Goal: Obtain resource: Download file/media

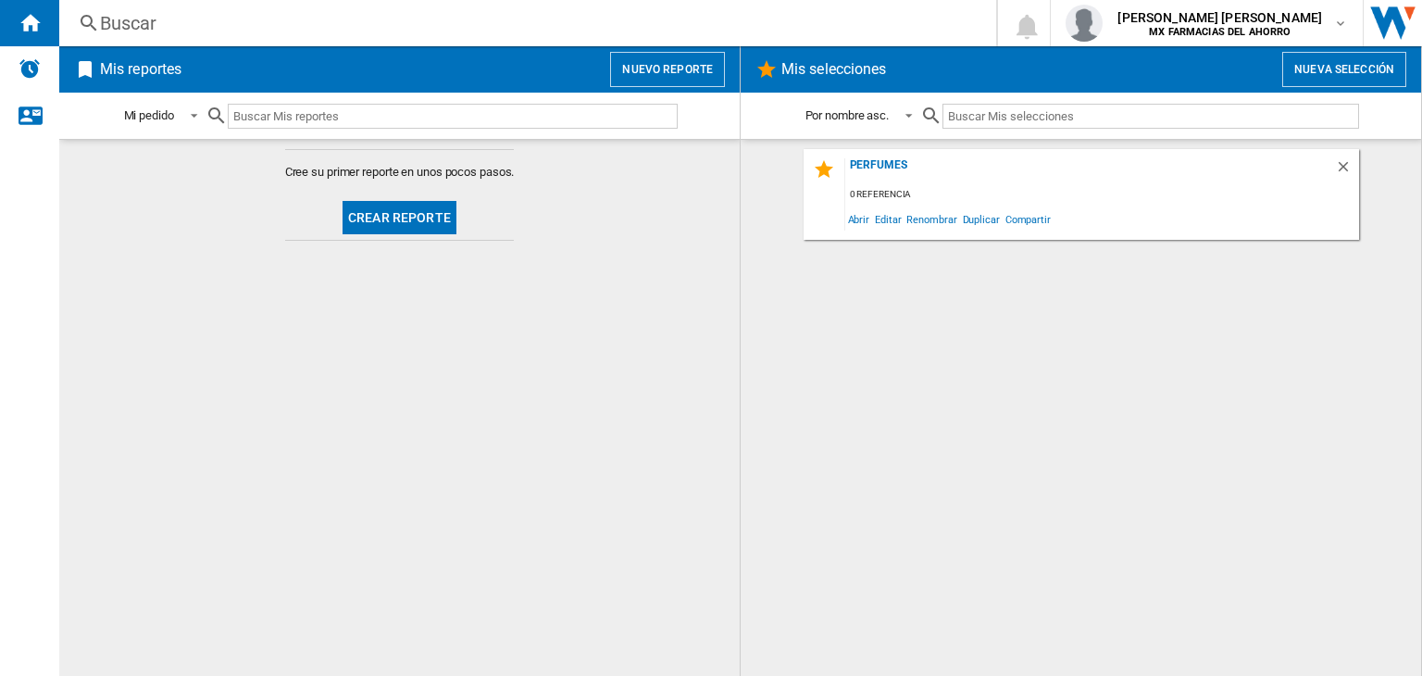
click at [1362, 75] on button "Nueva selección" at bounding box center [1344, 69] width 124 height 35
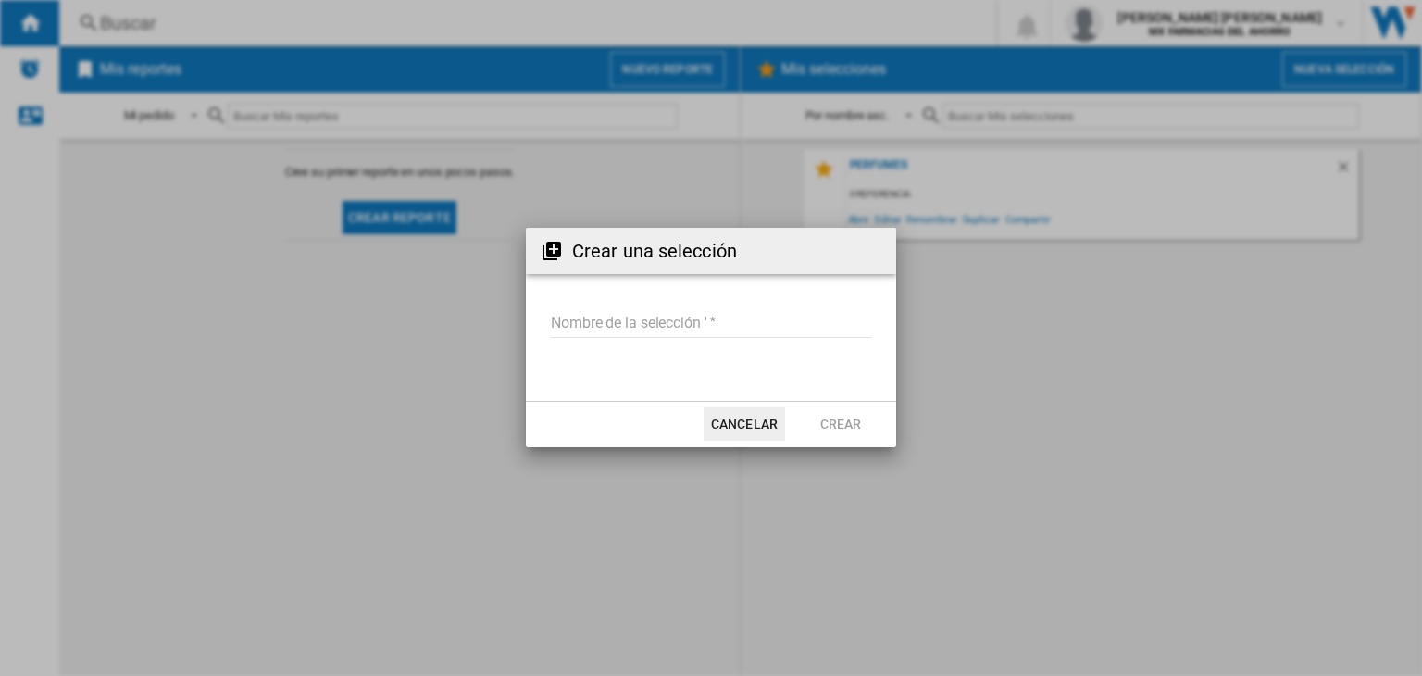
click at [715, 322] on input "Nombre de la selección '" at bounding box center [711, 324] width 322 height 28
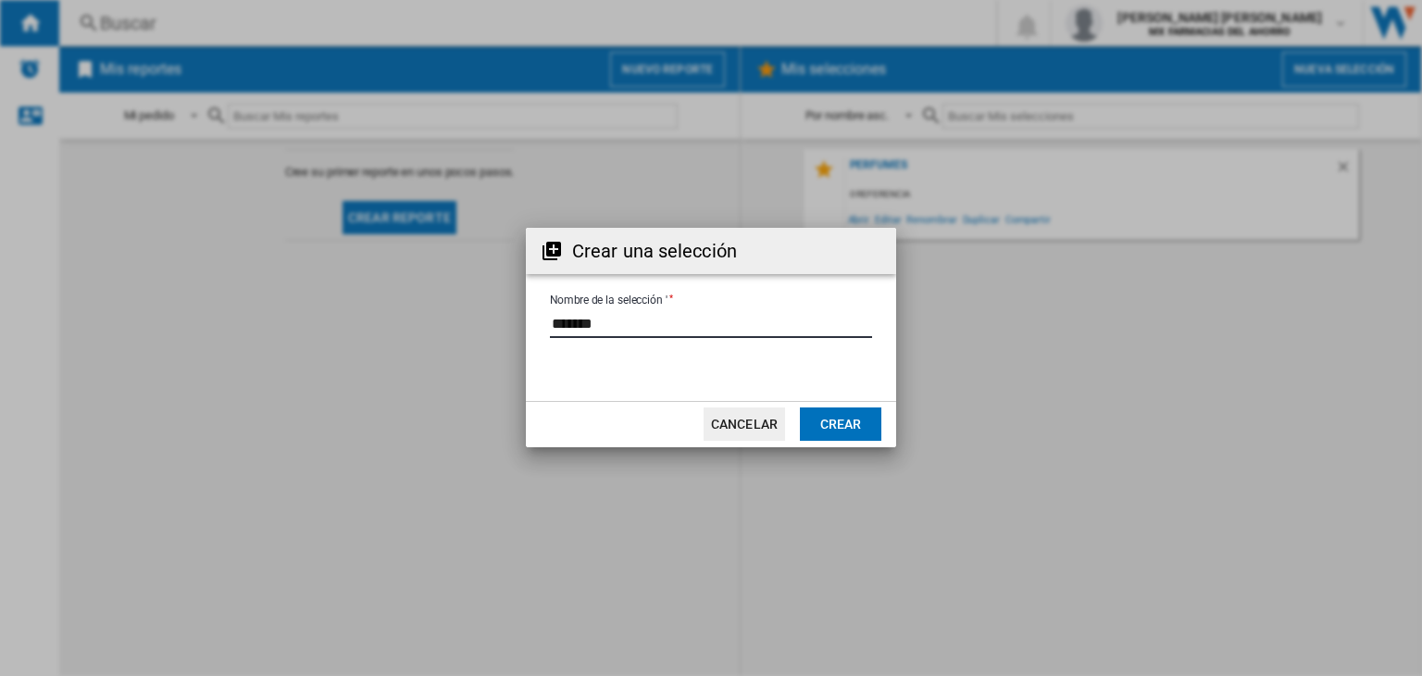
type input "*******"
click at [853, 416] on button "Crear" at bounding box center [840, 423] width 81 height 33
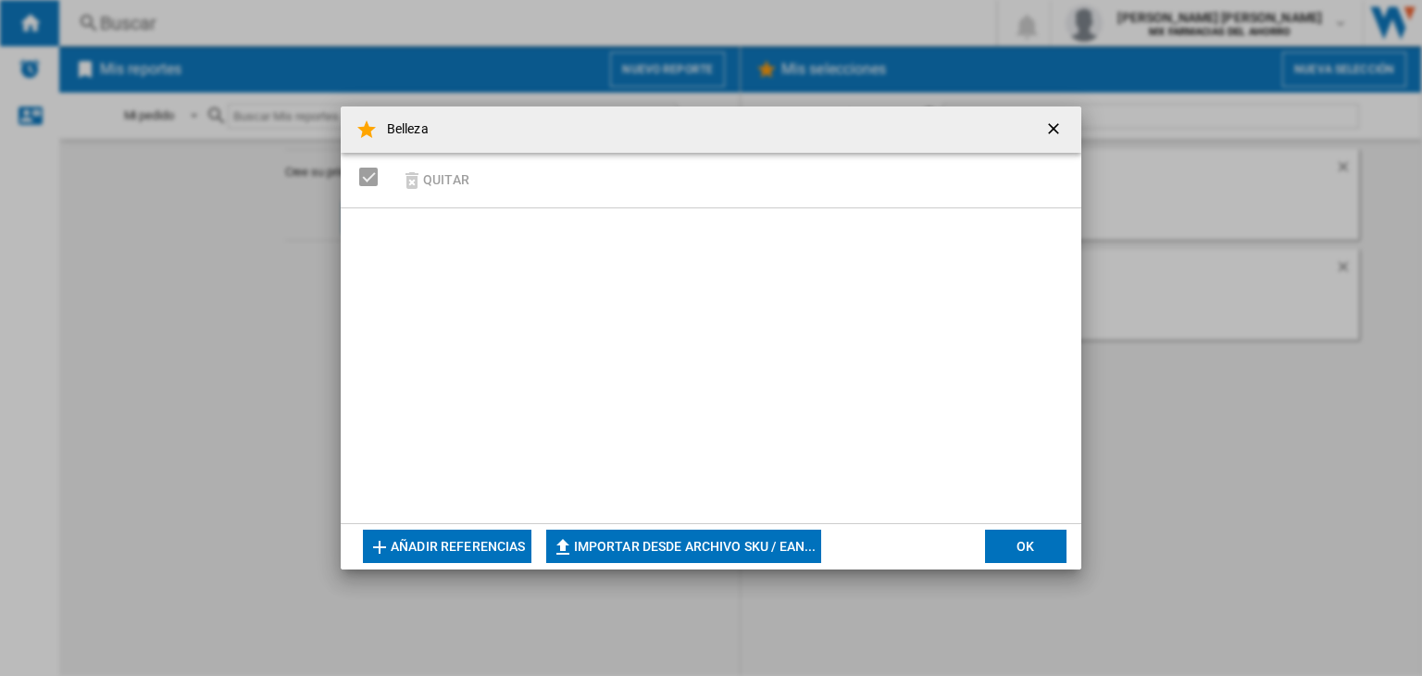
click at [442, 542] on button "Añadir referencias" at bounding box center [447, 546] width 168 height 33
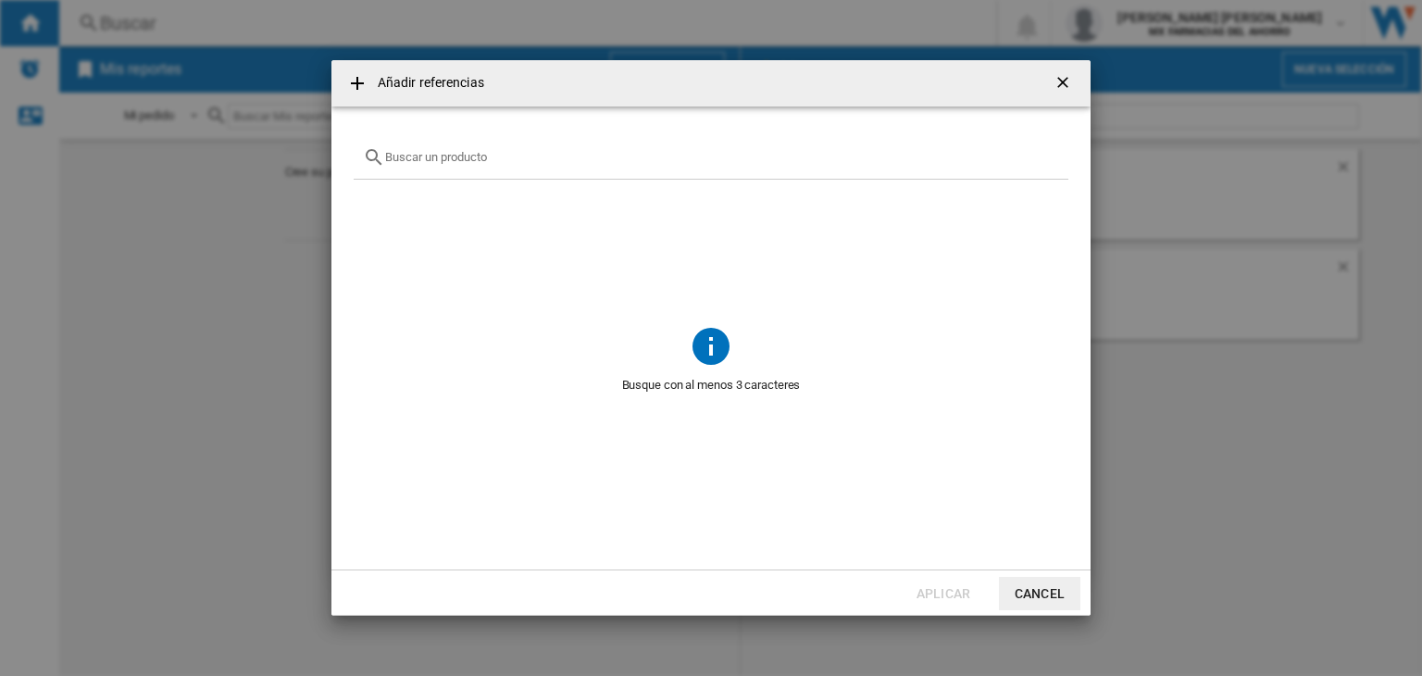
click at [629, 178] on div at bounding box center [711, 158] width 715 height 44
click at [596, 157] on input "text" at bounding box center [722, 157] width 674 height 14
click at [1038, 71] on div "Añadir referencias" at bounding box center [710, 83] width 759 height 46
click at [1067, 85] on ng-md-icon "getI18NText('BUTTONS.CLOSE_DIALOG')" at bounding box center [1065, 84] width 22 height 22
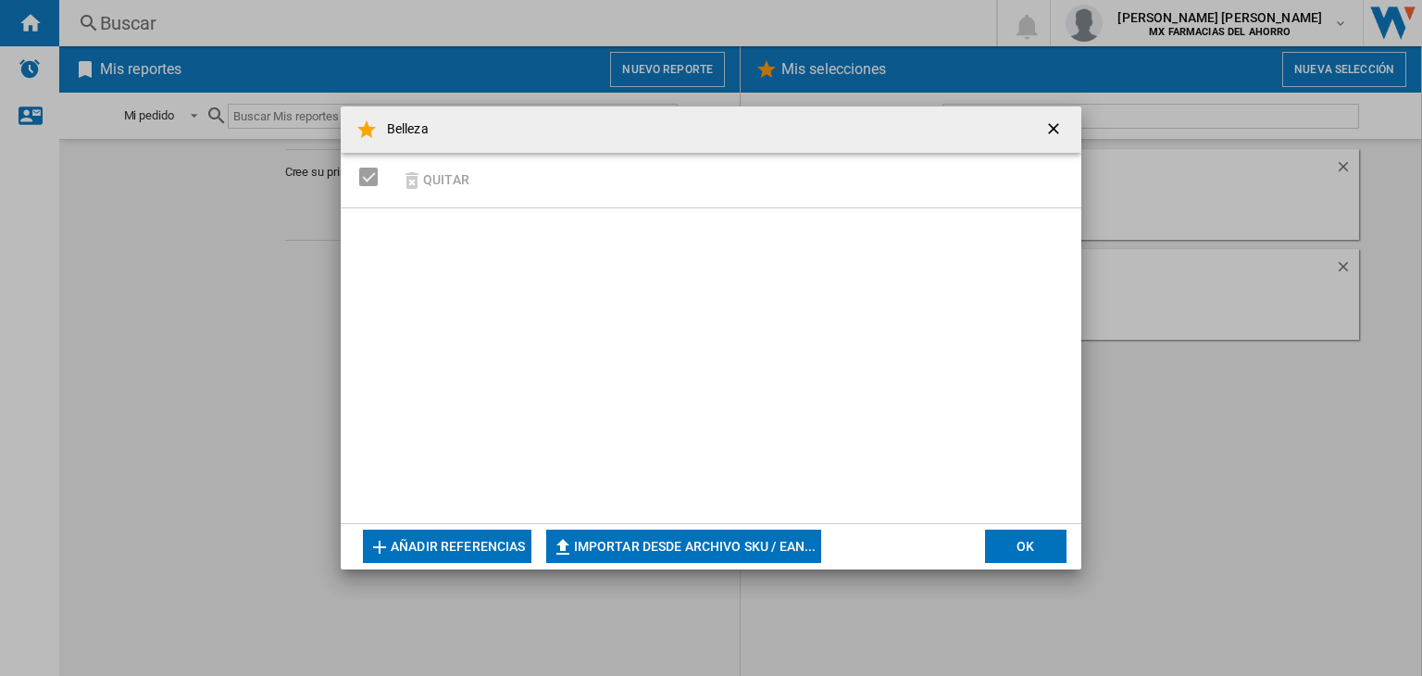
click at [796, 547] on button "Importar desde archivo SKU / EAN..." at bounding box center [684, 546] width 276 height 33
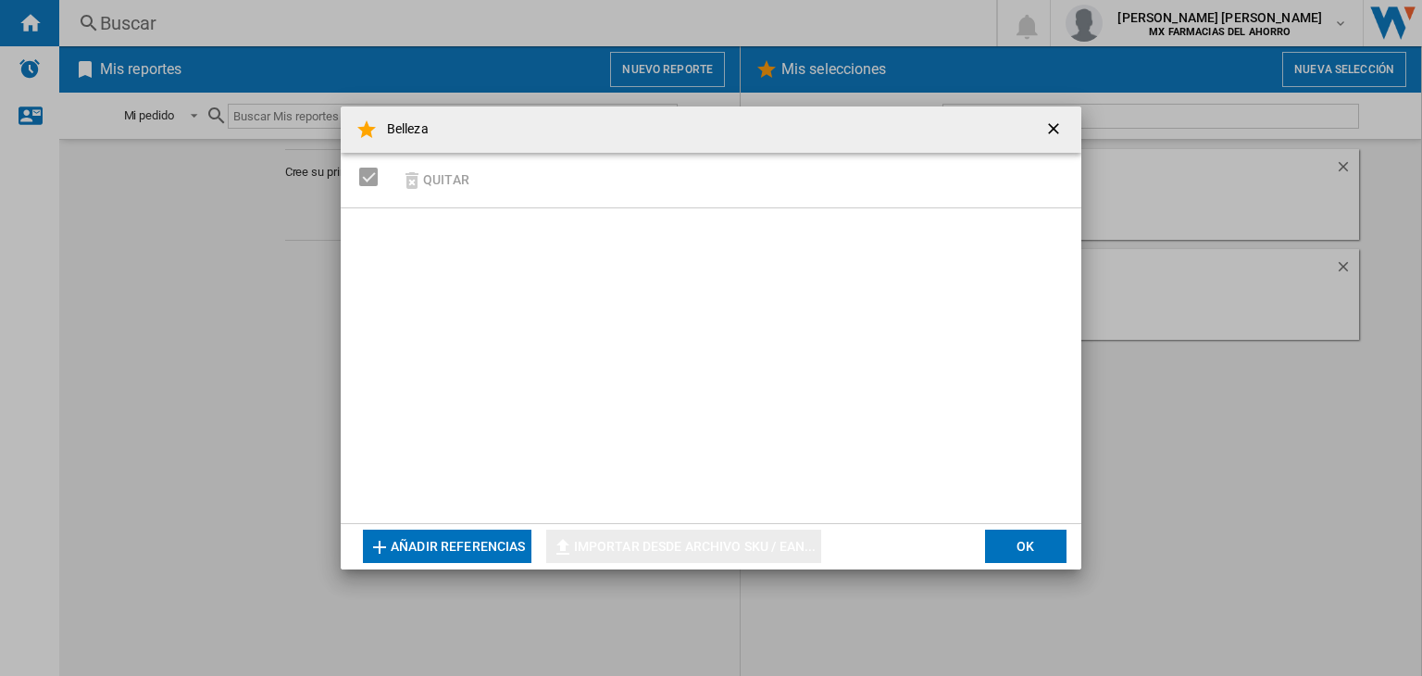
click at [408, 545] on button "Añadir referencias" at bounding box center [447, 546] width 168 height 33
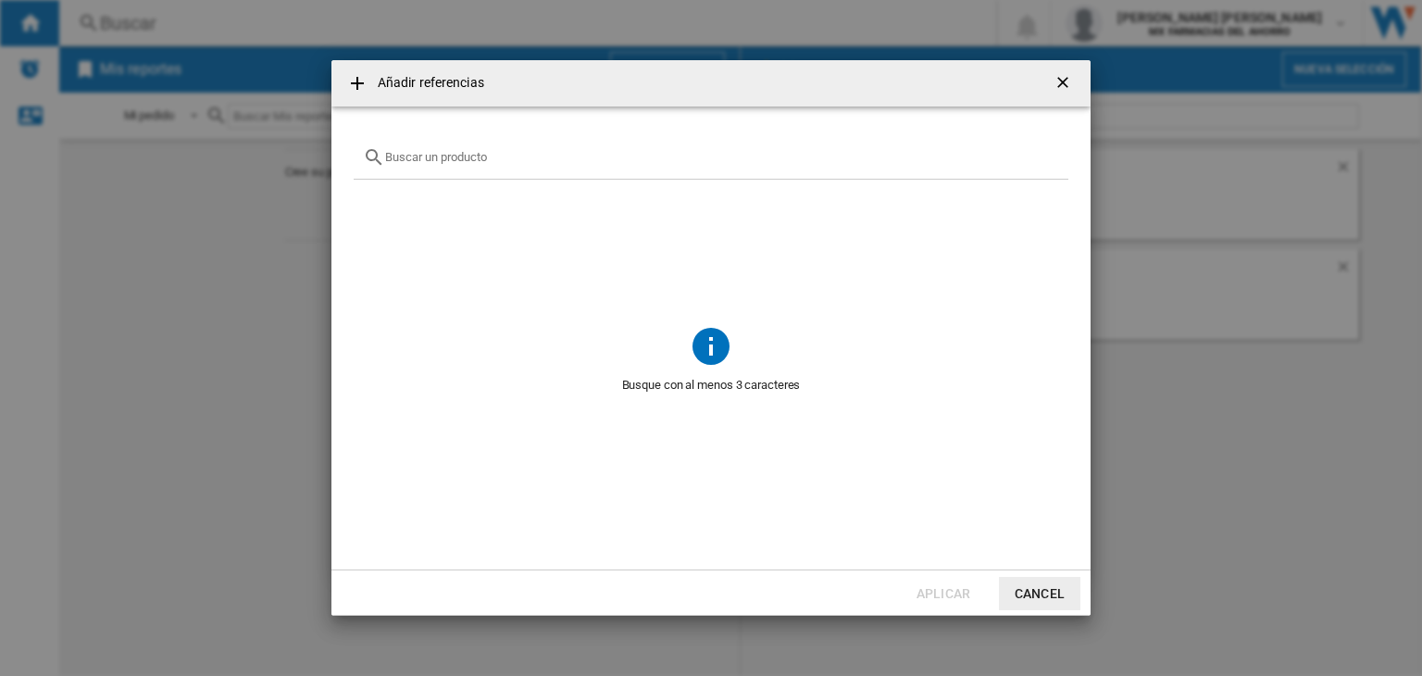
click at [1083, 74] on div "Añadir referencias" at bounding box center [710, 83] width 759 height 46
click at [1059, 90] on ng-md-icon "getI18NText('BUTTONS.CLOSE_DIALOG')" at bounding box center [1065, 84] width 22 height 22
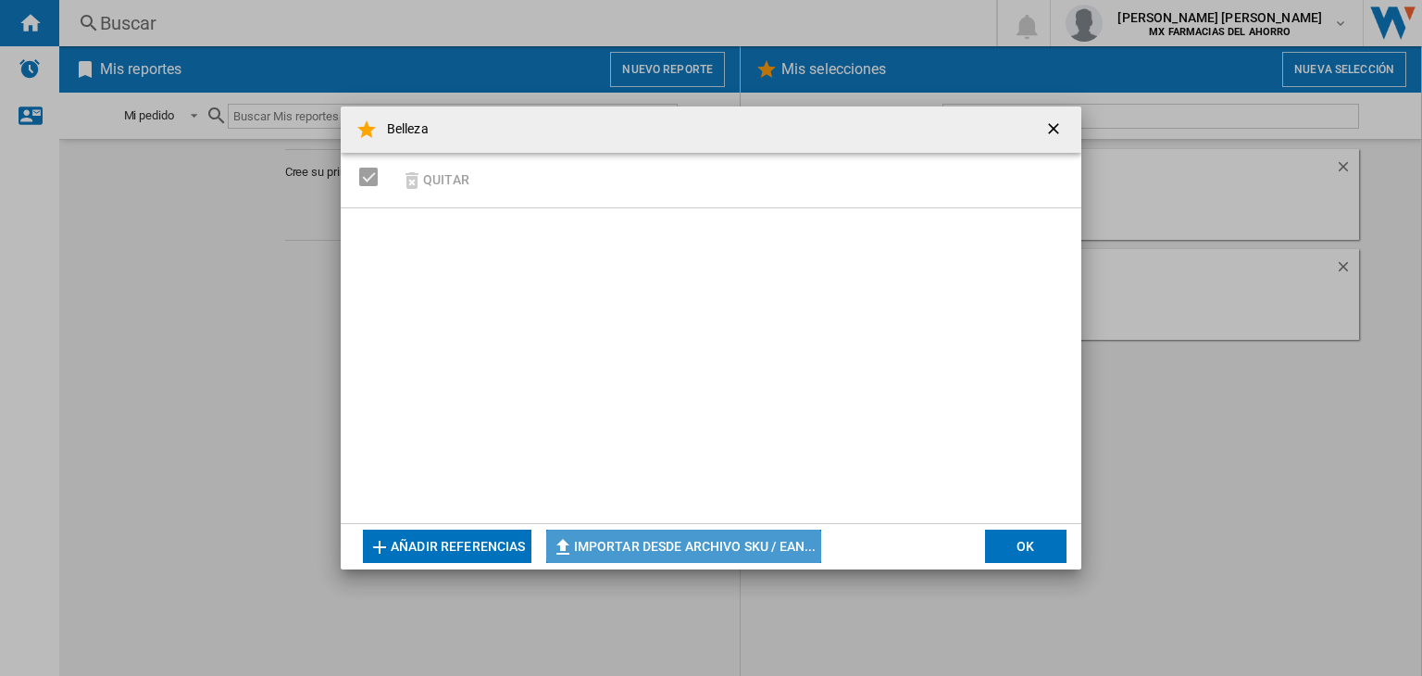
click at [660, 544] on button "Importar desde archivo SKU / EAN..." at bounding box center [684, 546] width 276 height 33
type input "**********"
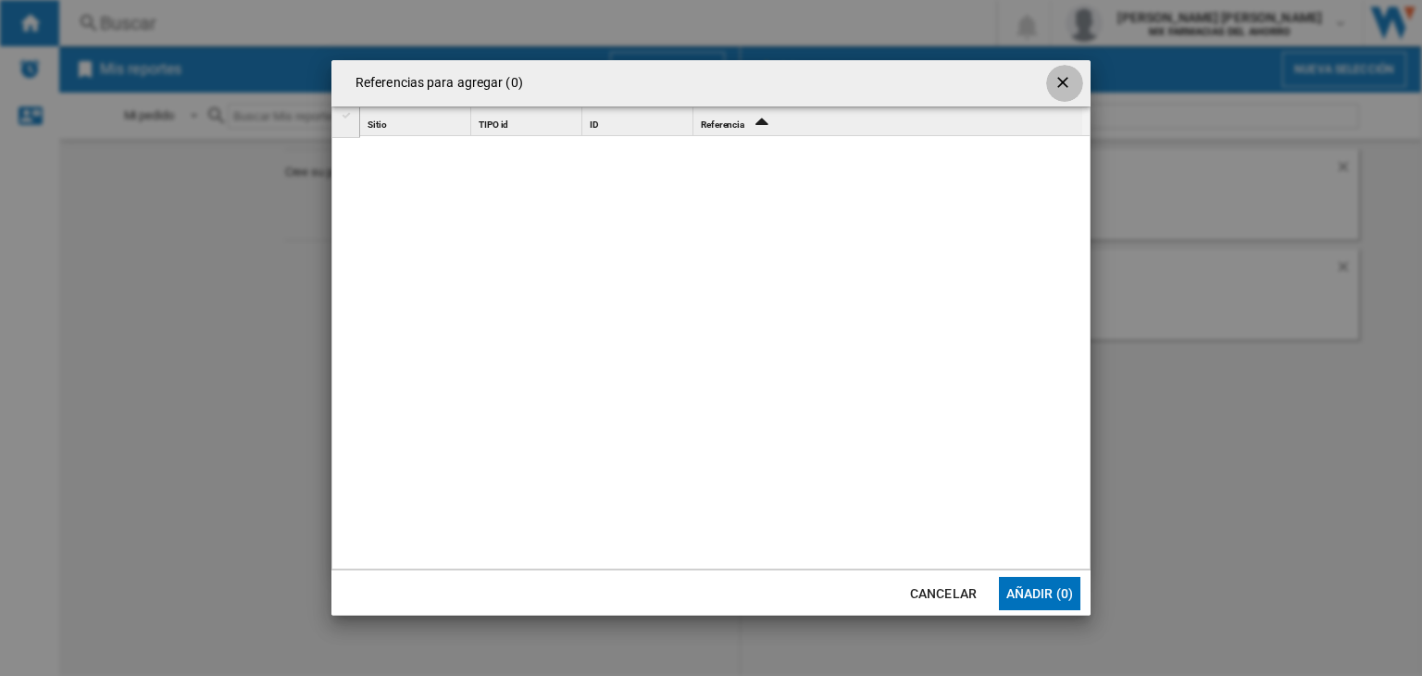
click at [1055, 77] on ng-md-icon "getI18NText('BUTTONS.CLOSE_DIALOG')" at bounding box center [1065, 84] width 22 height 22
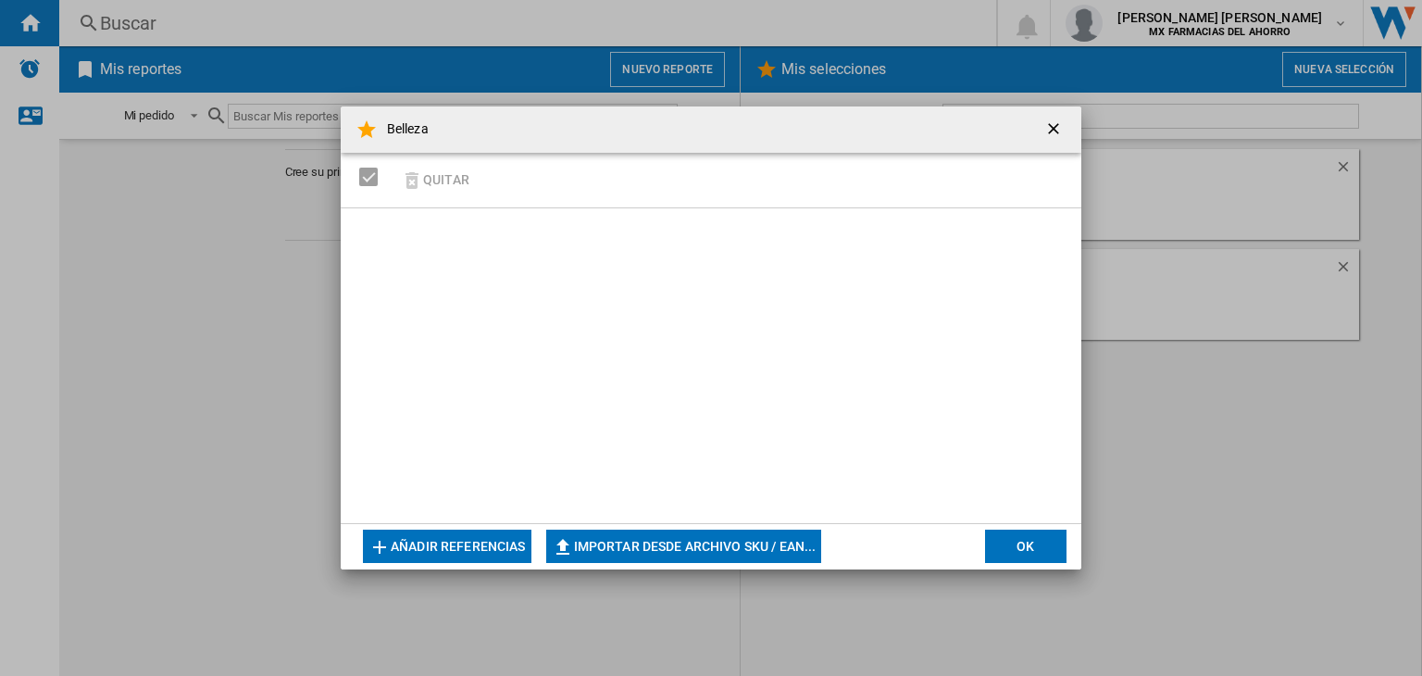
click at [1016, 554] on button "OK" at bounding box center [1025, 546] width 81 height 33
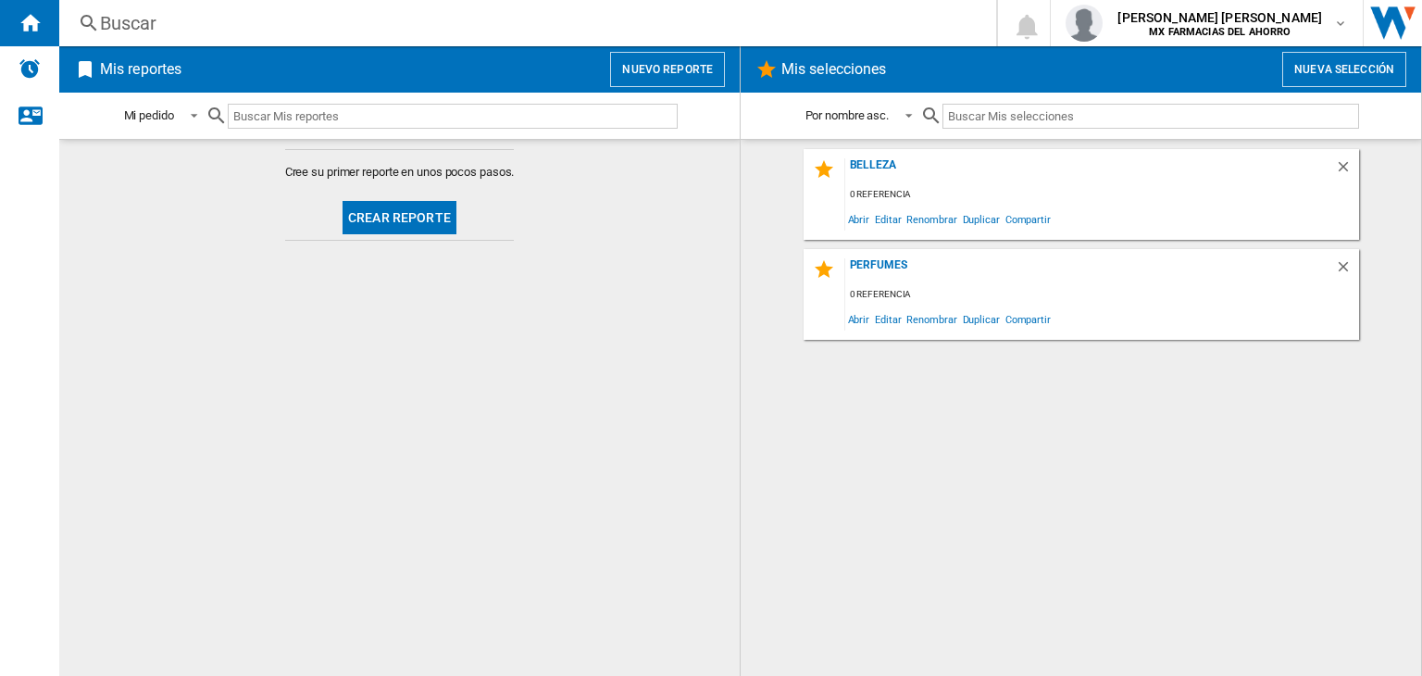
click at [889, 191] on div "0 referencia" at bounding box center [1102, 194] width 514 height 23
click at [885, 219] on span "Editar" at bounding box center [887, 218] width 31 height 25
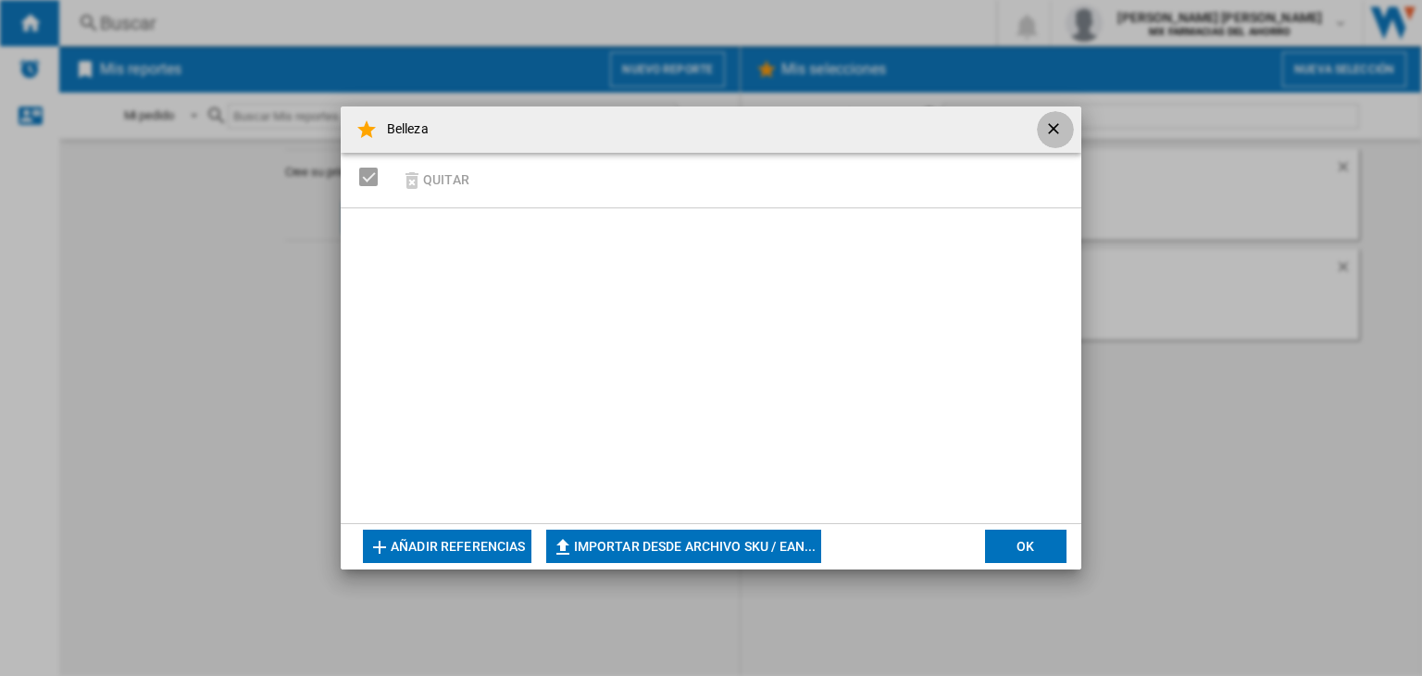
click at [1053, 123] on ng-md-icon "getI18NText('BUTTONS.CLOSE_DIALOG')" at bounding box center [1055, 130] width 22 height 22
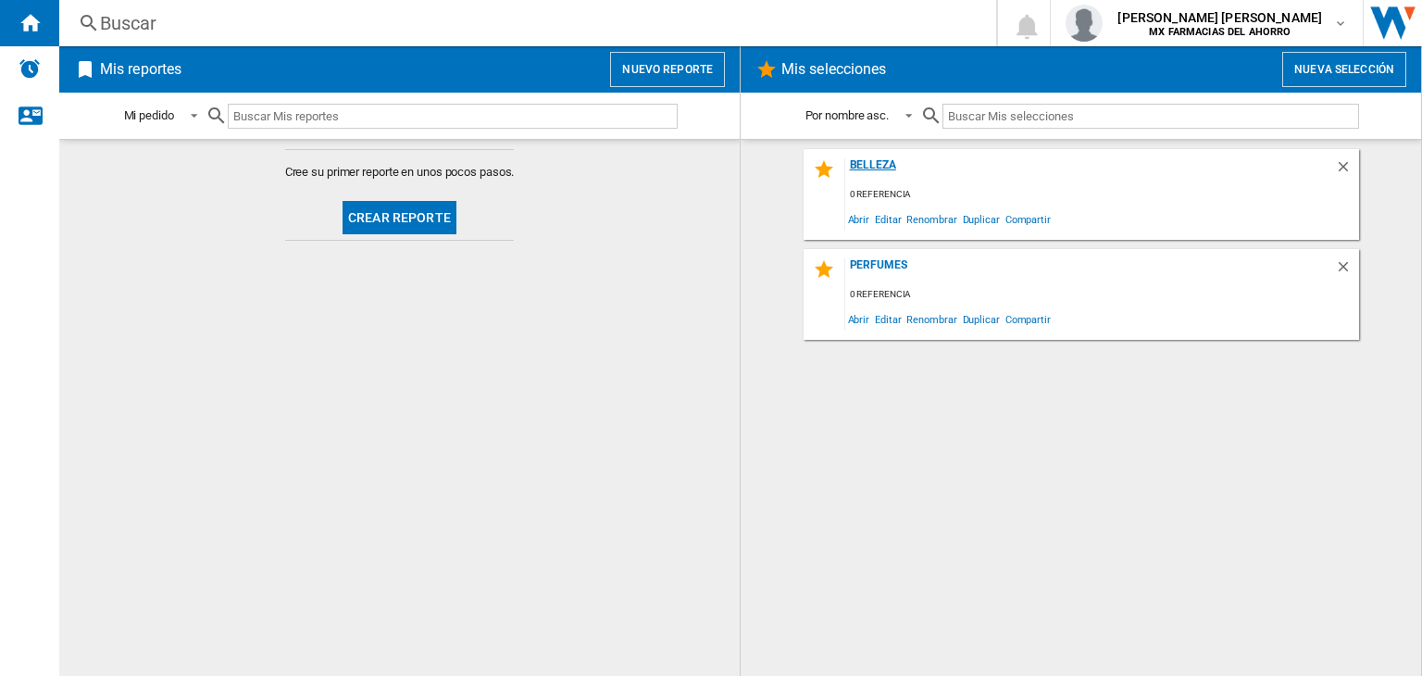
click at [1041, 181] on div "Belleza" at bounding box center [1090, 170] width 490 height 25
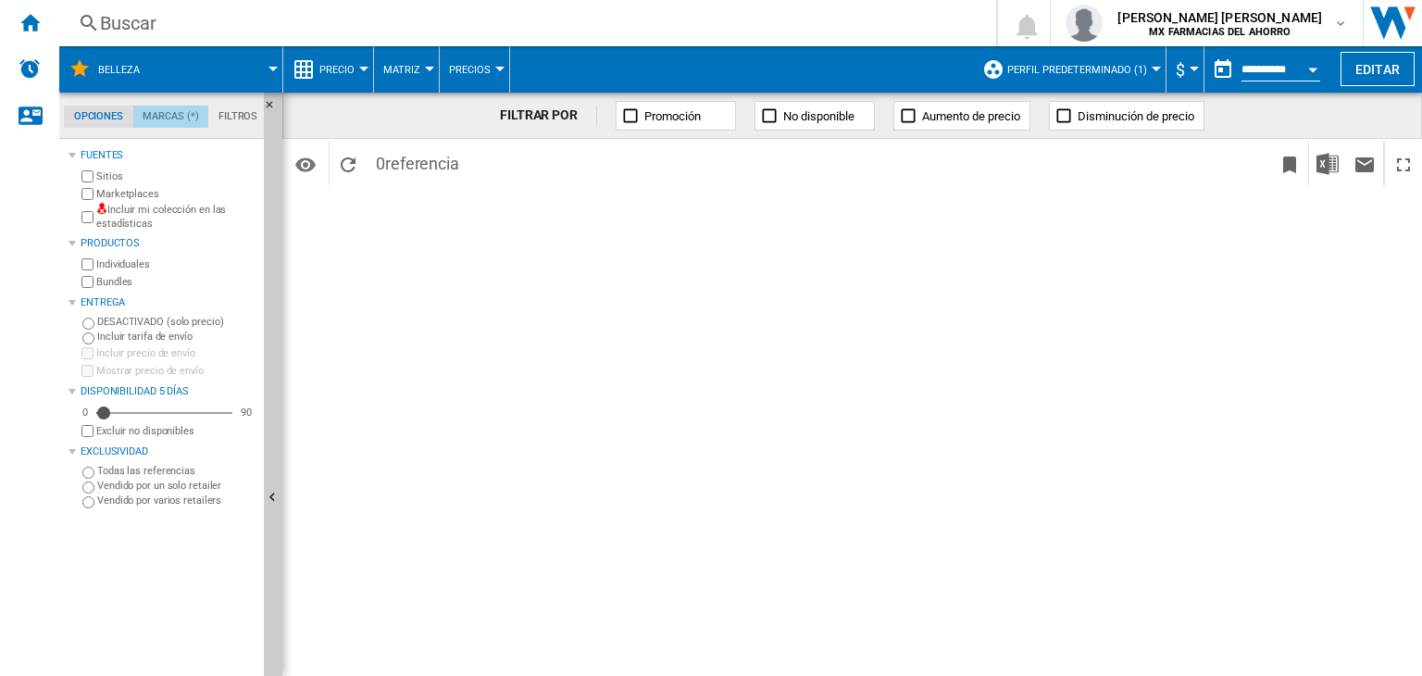
click at [179, 115] on md-tab-item "Marcas (*)" at bounding box center [171, 117] width 76 height 22
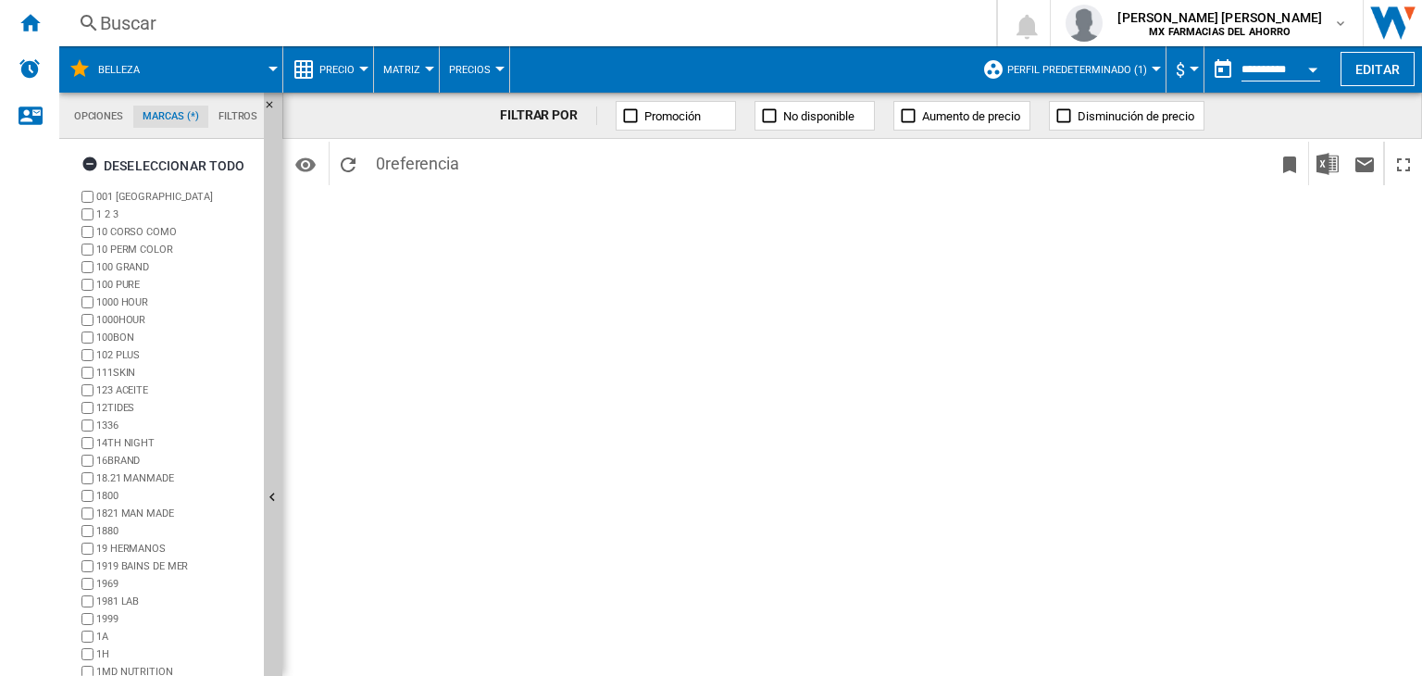
click at [232, 107] on md-tab-item "Filtros" at bounding box center [237, 117] width 59 height 22
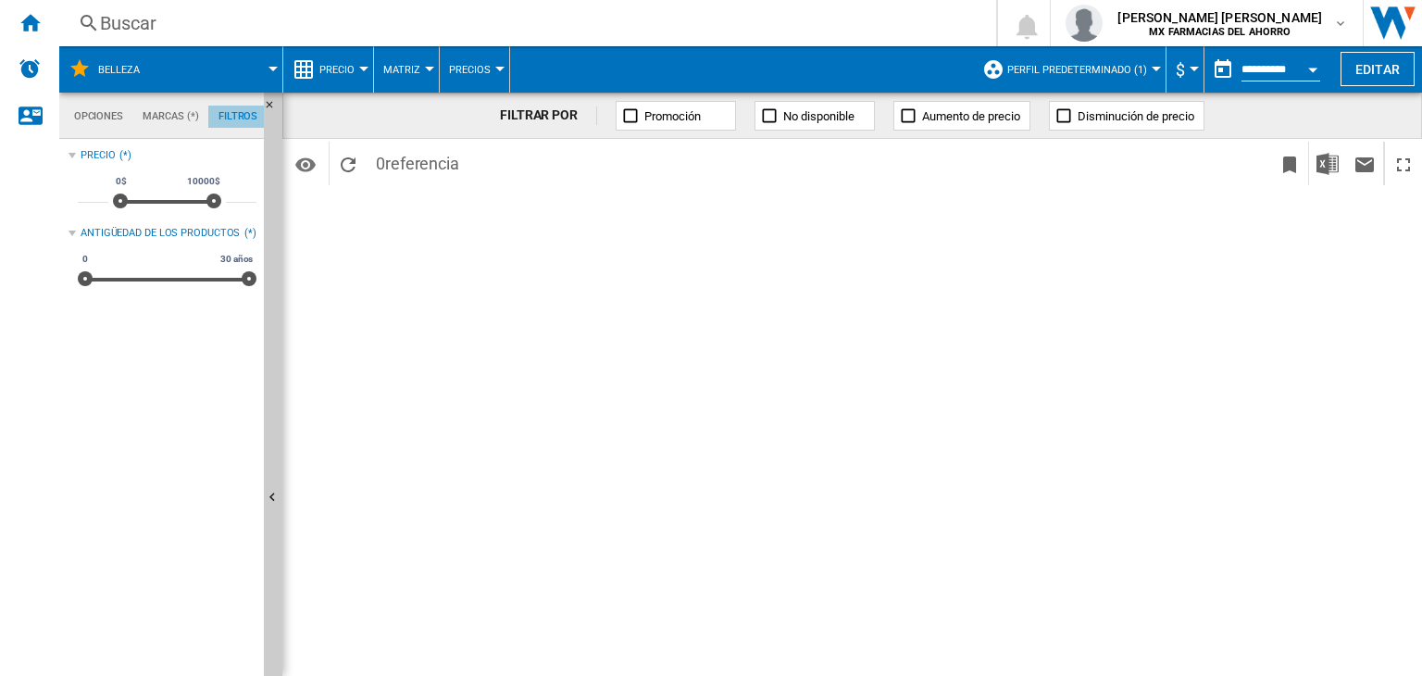
scroll to position [120, 0]
click at [69, 125] on md-tab-item "Opciones" at bounding box center [98, 117] width 69 height 22
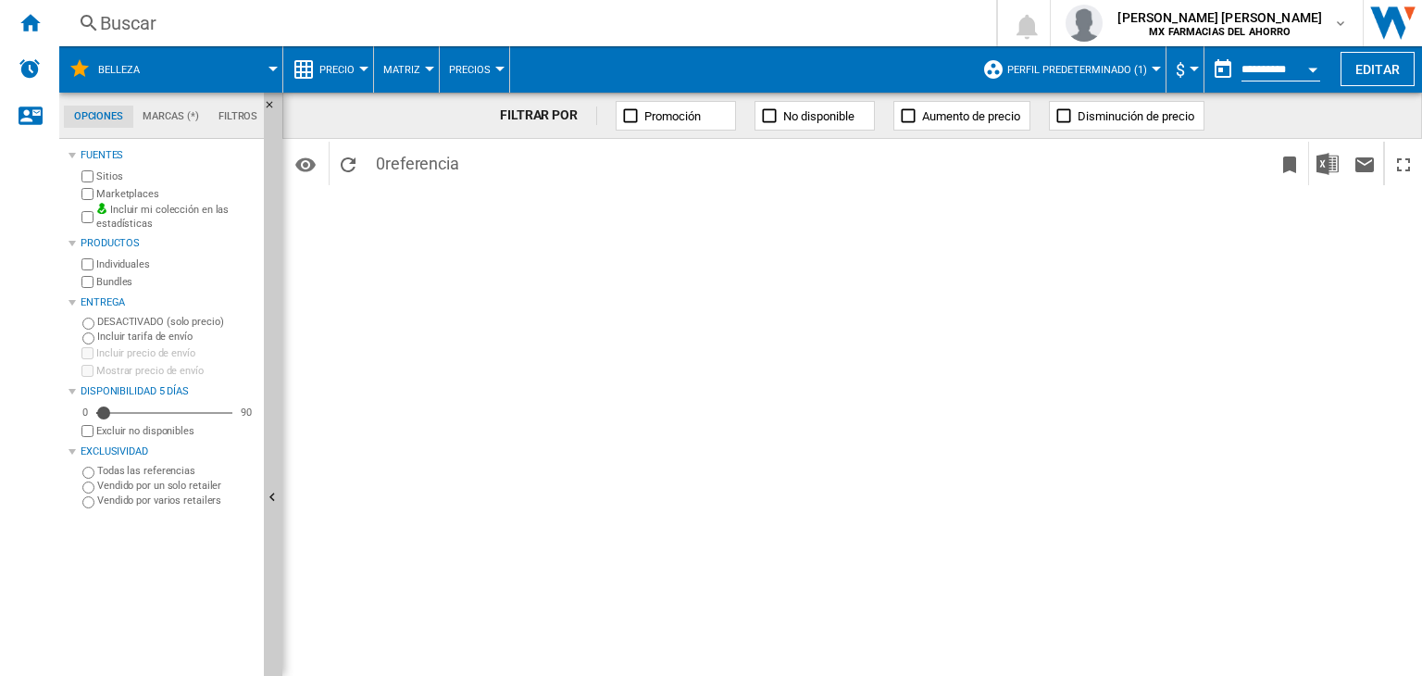
click at [407, 261] on div "FILTRAR POR Promoción No disponible Aumento de precio Disminución de precio Ide…" at bounding box center [852, 384] width 1140 height 583
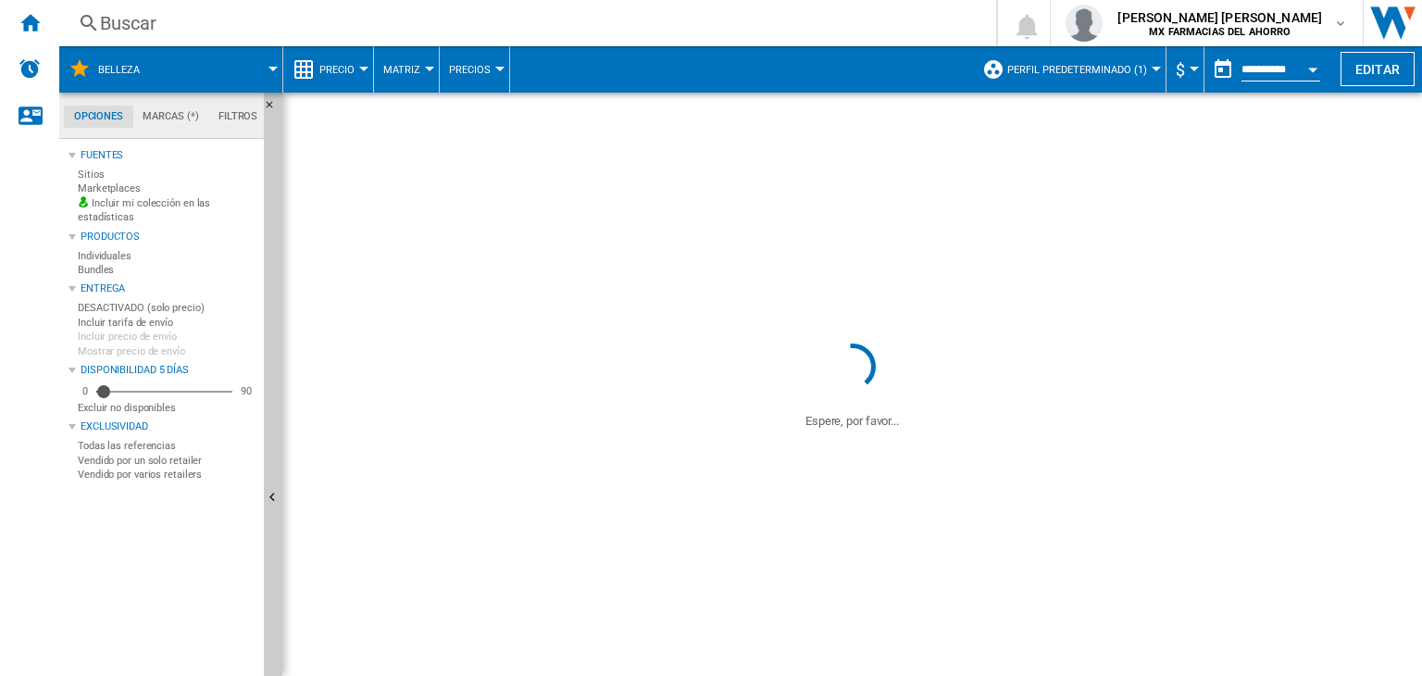
click at [265, 494] on ng-md-icon "Ocultar" at bounding box center [275, 500] width 22 height 22
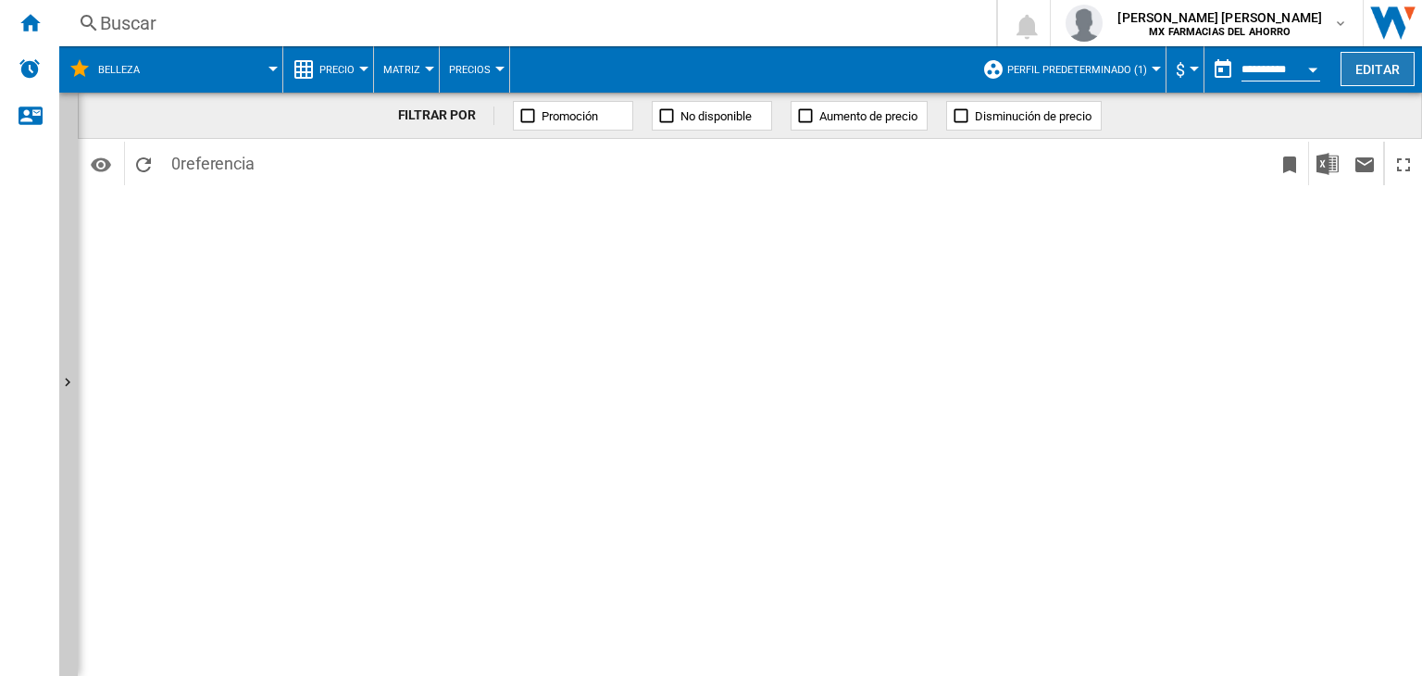
click at [1392, 56] on button "Editar" at bounding box center [1378, 69] width 74 height 34
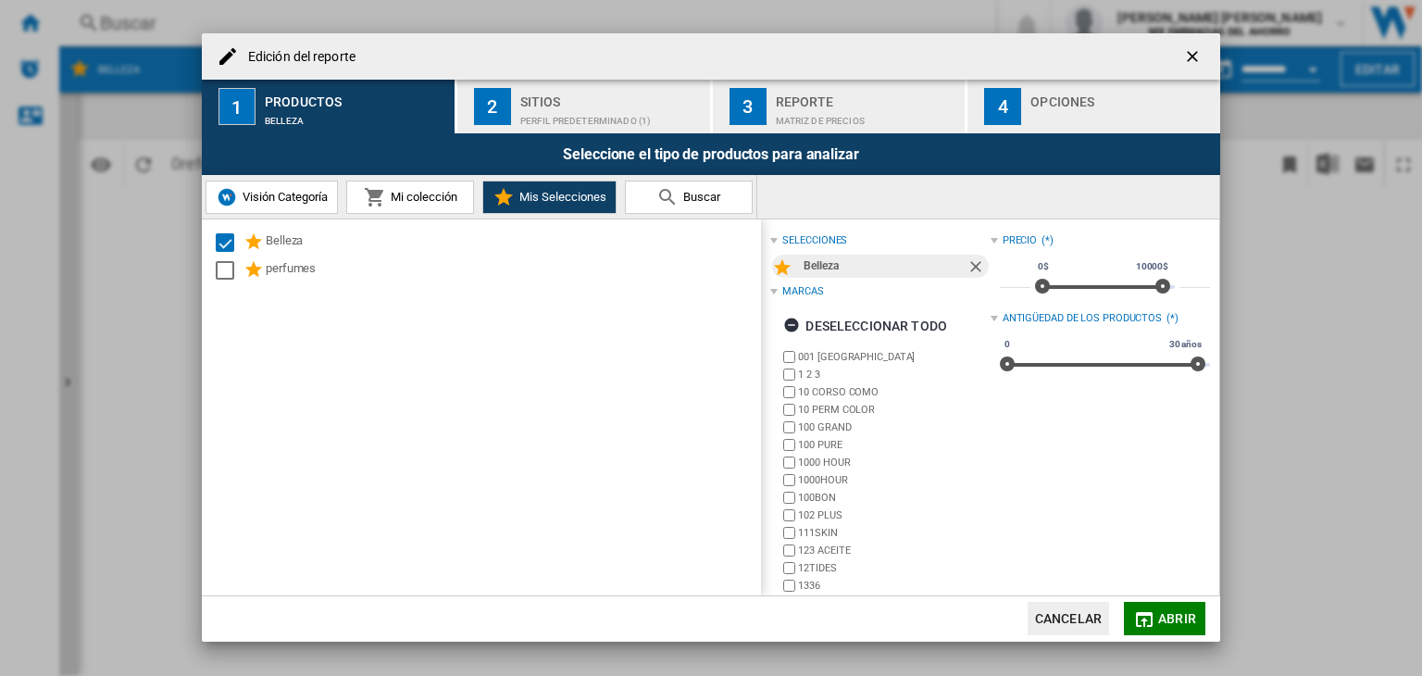
click at [293, 207] on button "Visión Categoría" at bounding box center [272, 197] width 132 height 33
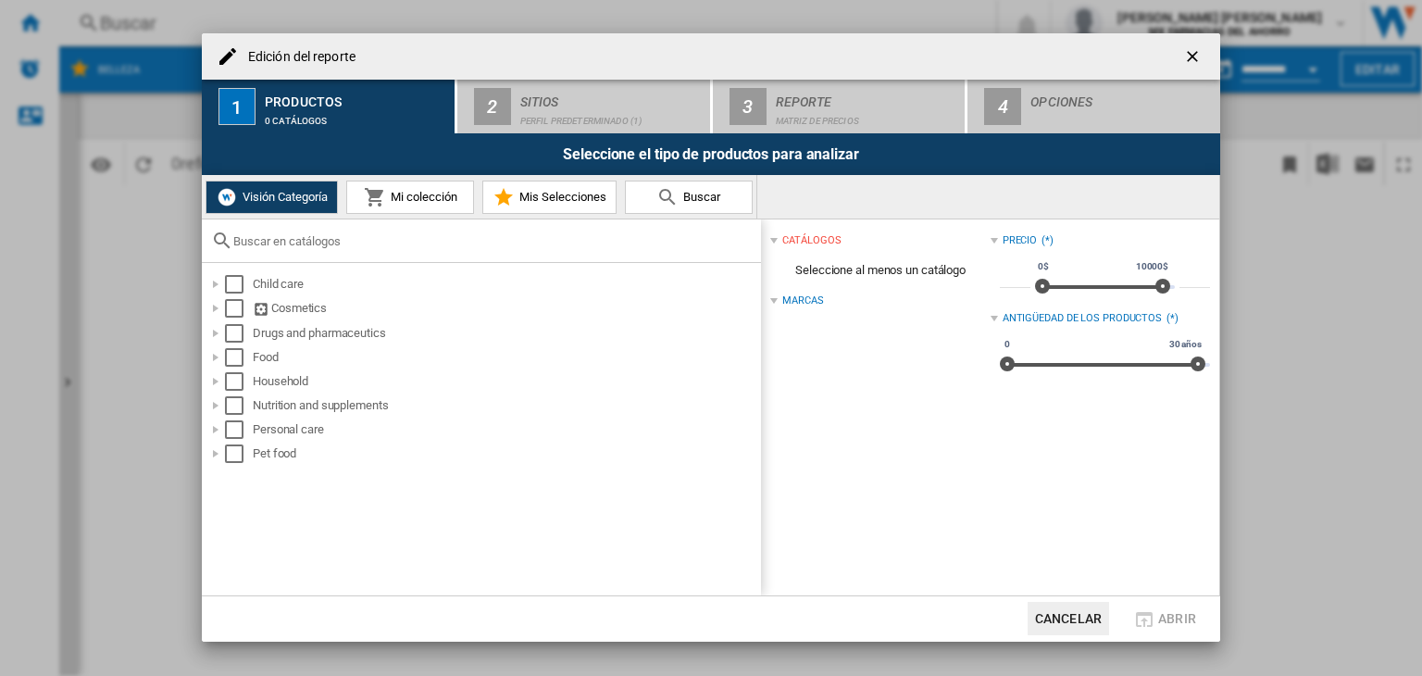
click at [439, 195] on span "Mi colección" at bounding box center [421, 197] width 71 height 14
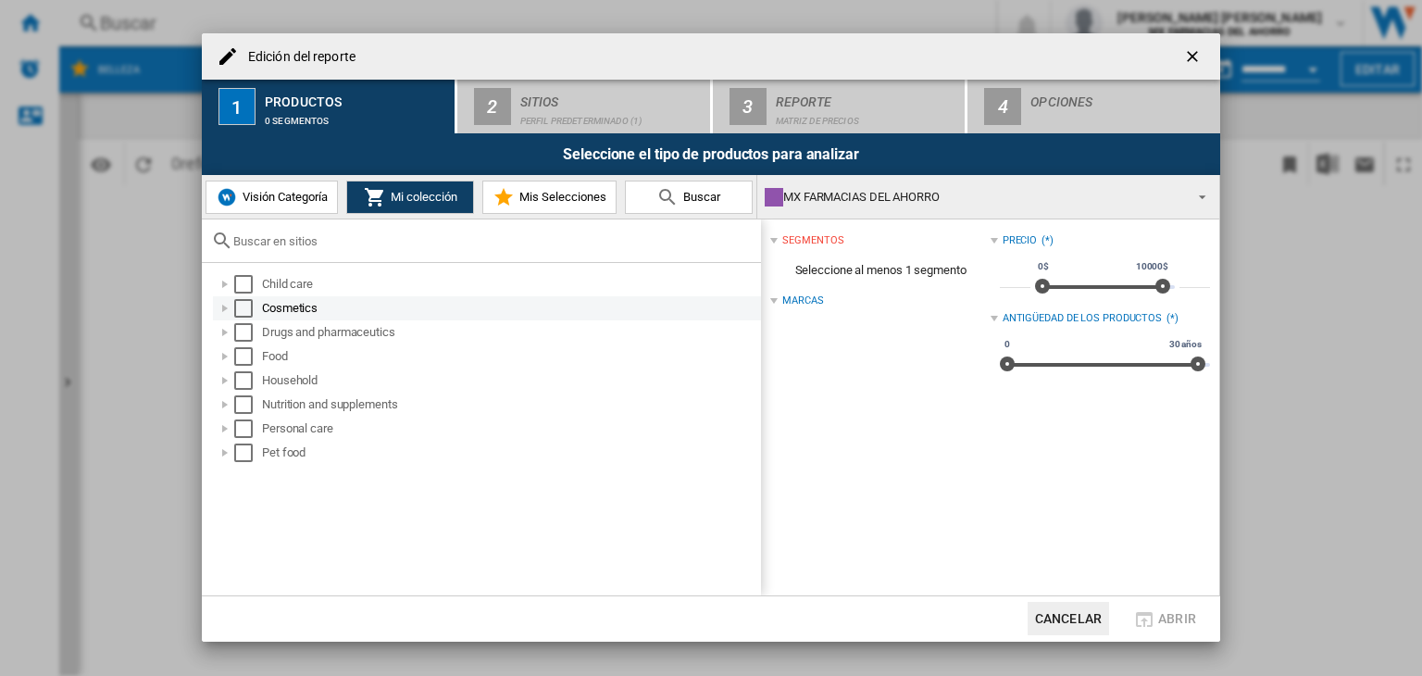
click at [246, 307] on div "Select" at bounding box center [243, 308] width 19 height 19
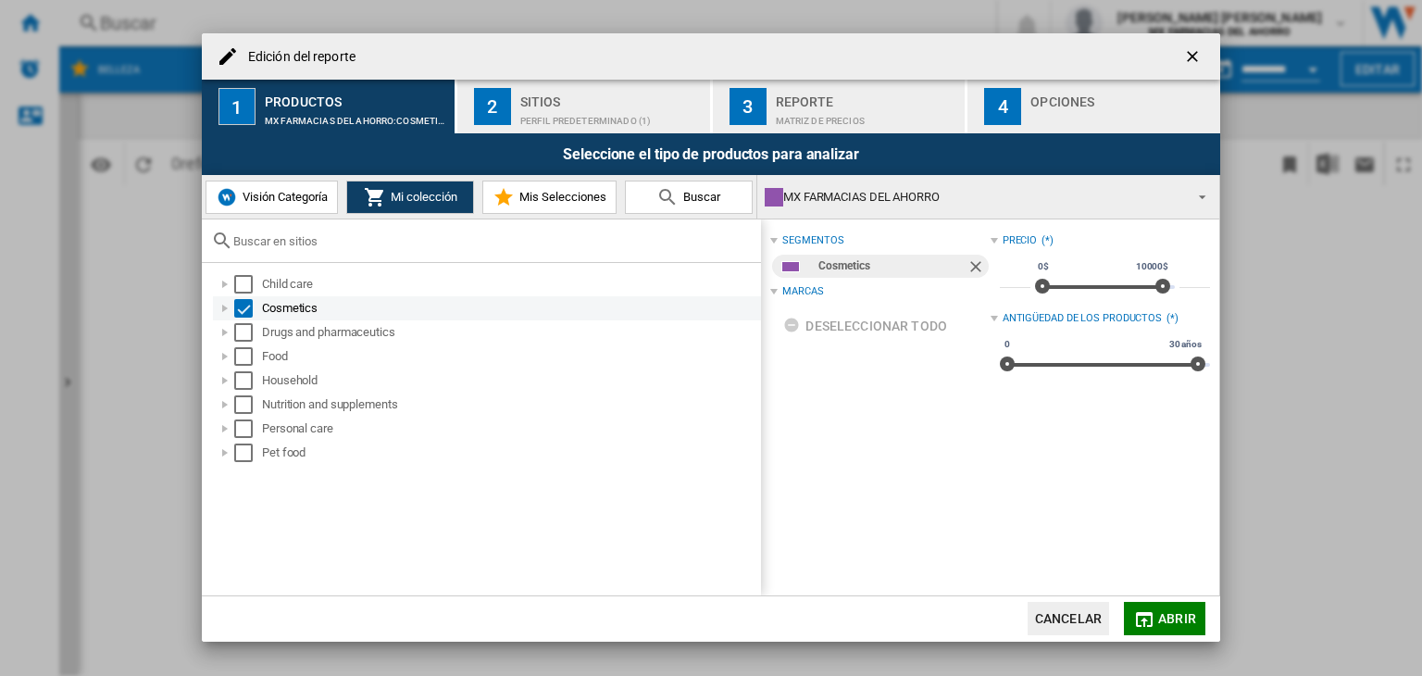
click at [230, 311] on div at bounding box center [225, 308] width 19 height 19
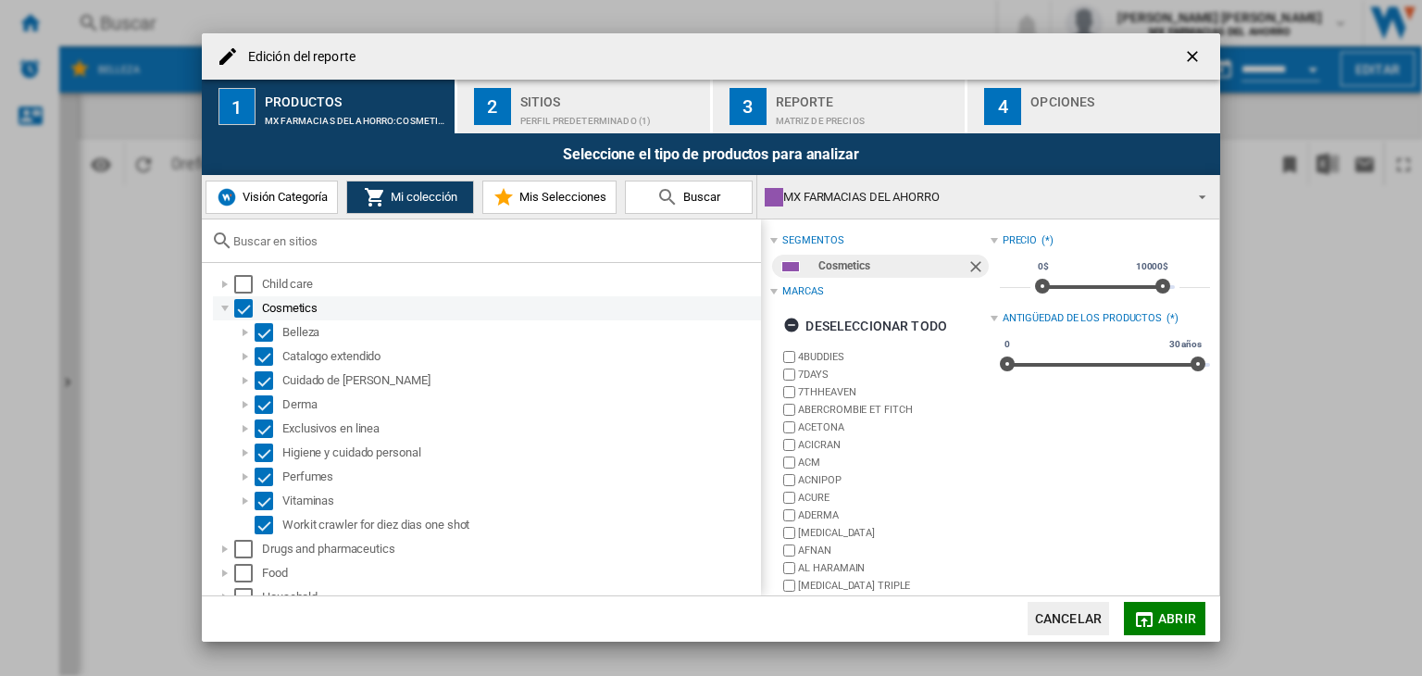
click at [230, 312] on div at bounding box center [225, 308] width 19 height 19
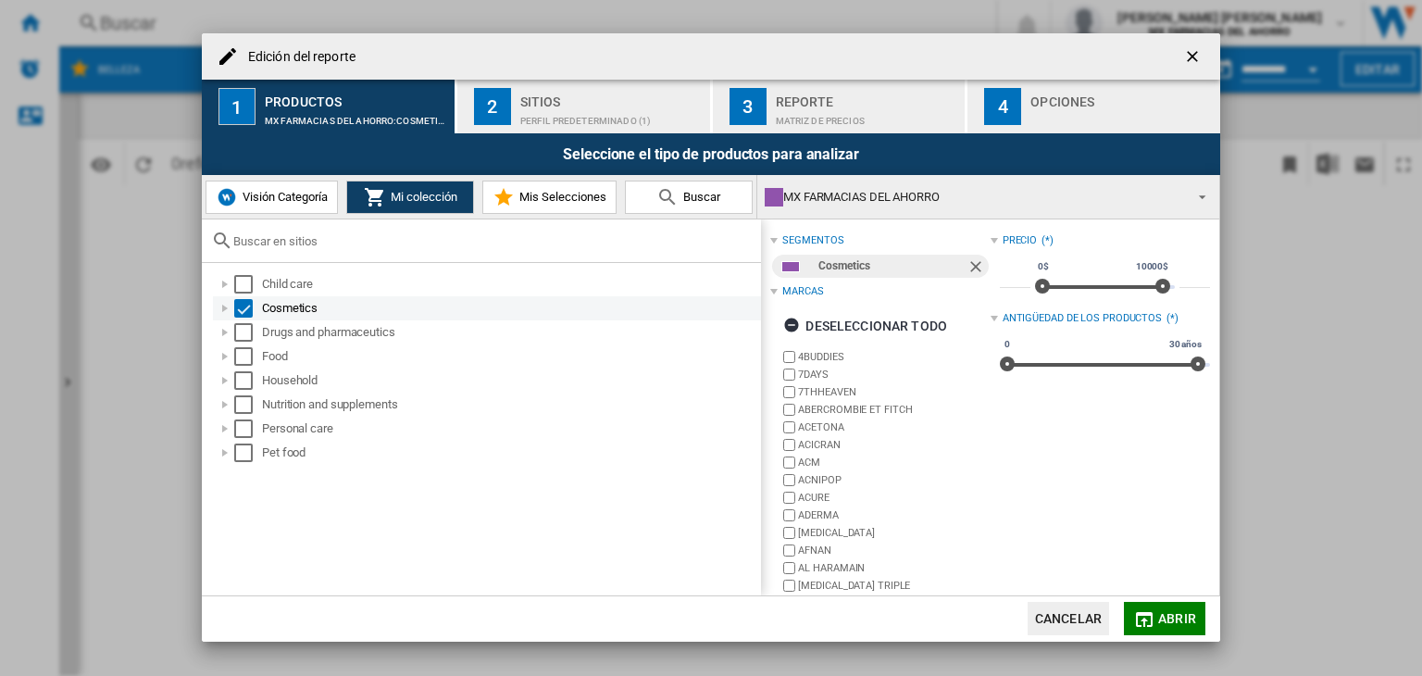
click at [230, 312] on div at bounding box center [225, 308] width 19 height 19
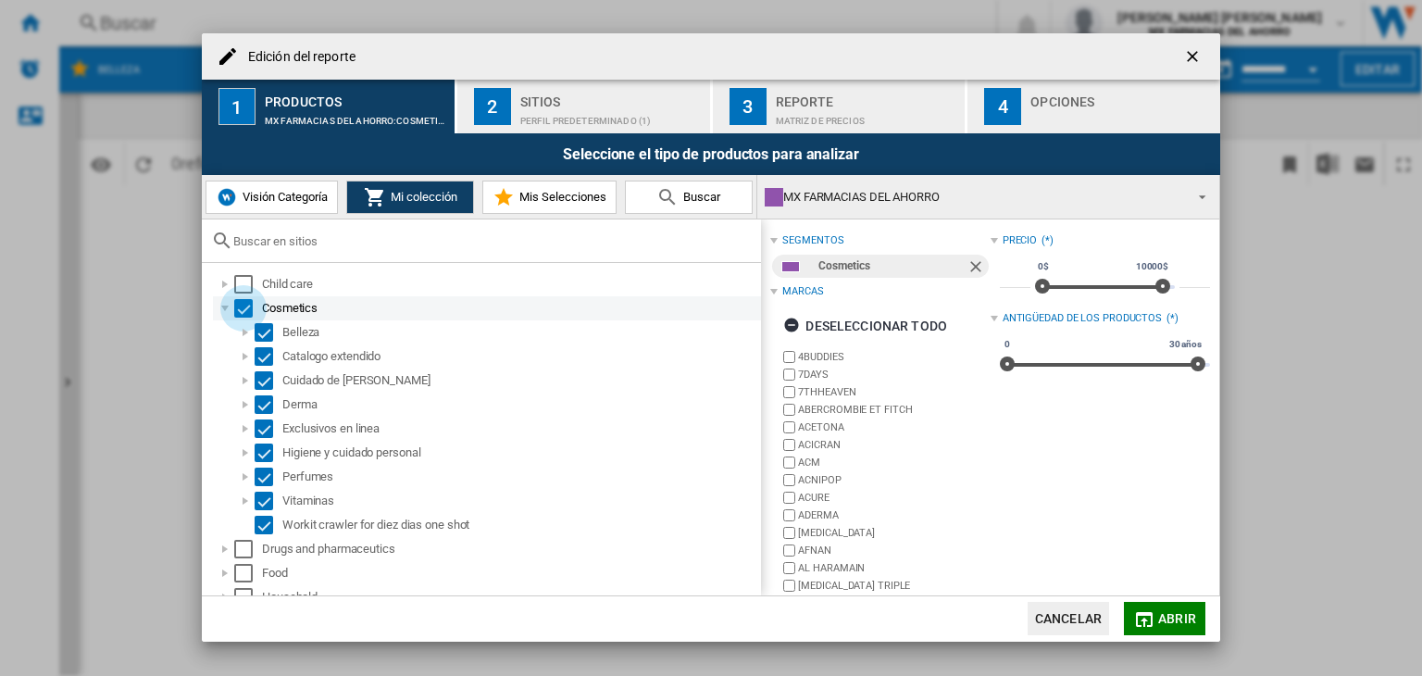
click at [245, 306] on div "Select" at bounding box center [243, 308] width 19 height 19
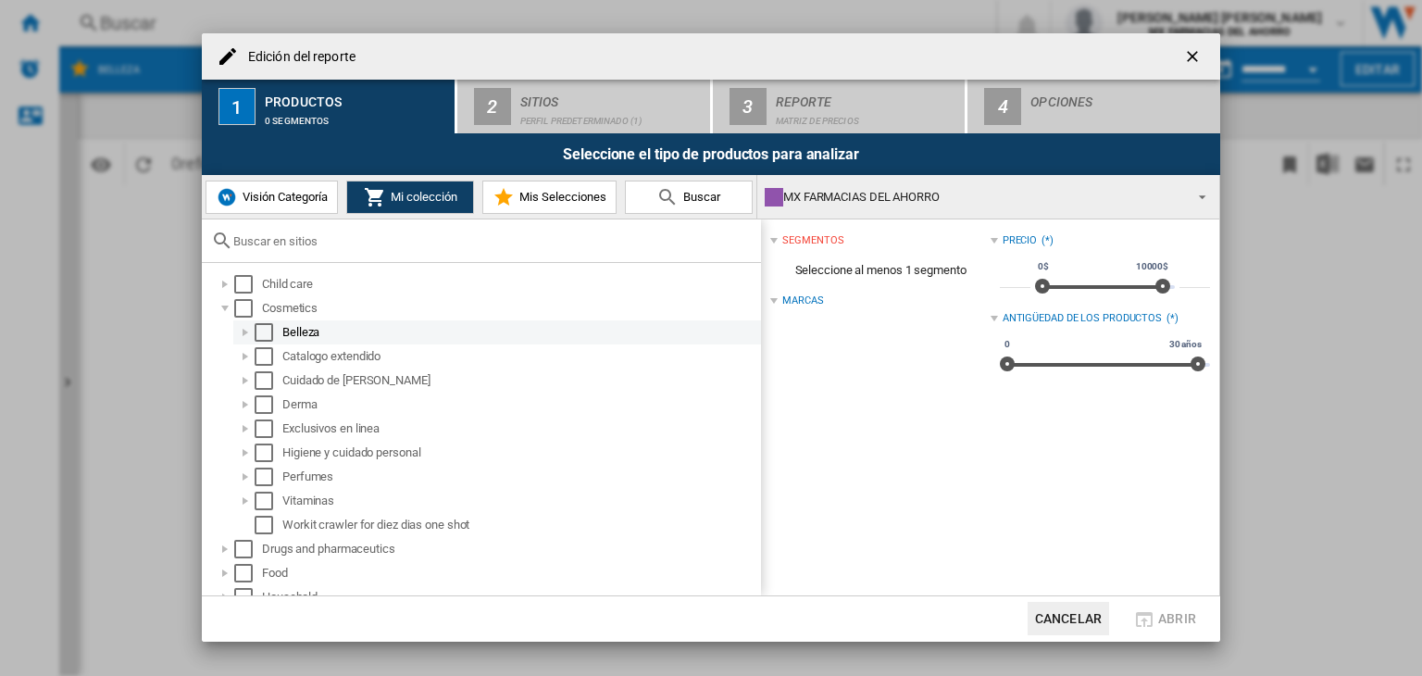
click at [271, 338] on div "Select" at bounding box center [264, 332] width 19 height 19
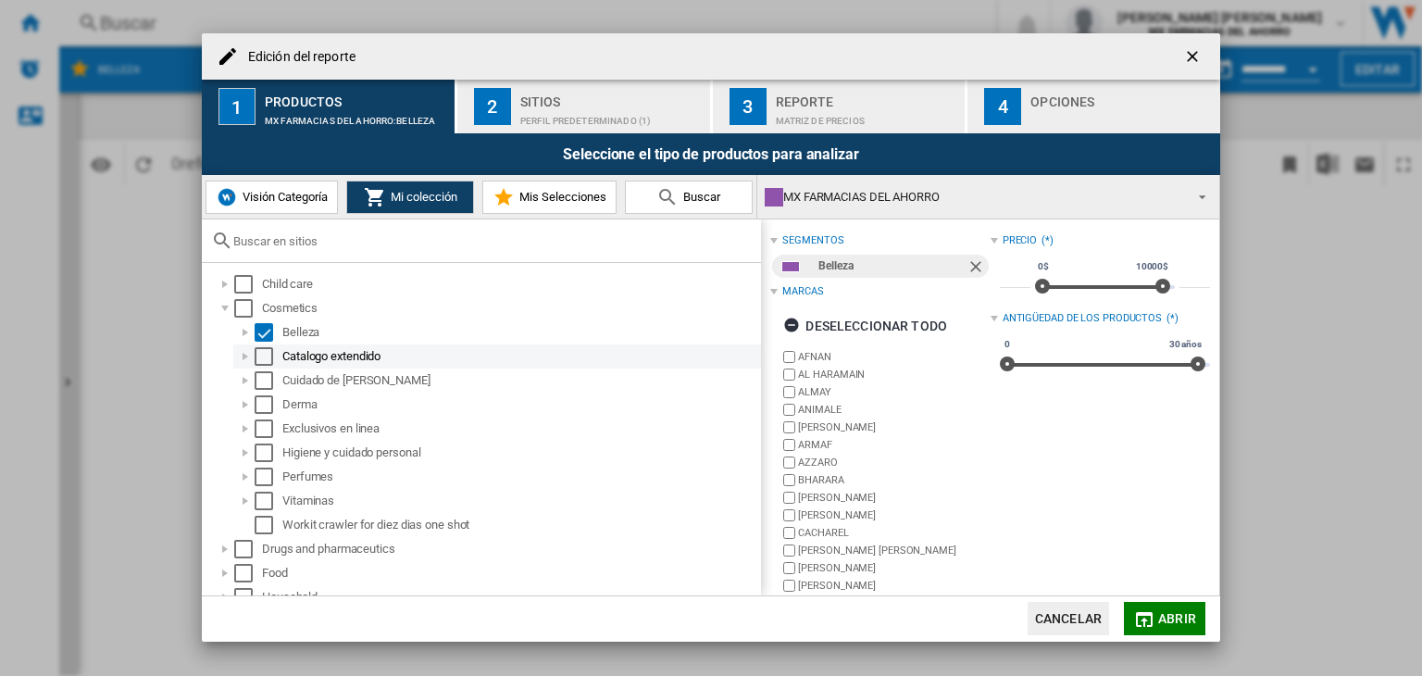
click at [271, 354] on div "Select" at bounding box center [264, 356] width 19 height 19
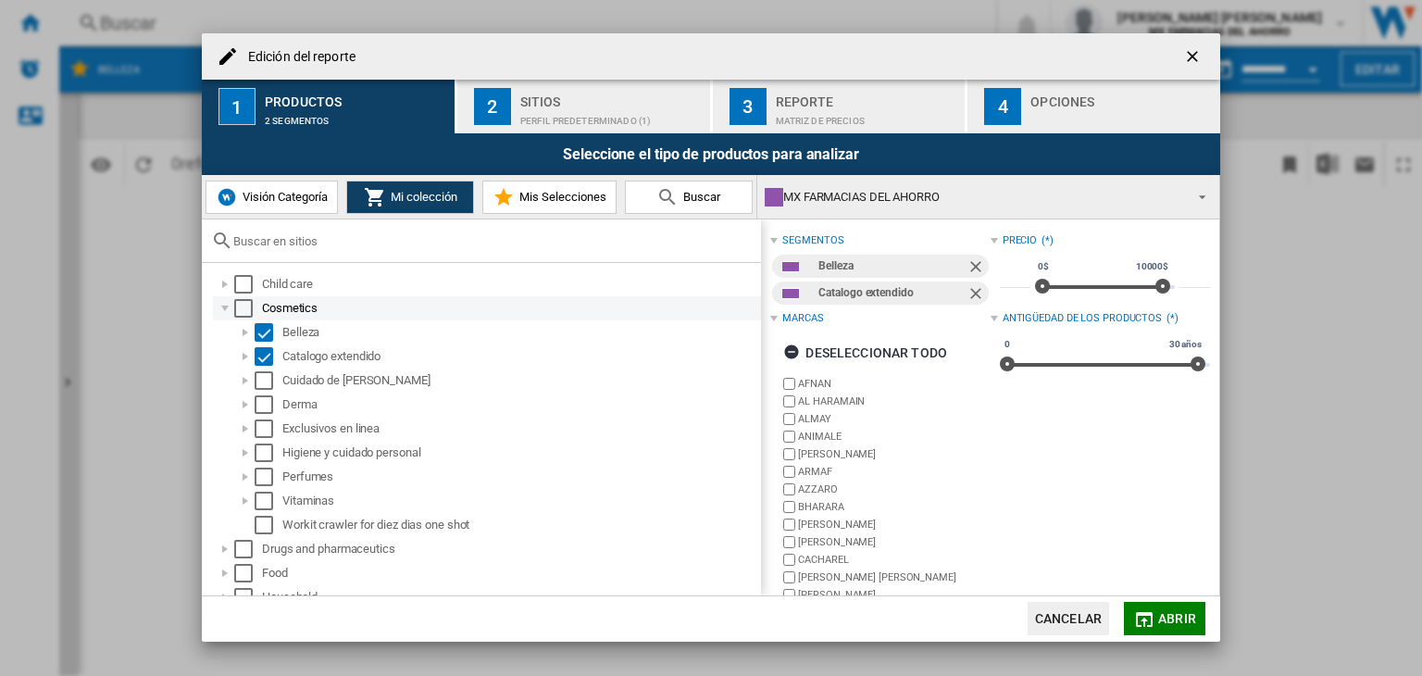
click at [238, 310] on div "Select" at bounding box center [243, 308] width 19 height 19
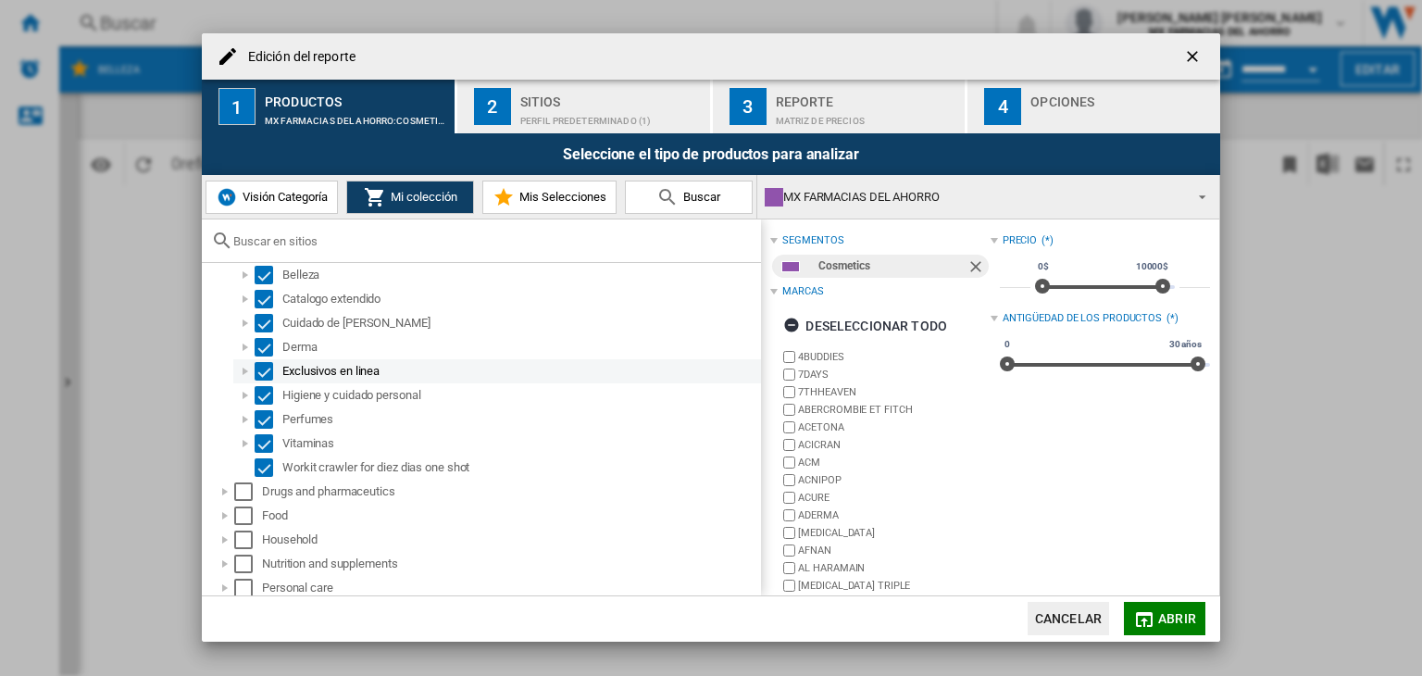
scroll to position [86, 0]
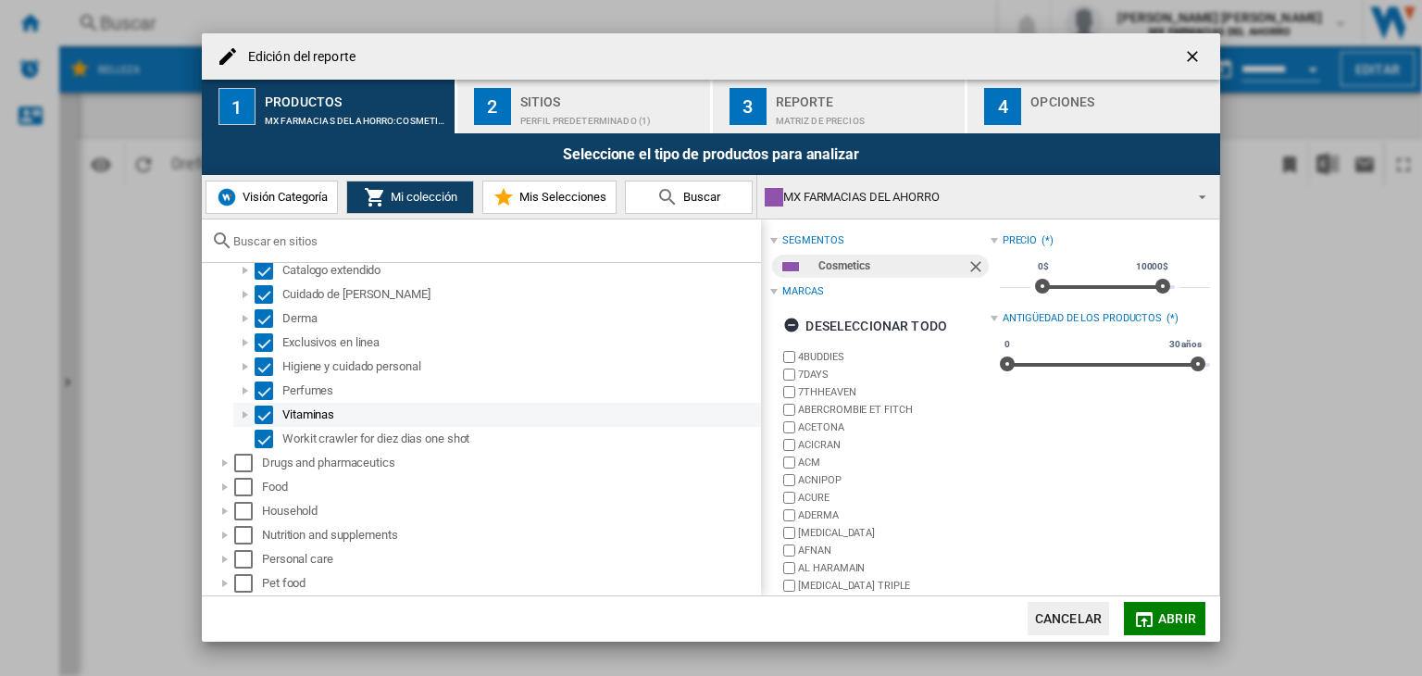
click at [271, 414] on div "Select" at bounding box center [264, 415] width 19 height 19
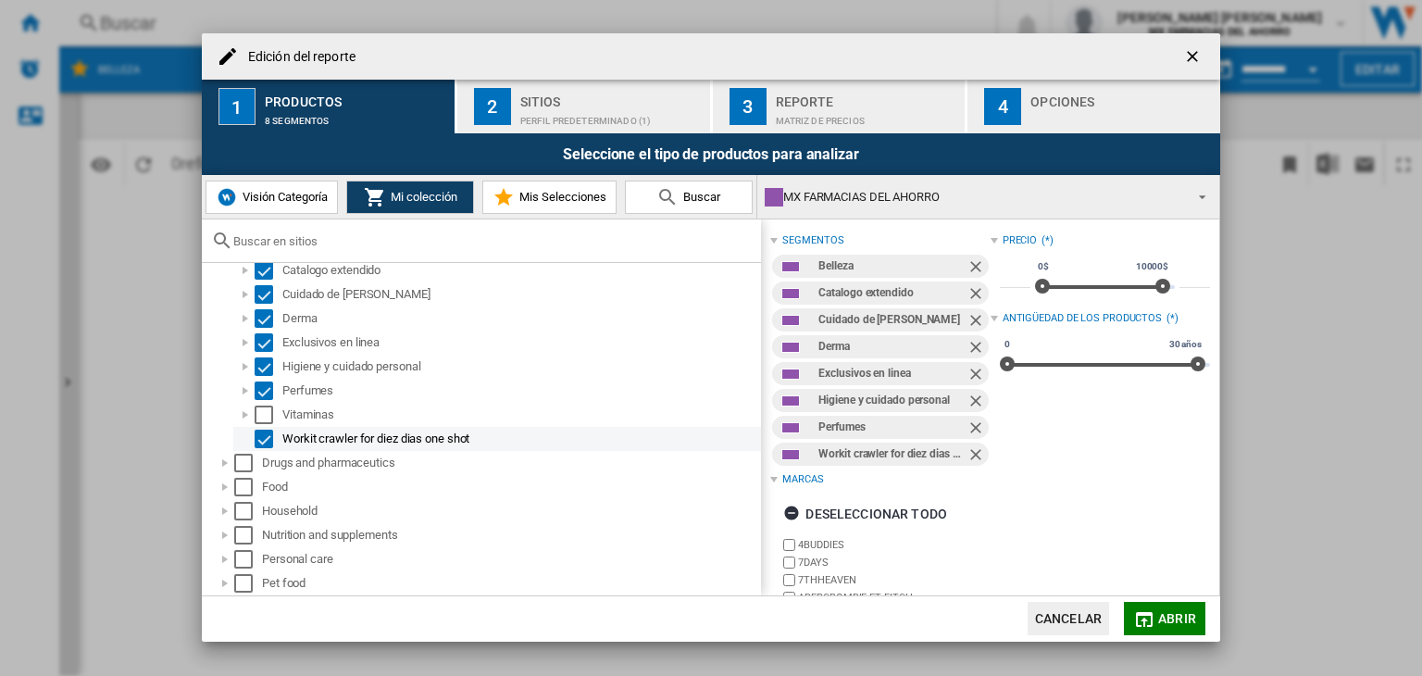
click at [274, 433] on md-checkbox "Select" at bounding box center [269, 439] width 28 height 19
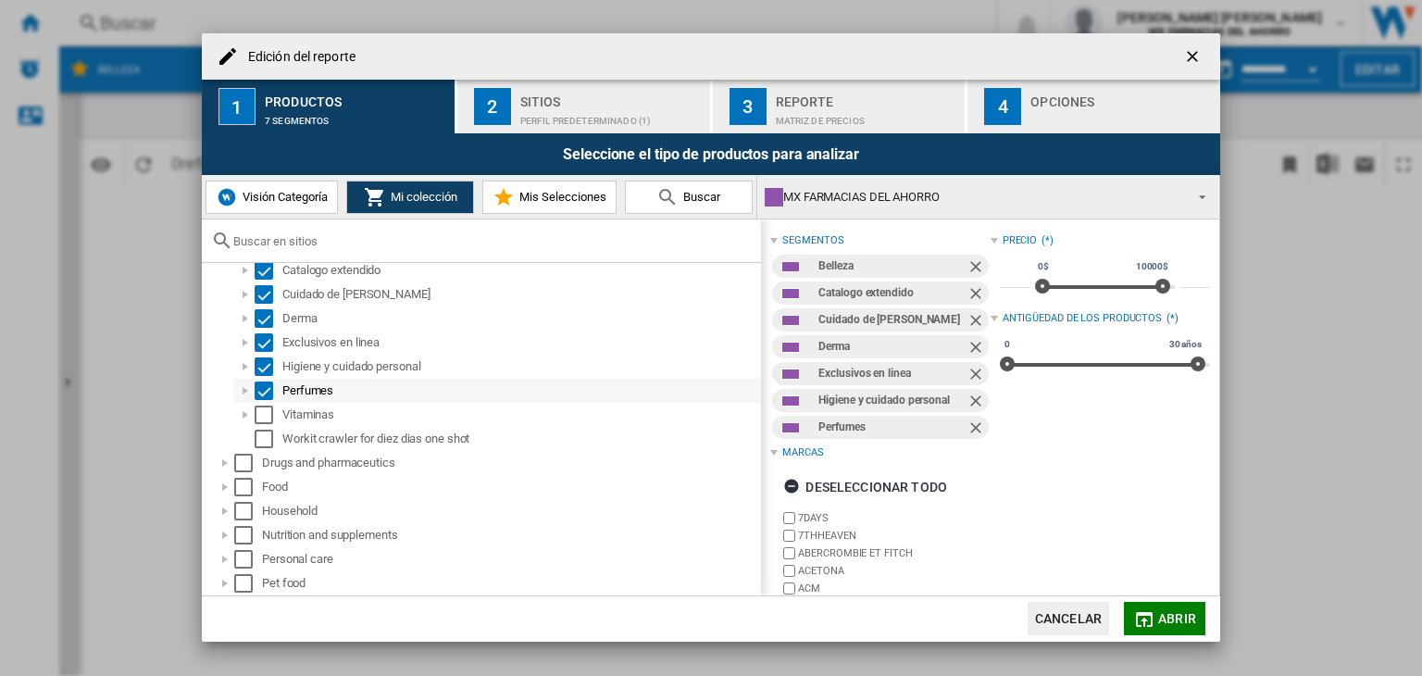
click at [271, 395] on div "Select" at bounding box center [264, 390] width 19 height 19
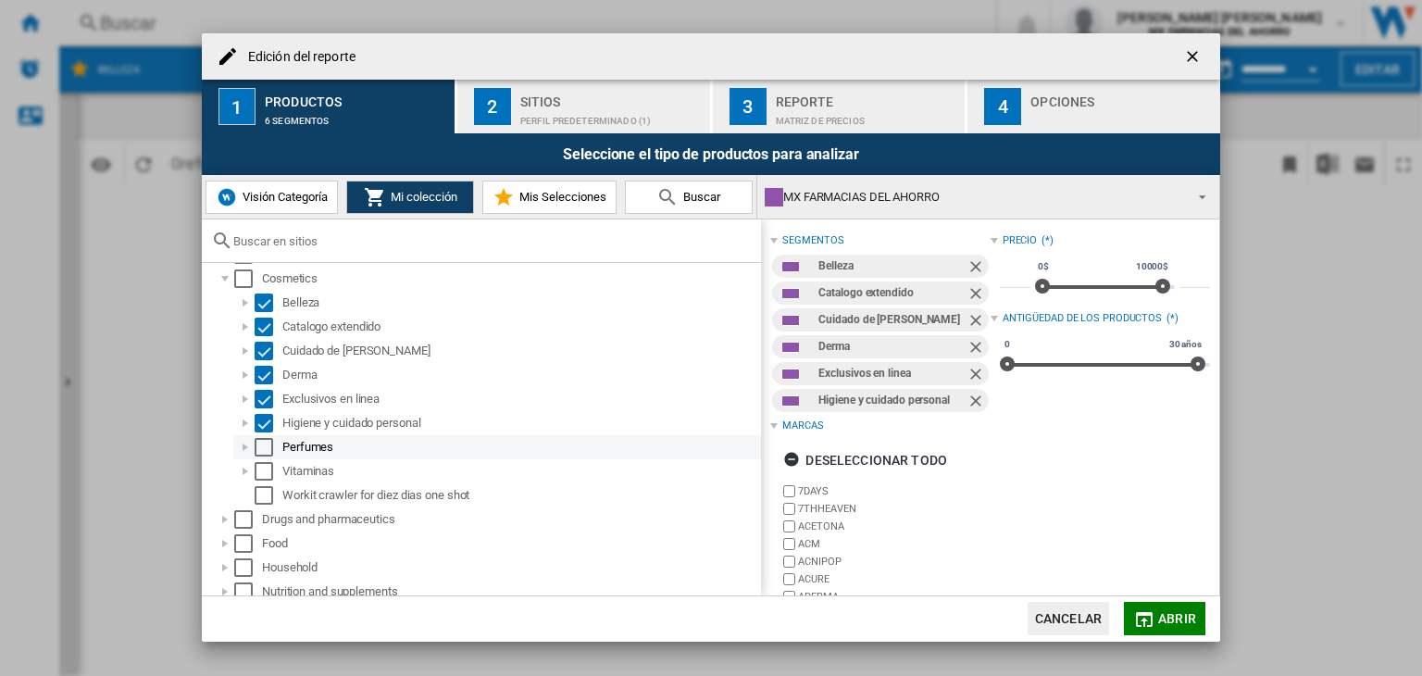
scroll to position [0, 0]
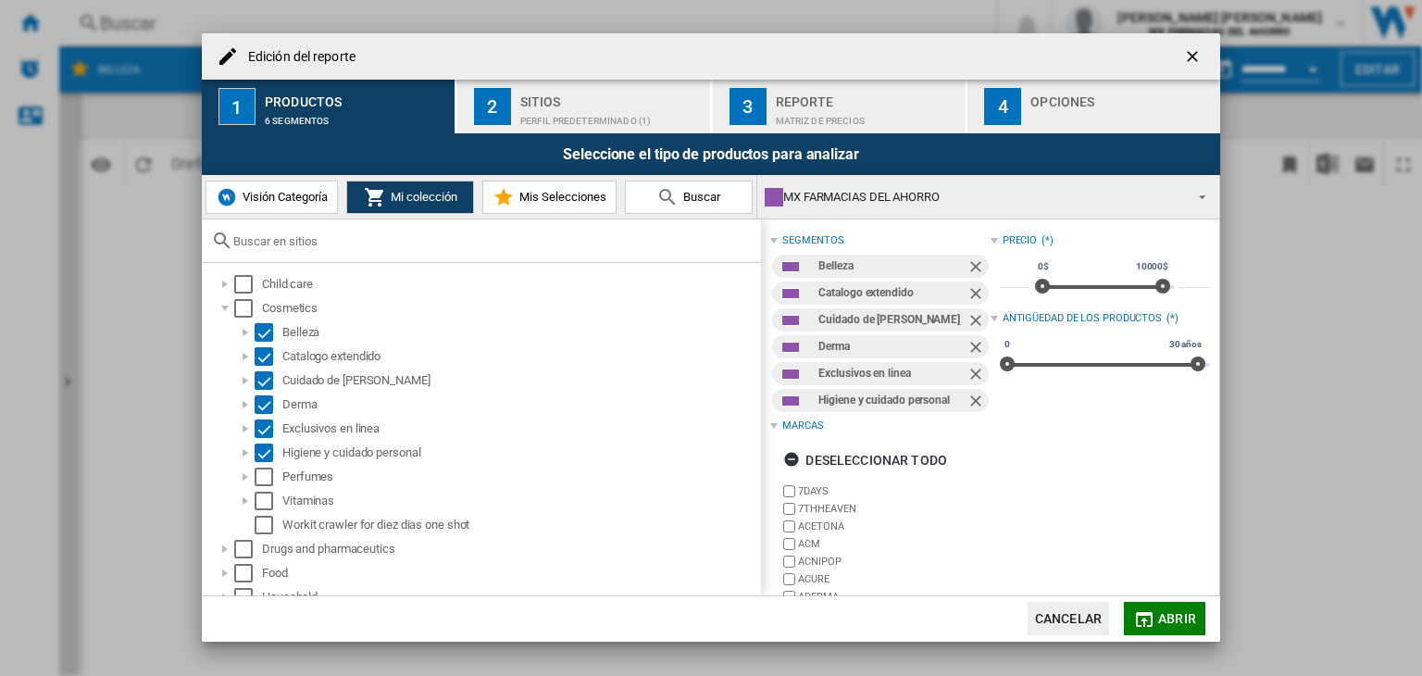
click at [264, 207] on button "Visión Categoría" at bounding box center [272, 197] width 132 height 33
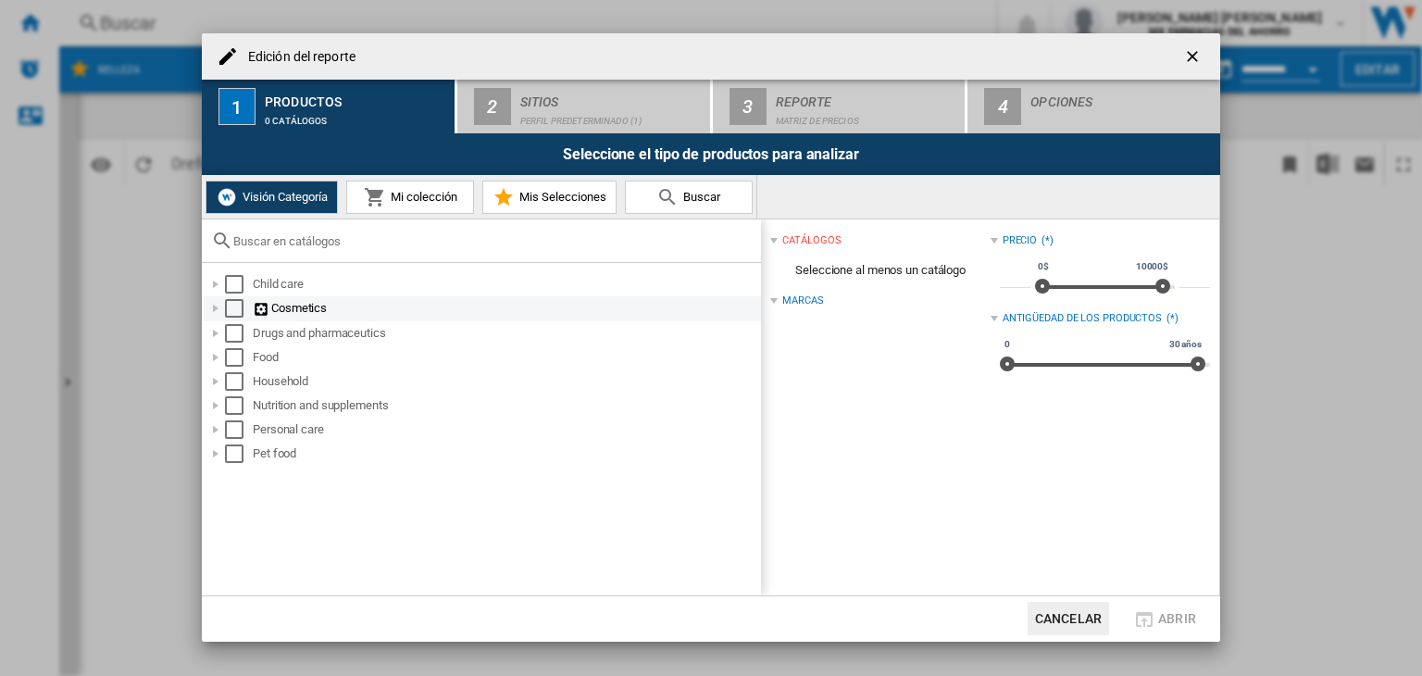
click at [218, 315] on div at bounding box center [215, 308] width 19 height 19
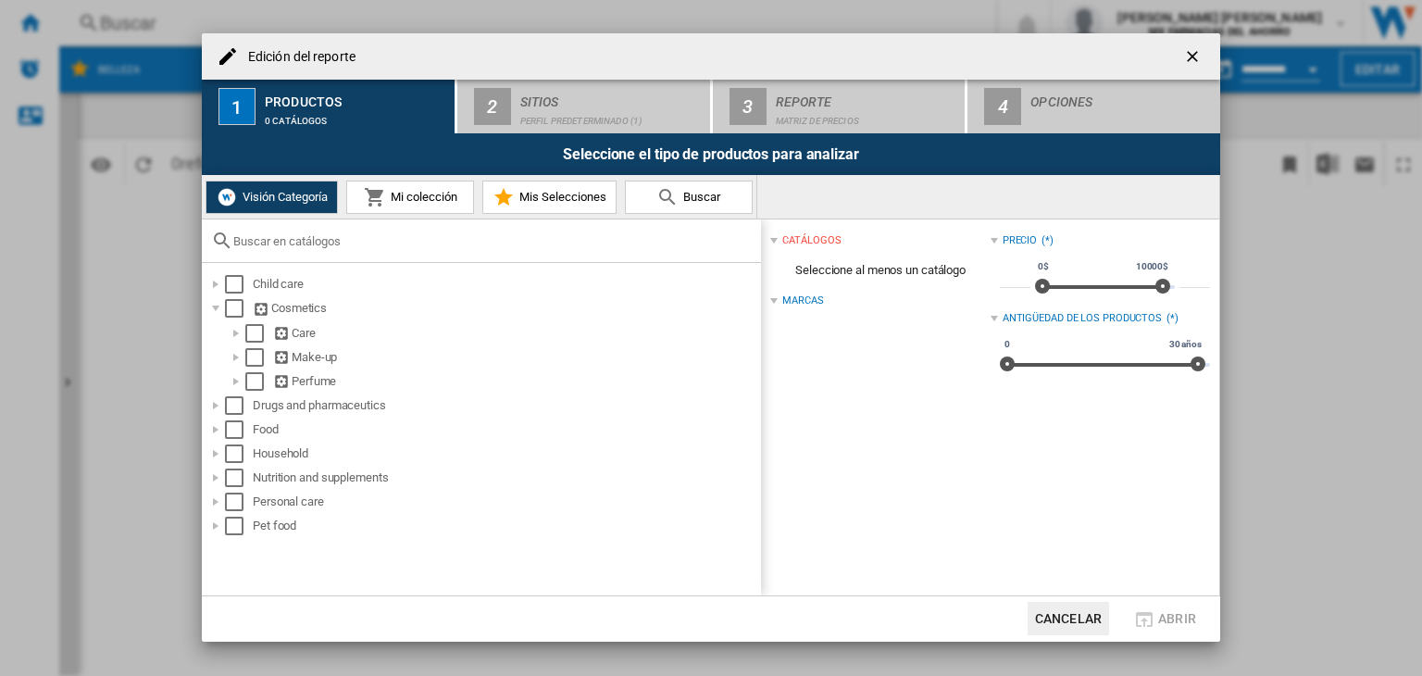
click at [426, 204] on span "Mi colección" at bounding box center [421, 197] width 71 height 14
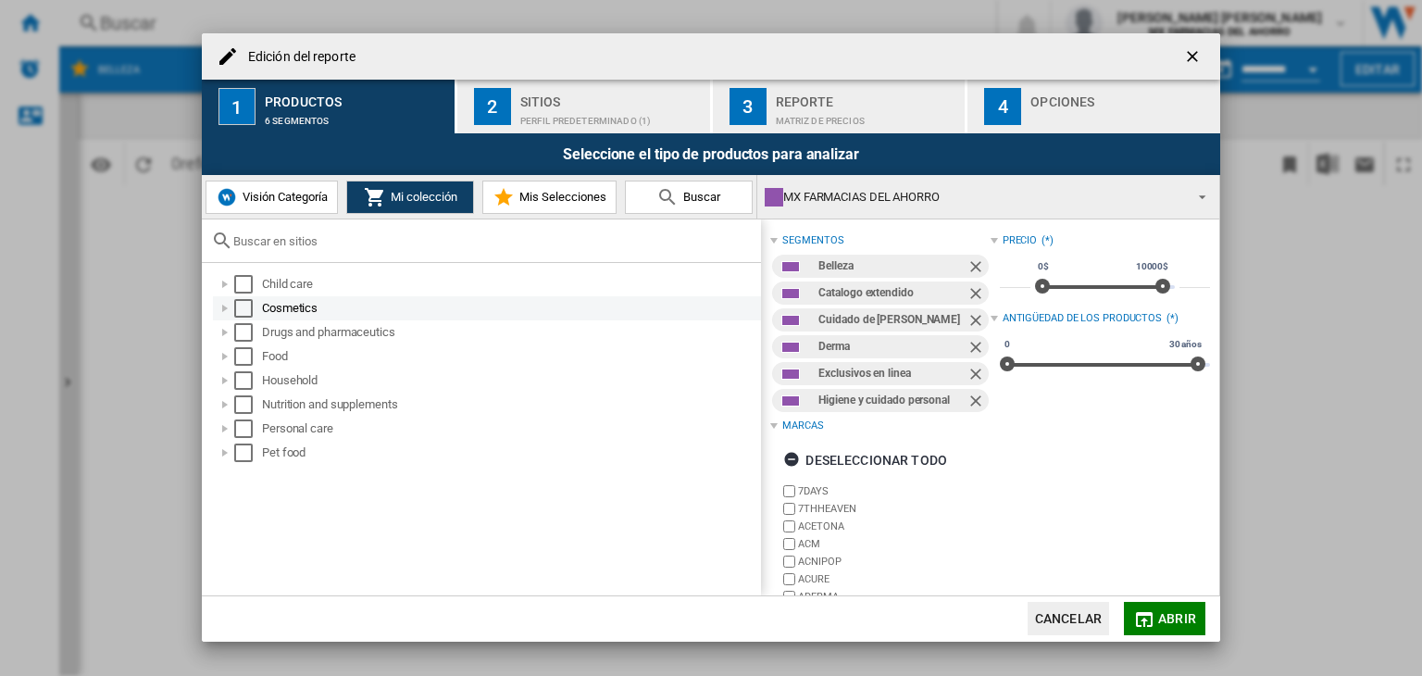
click at [226, 311] on div at bounding box center [225, 308] width 19 height 19
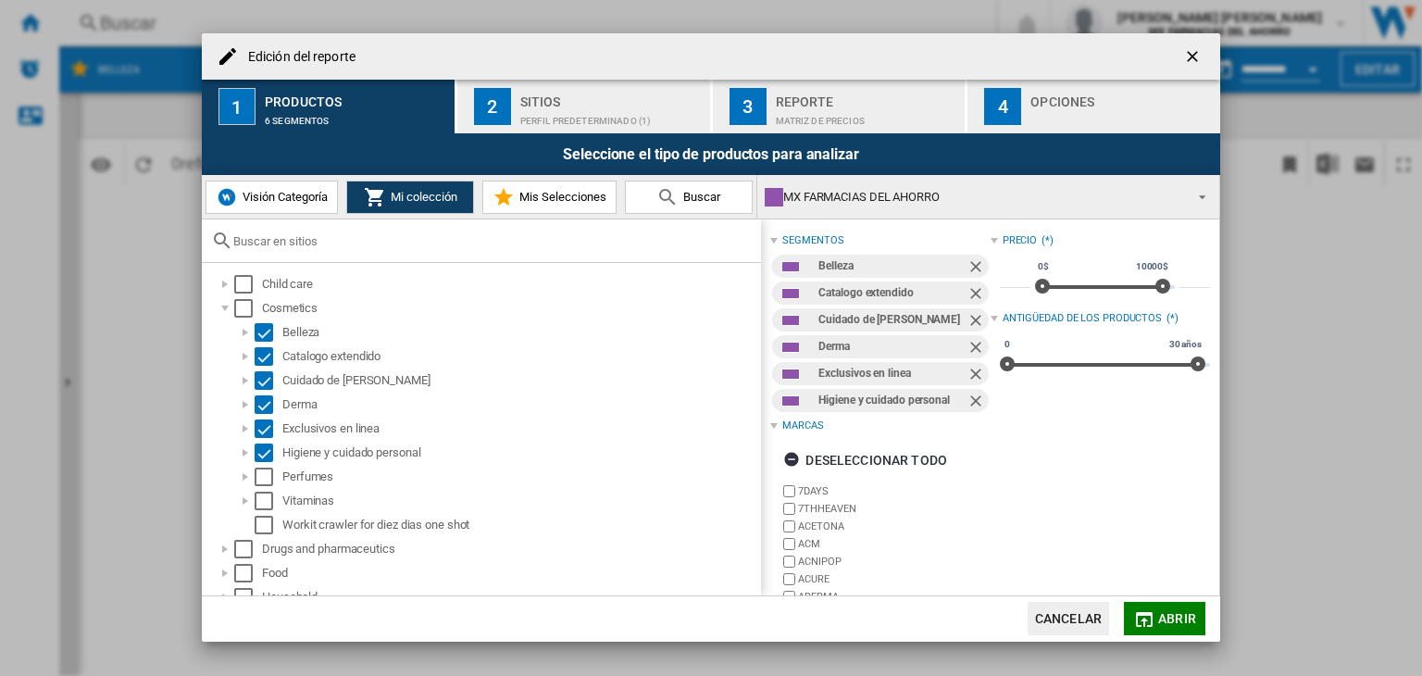
click at [570, 200] on span "Mis Selecciones" at bounding box center [561, 197] width 92 height 14
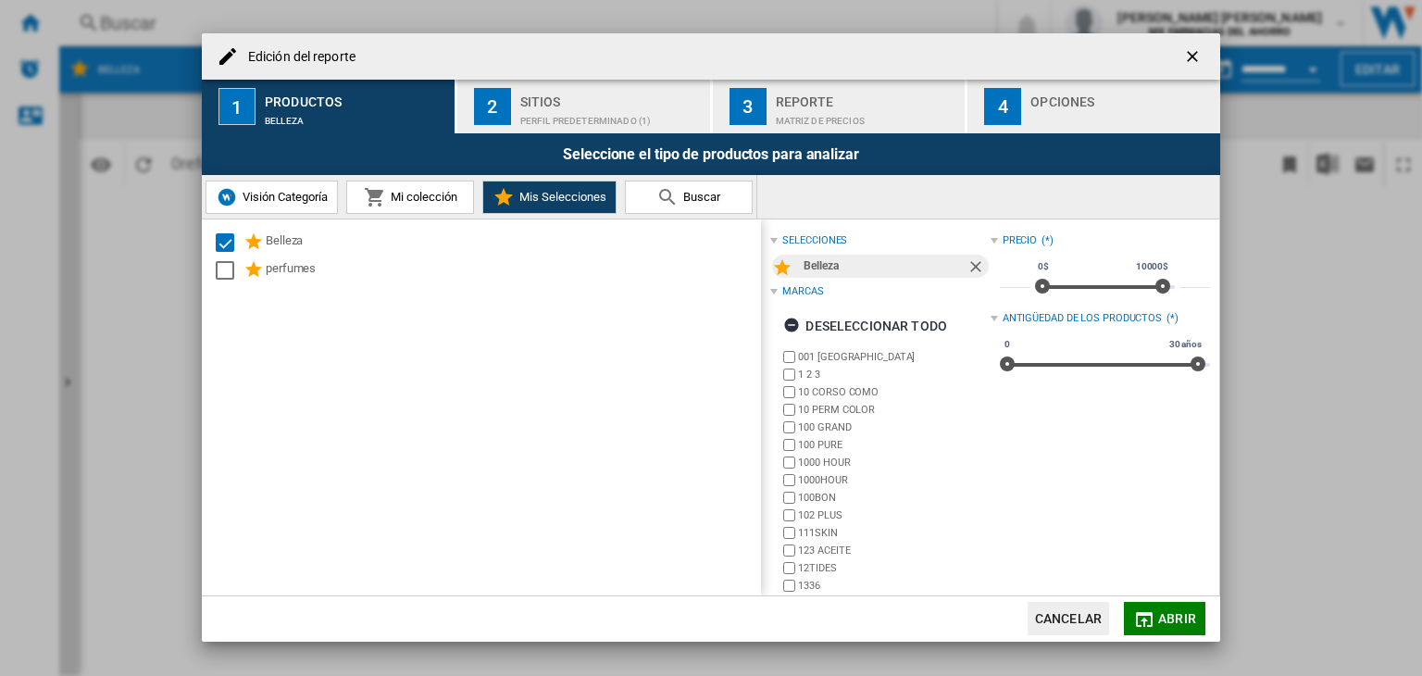
click at [657, 198] on md-icon at bounding box center [667, 197] width 22 height 22
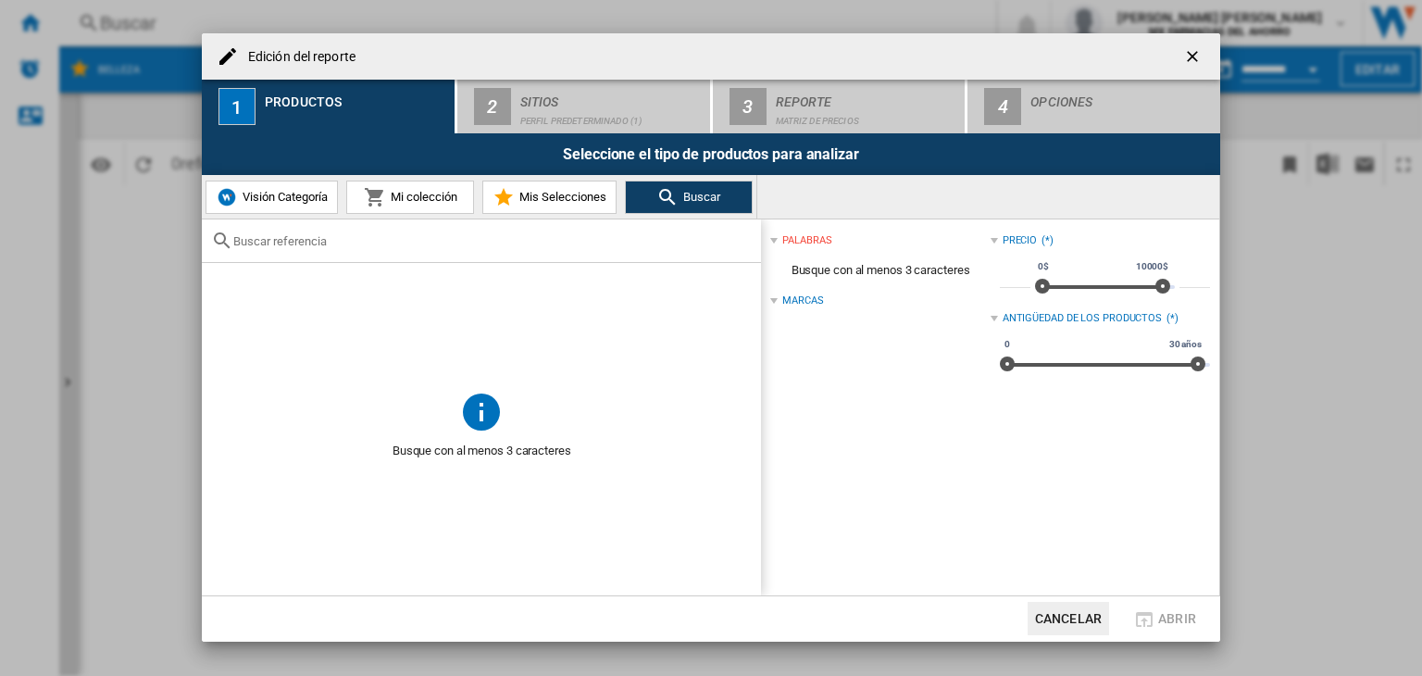
click at [431, 203] on span "Mi colección" at bounding box center [421, 197] width 71 height 14
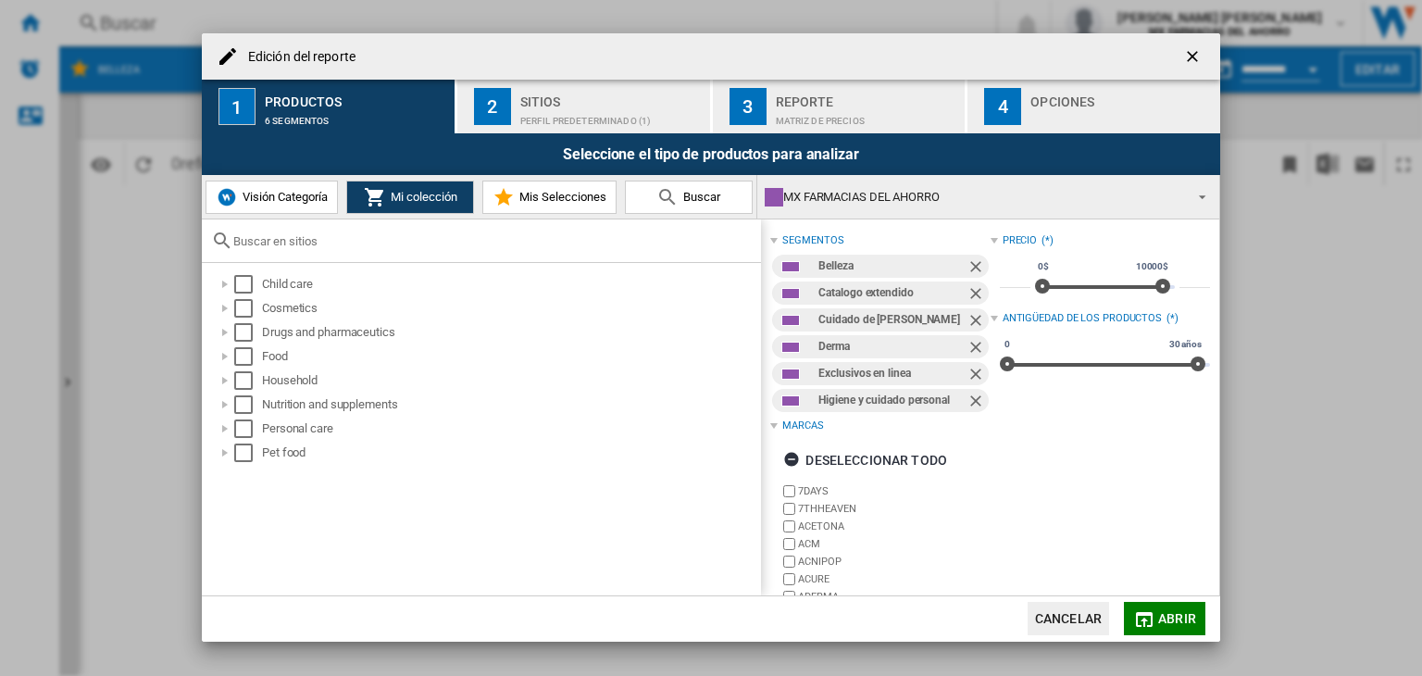
click at [500, 198] on md-icon at bounding box center [504, 197] width 22 height 22
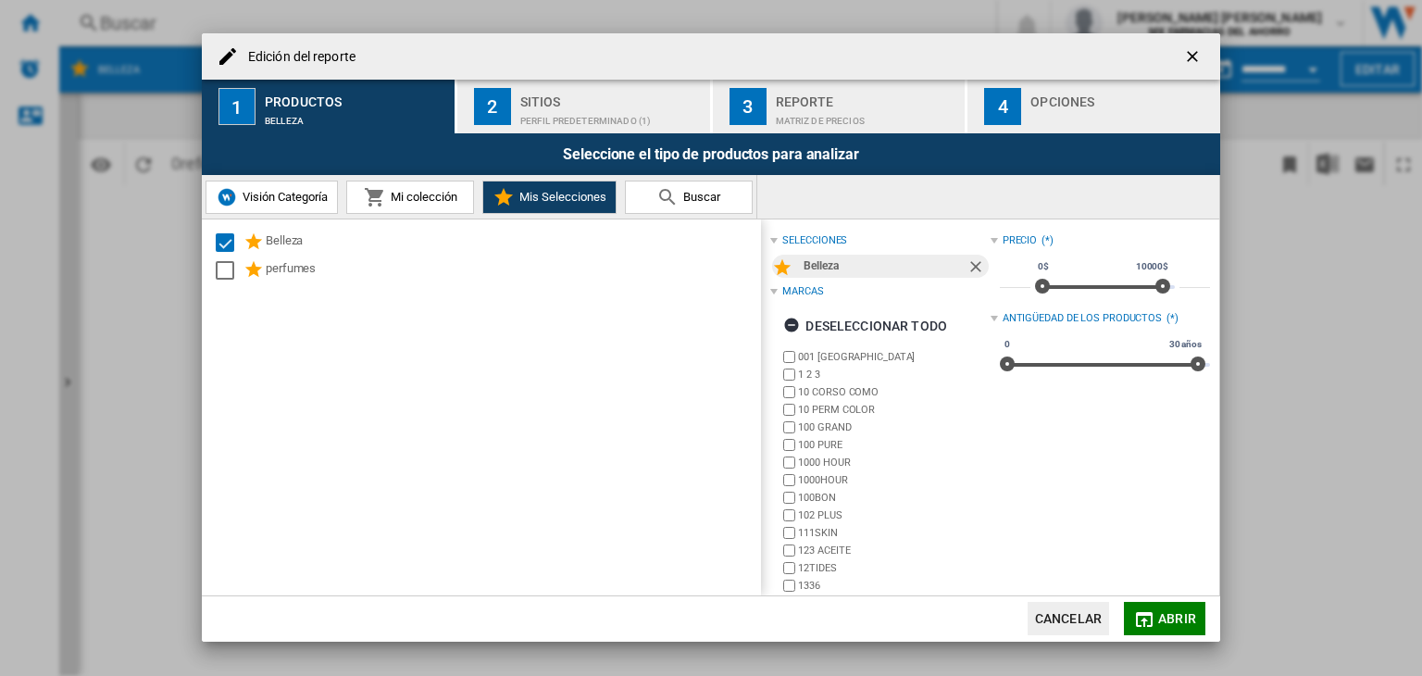
click at [371, 206] on md-icon at bounding box center [375, 197] width 22 height 22
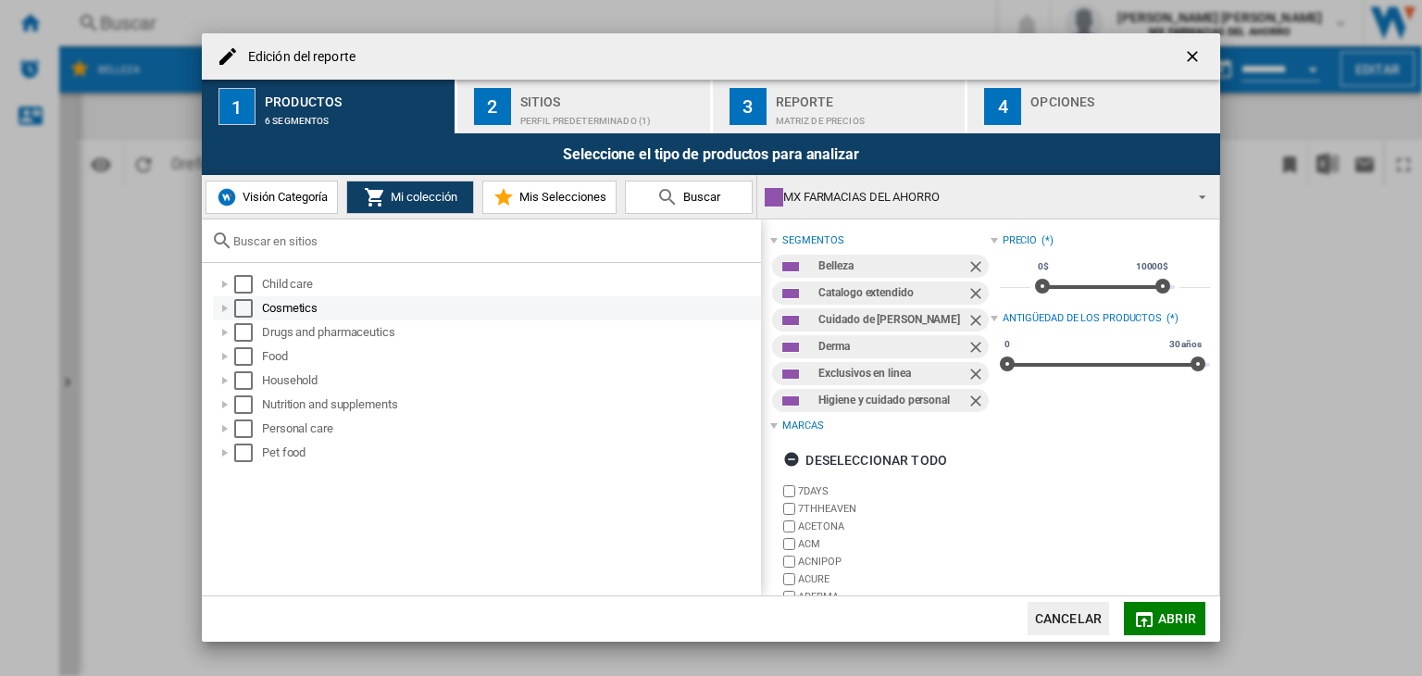
click at [227, 308] on div at bounding box center [225, 308] width 19 height 19
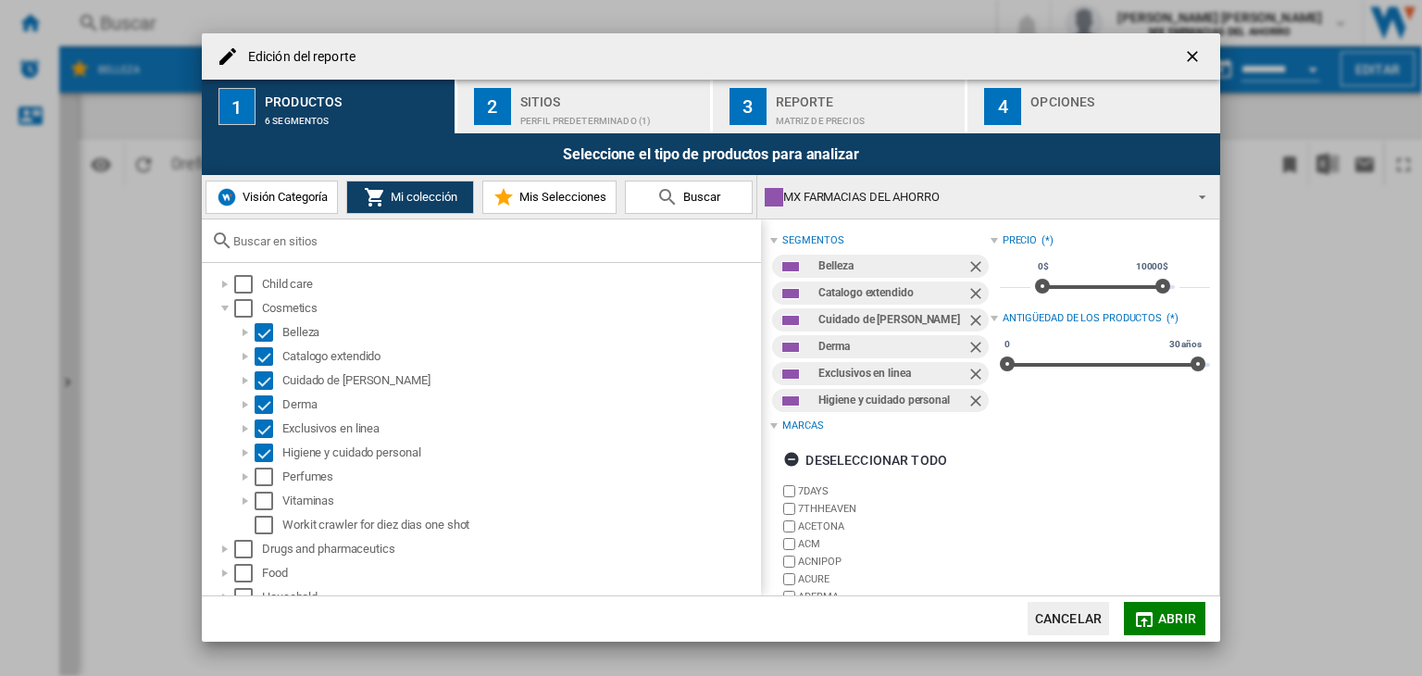
click at [620, 116] on div "Perfil predeterminado (1)" at bounding box center [611, 115] width 182 height 19
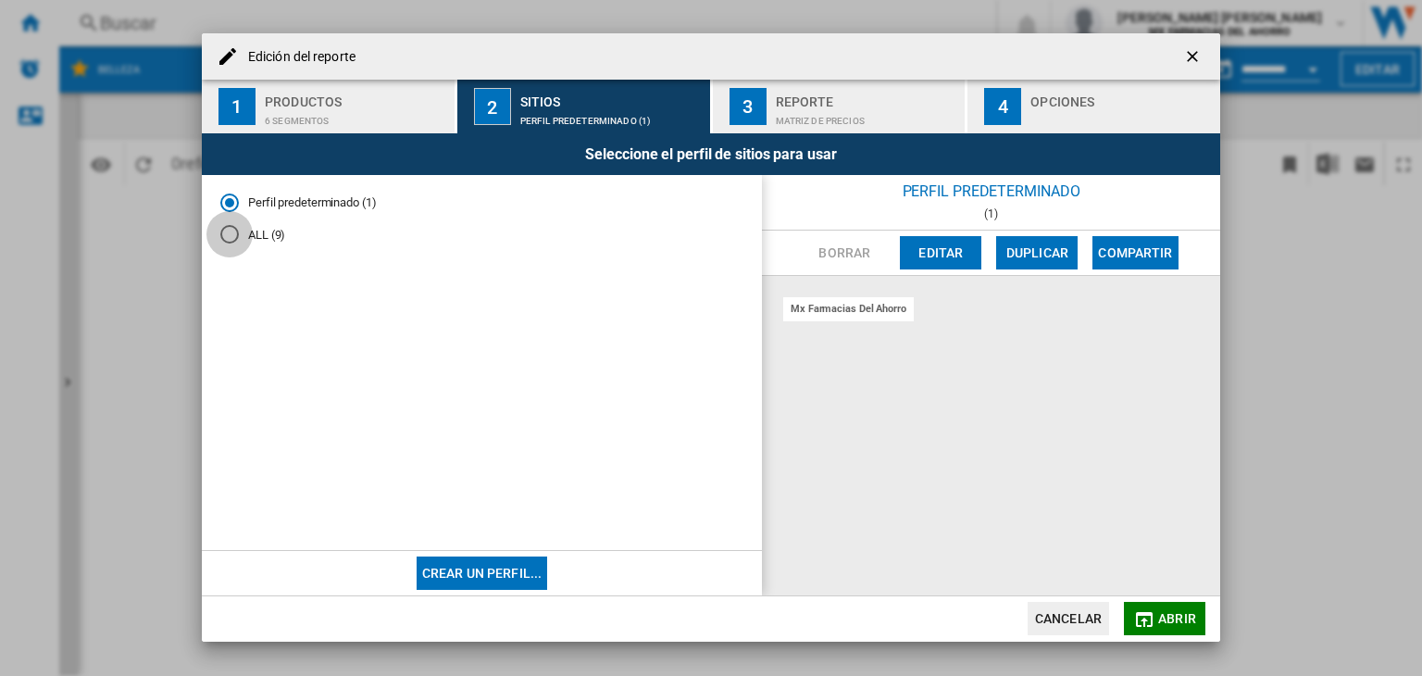
click at [232, 242] on div "ALL (9)" at bounding box center [229, 234] width 19 height 19
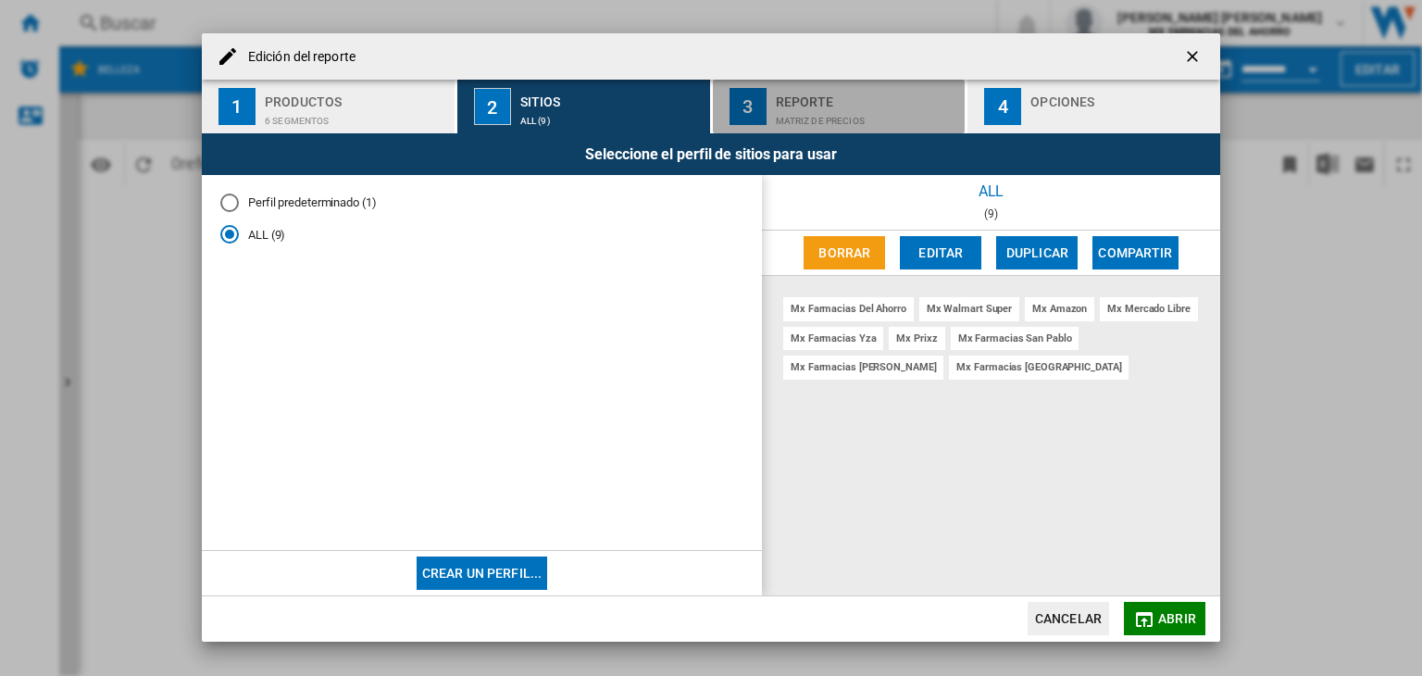
click at [814, 116] on div "Matriz de precios" at bounding box center [867, 115] width 182 height 19
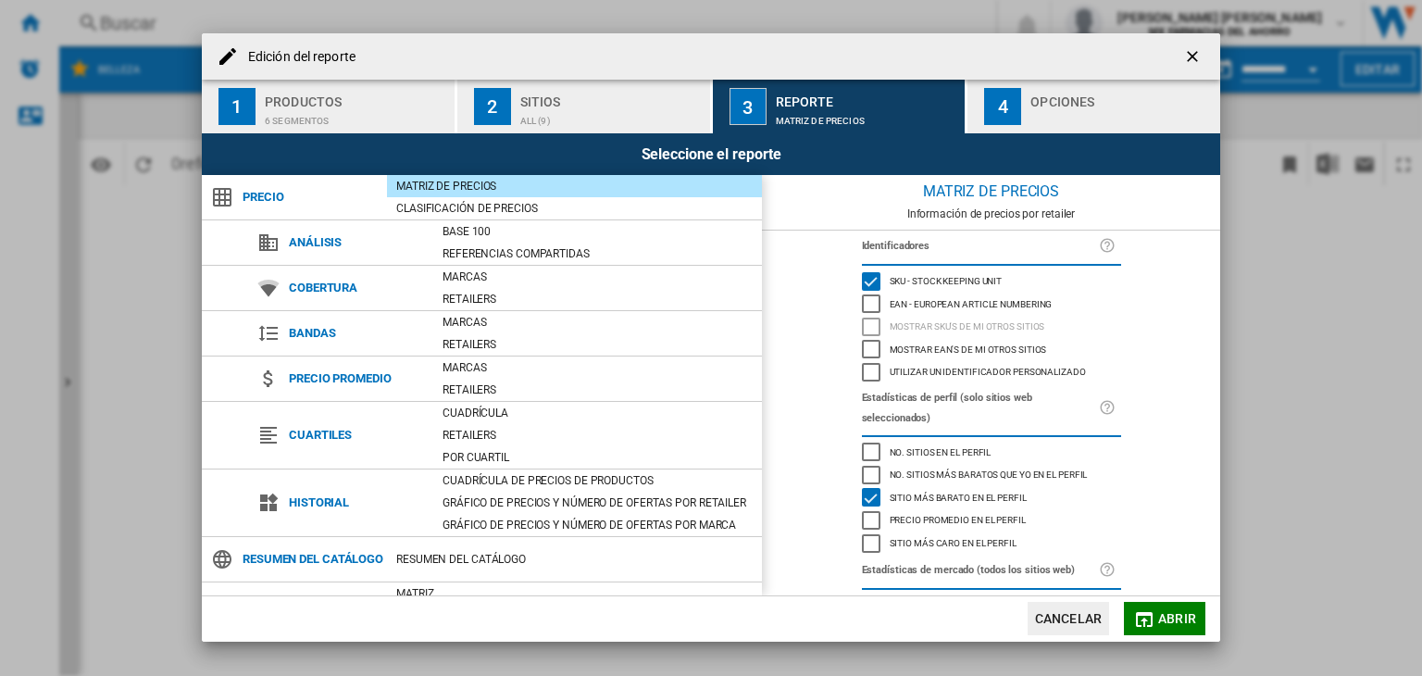
click at [1040, 116] on div "button" at bounding box center [1121, 115] width 182 height 19
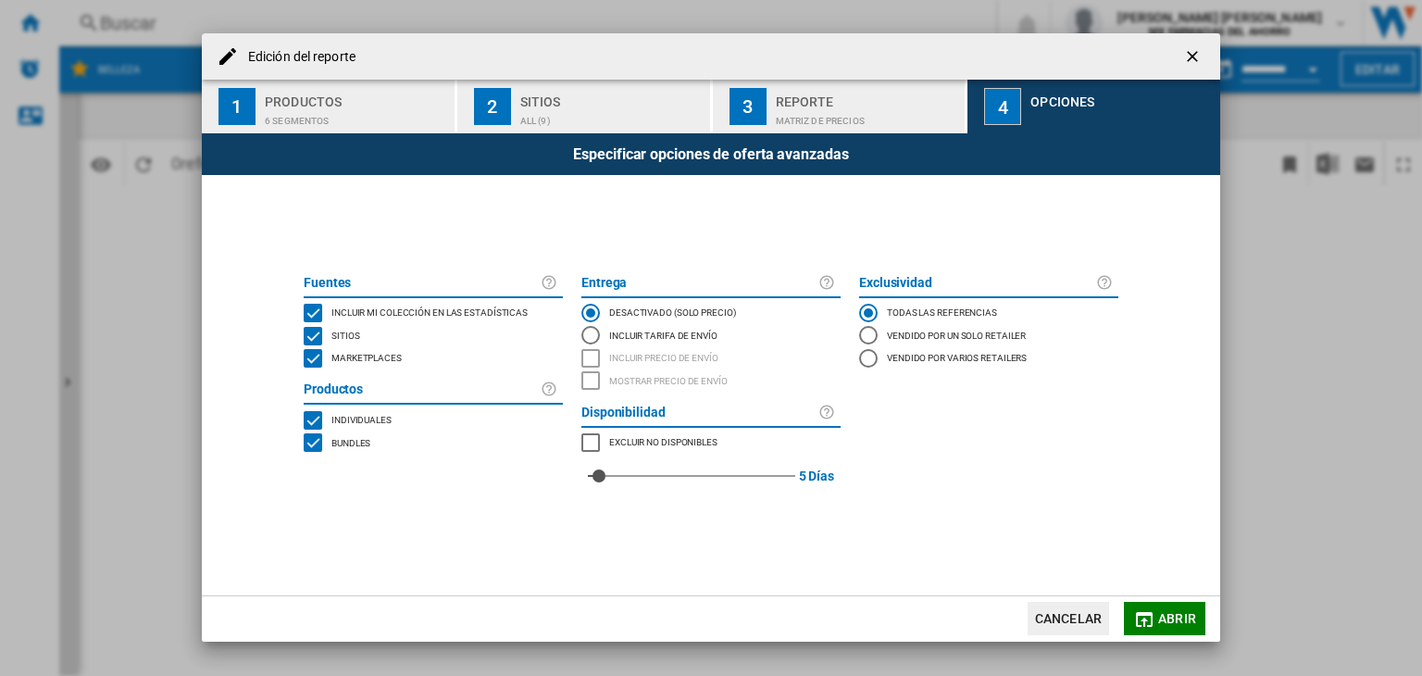
click at [1159, 618] on span "Abrir" at bounding box center [1177, 618] width 38 height 15
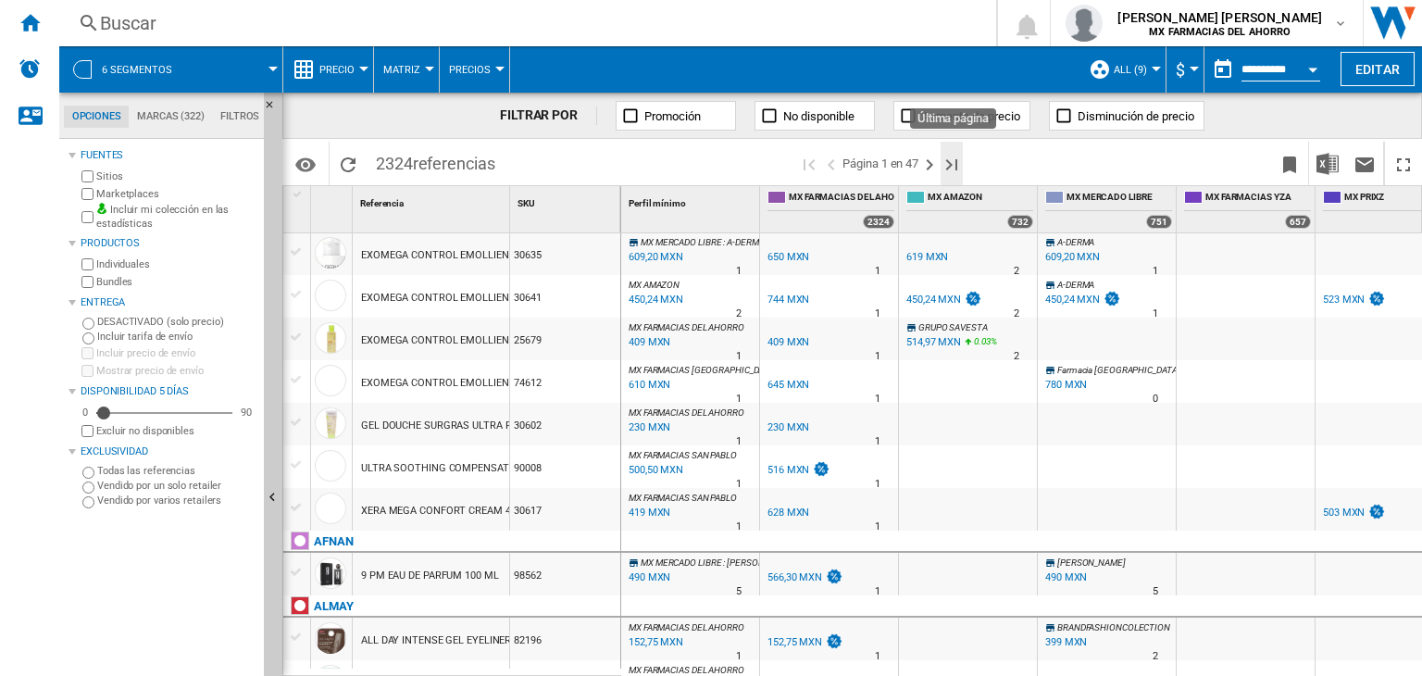
click at [955, 164] on ng-md-icon "Última página" at bounding box center [952, 165] width 22 height 22
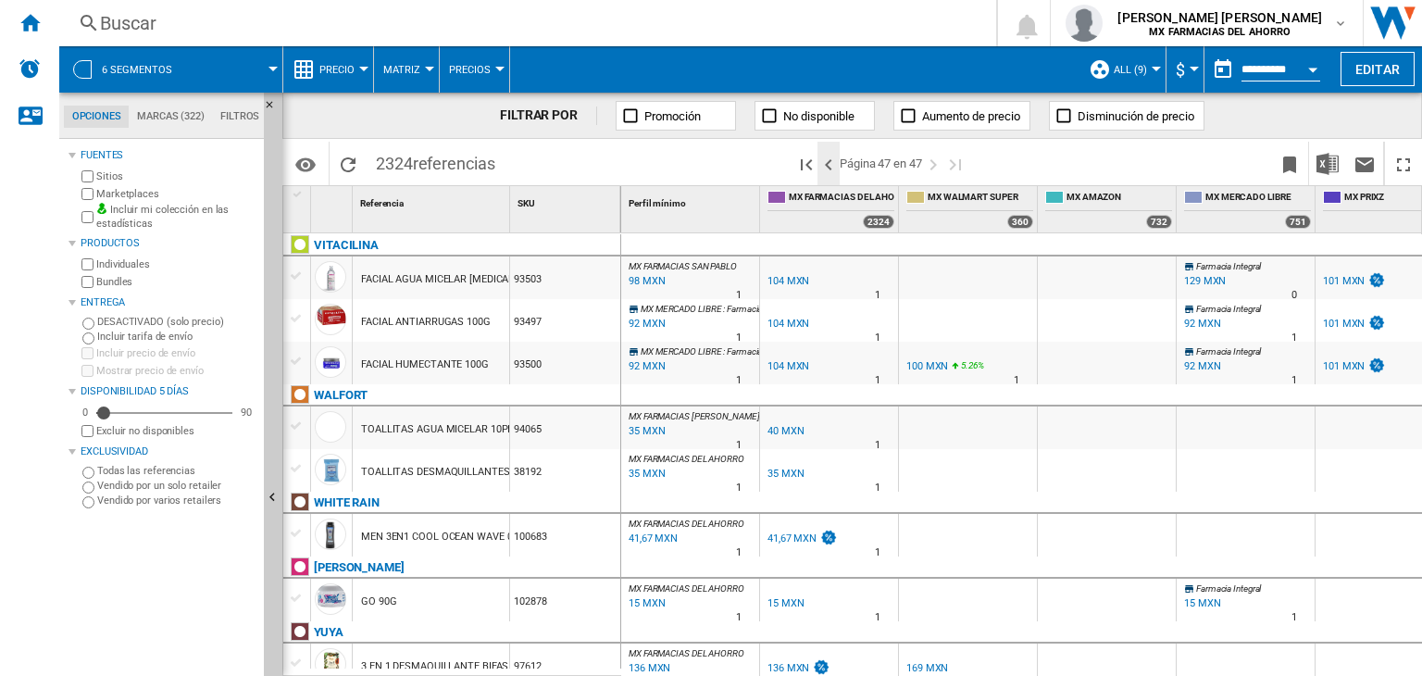
click at [830, 167] on ng-md-icon ">Página anterior" at bounding box center [829, 165] width 22 height 22
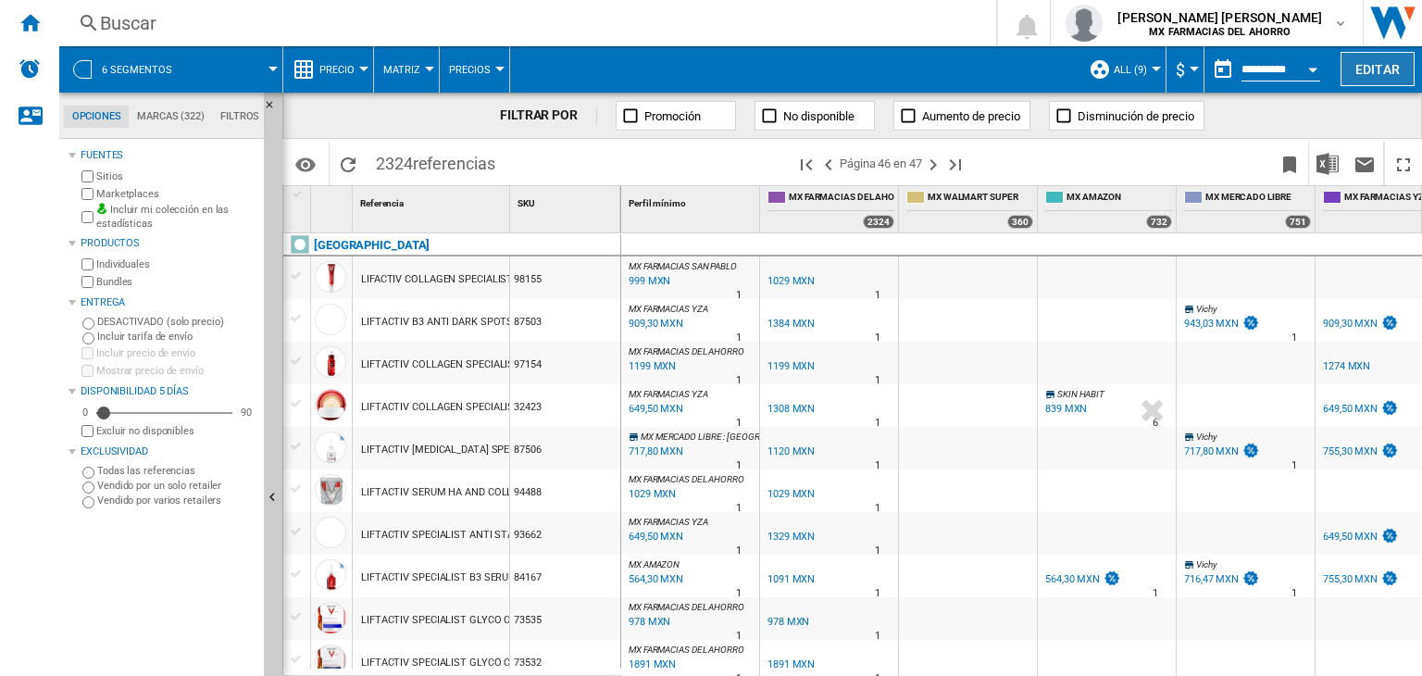
click at [1386, 60] on button "Editar" at bounding box center [1378, 69] width 74 height 34
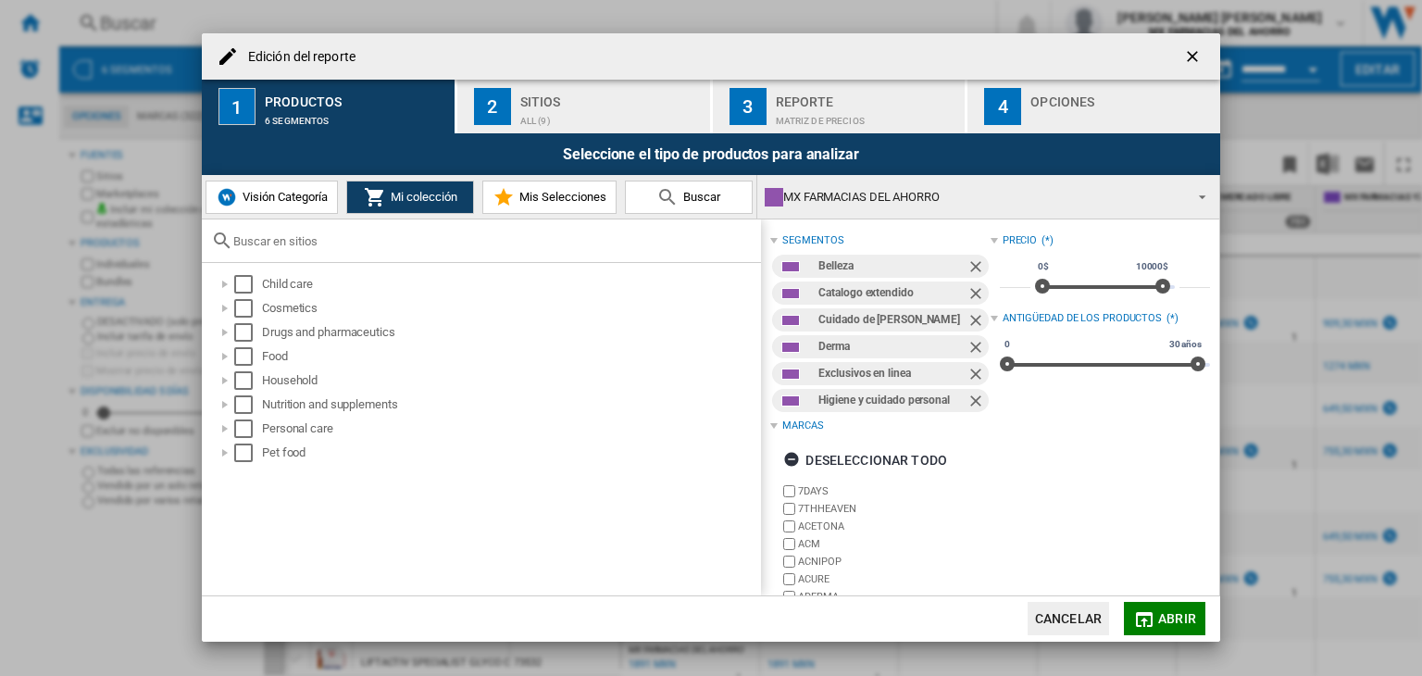
click at [283, 208] on button "Visión Categoría" at bounding box center [272, 197] width 132 height 33
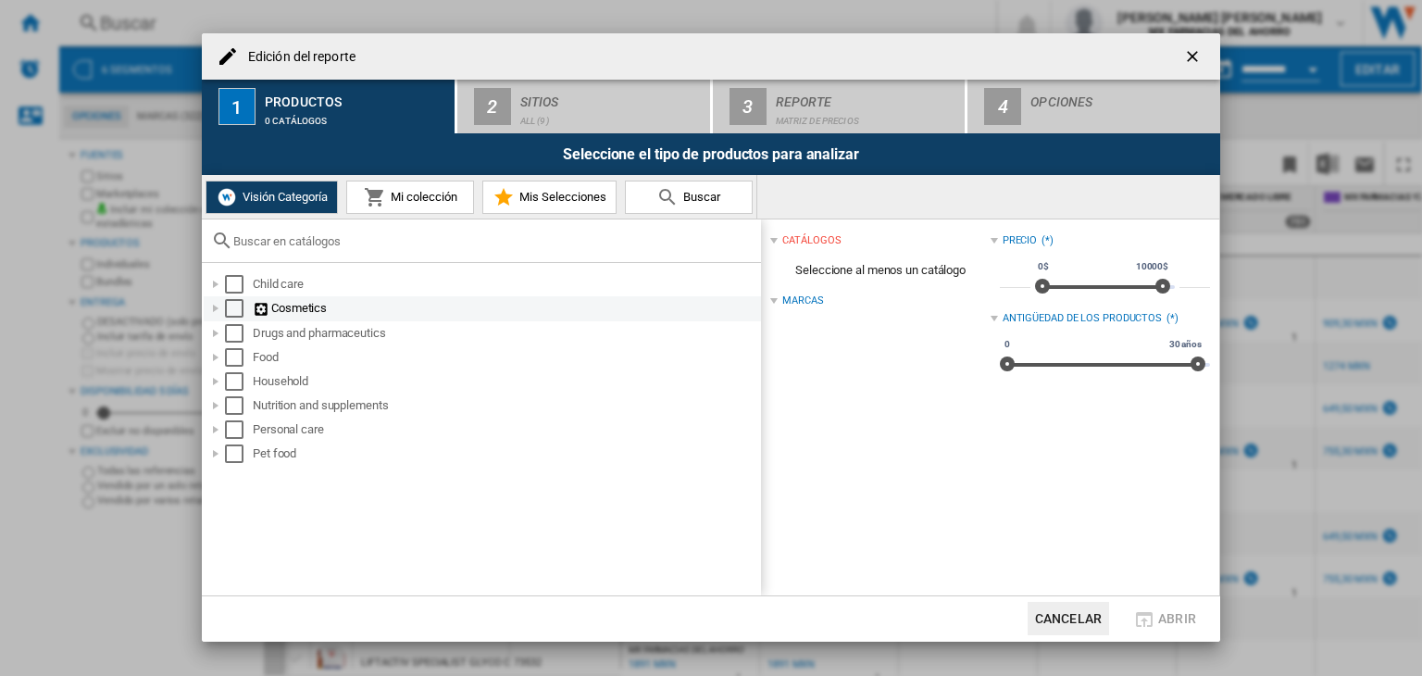
click at [214, 308] on div "Edición del ..." at bounding box center [215, 308] width 19 height 19
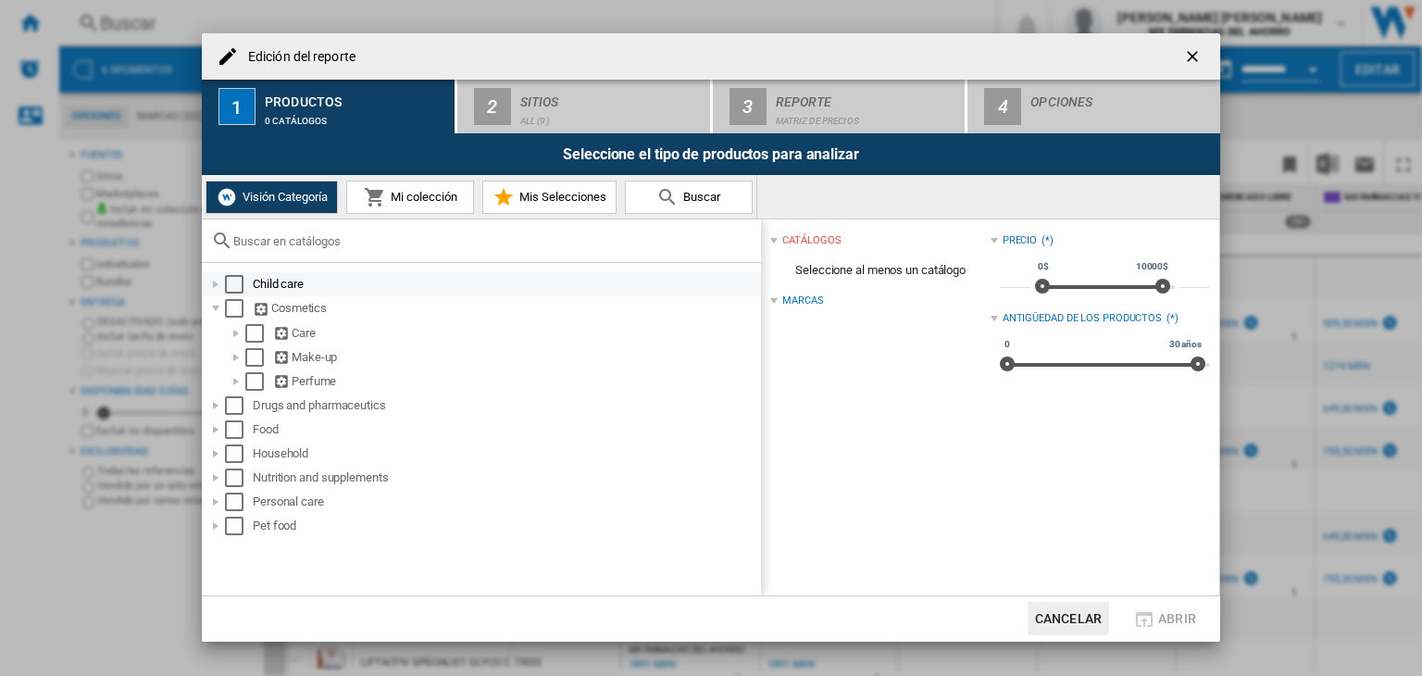
click at [215, 286] on div "Edición del ..." at bounding box center [215, 284] width 19 height 19
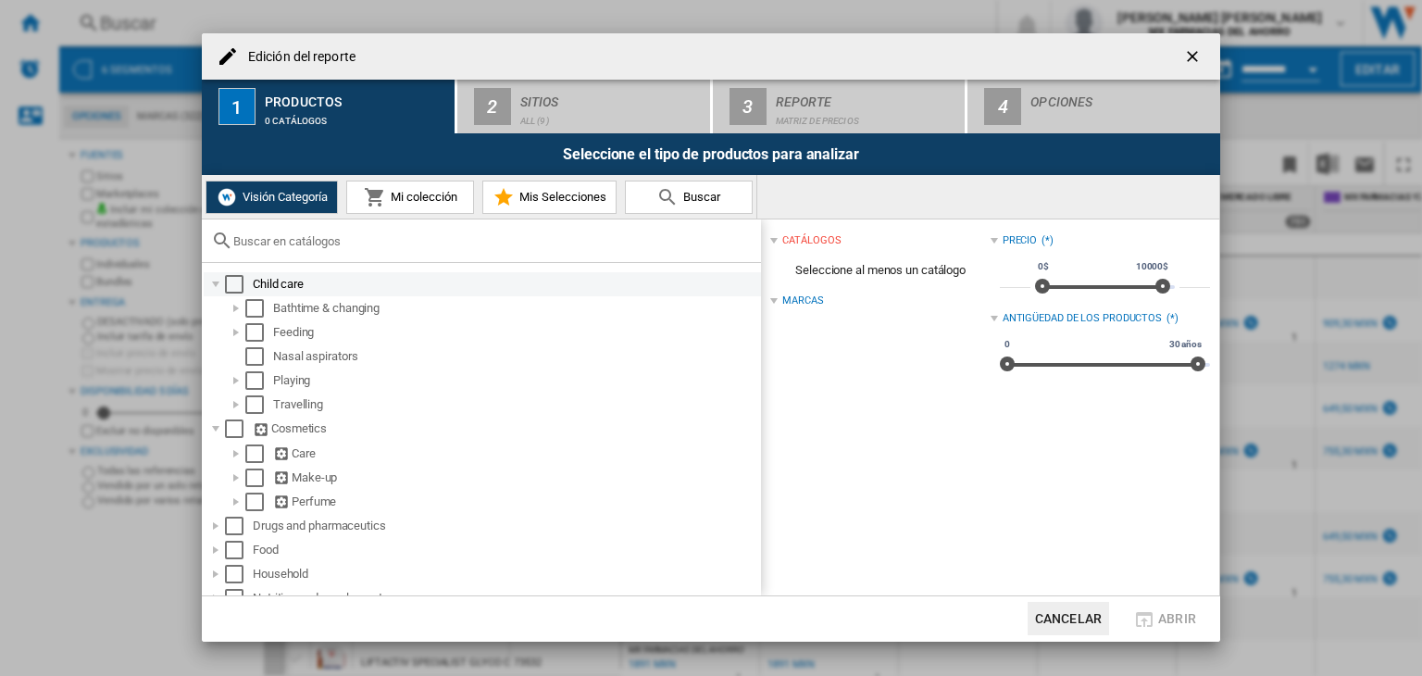
click at [215, 286] on div "Edición del ..." at bounding box center [215, 284] width 19 height 19
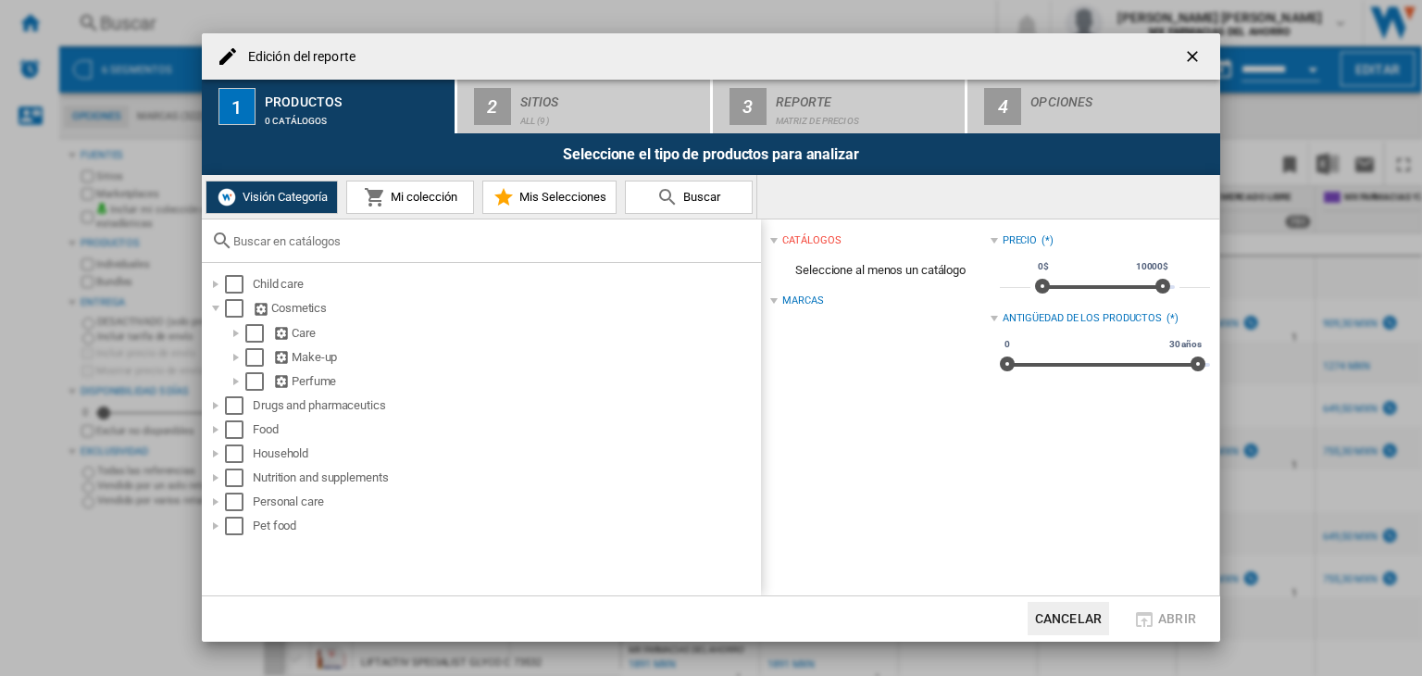
click at [383, 208] on button "Mi colección" at bounding box center [410, 197] width 128 height 33
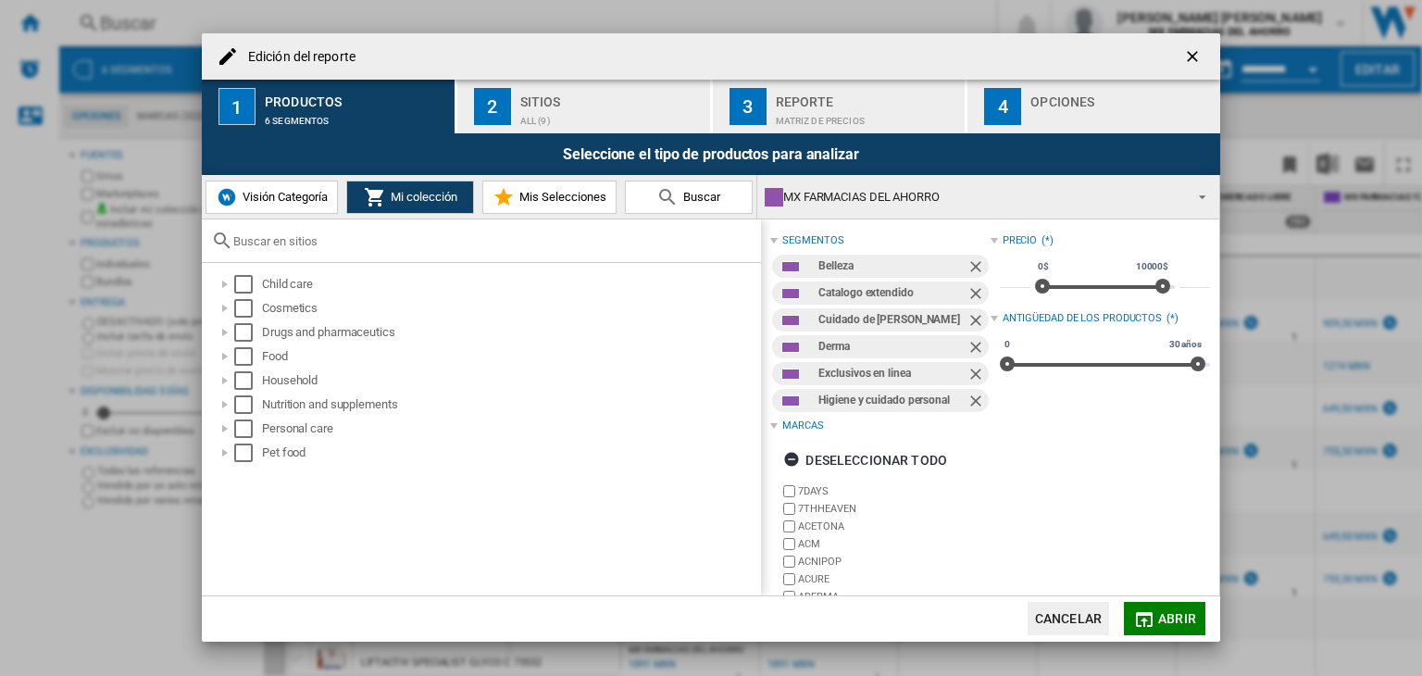
click at [563, 207] on button "Mis Selecciones" at bounding box center [549, 197] width 134 height 33
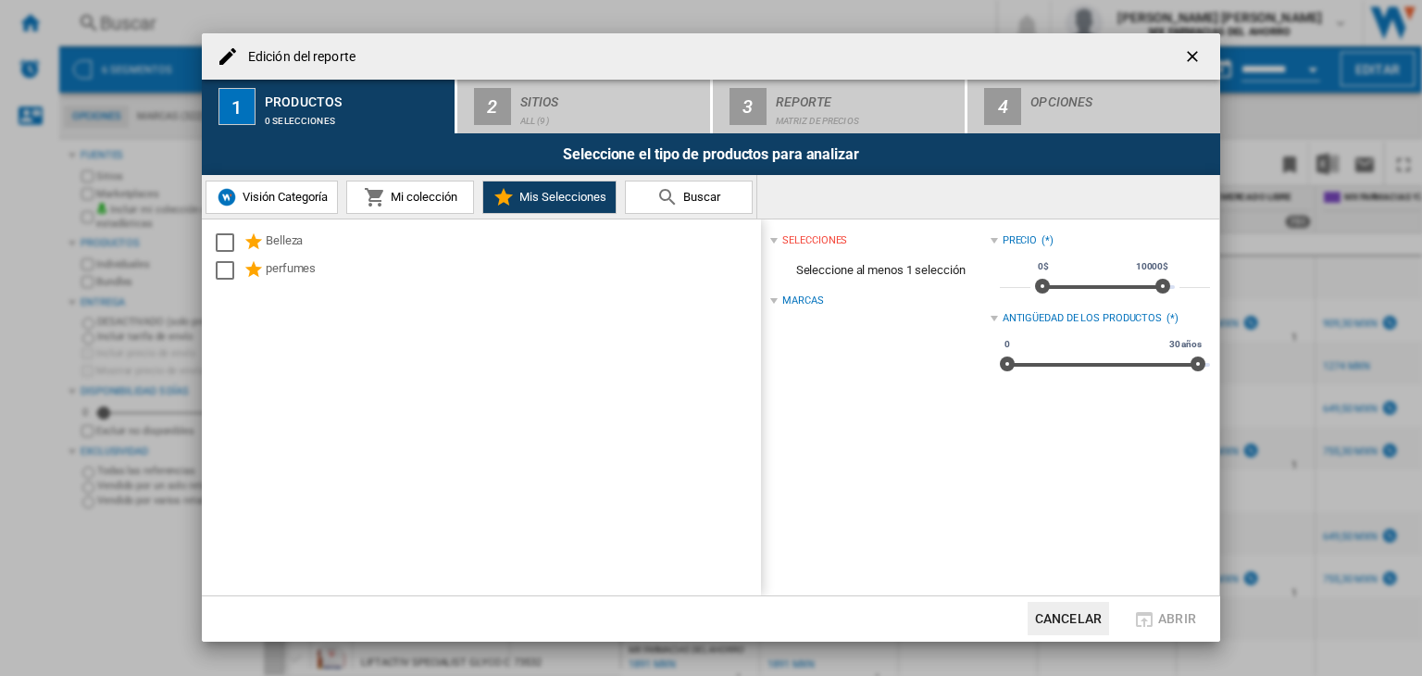
click at [404, 202] on span "Mi colección" at bounding box center [421, 197] width 71 height 14
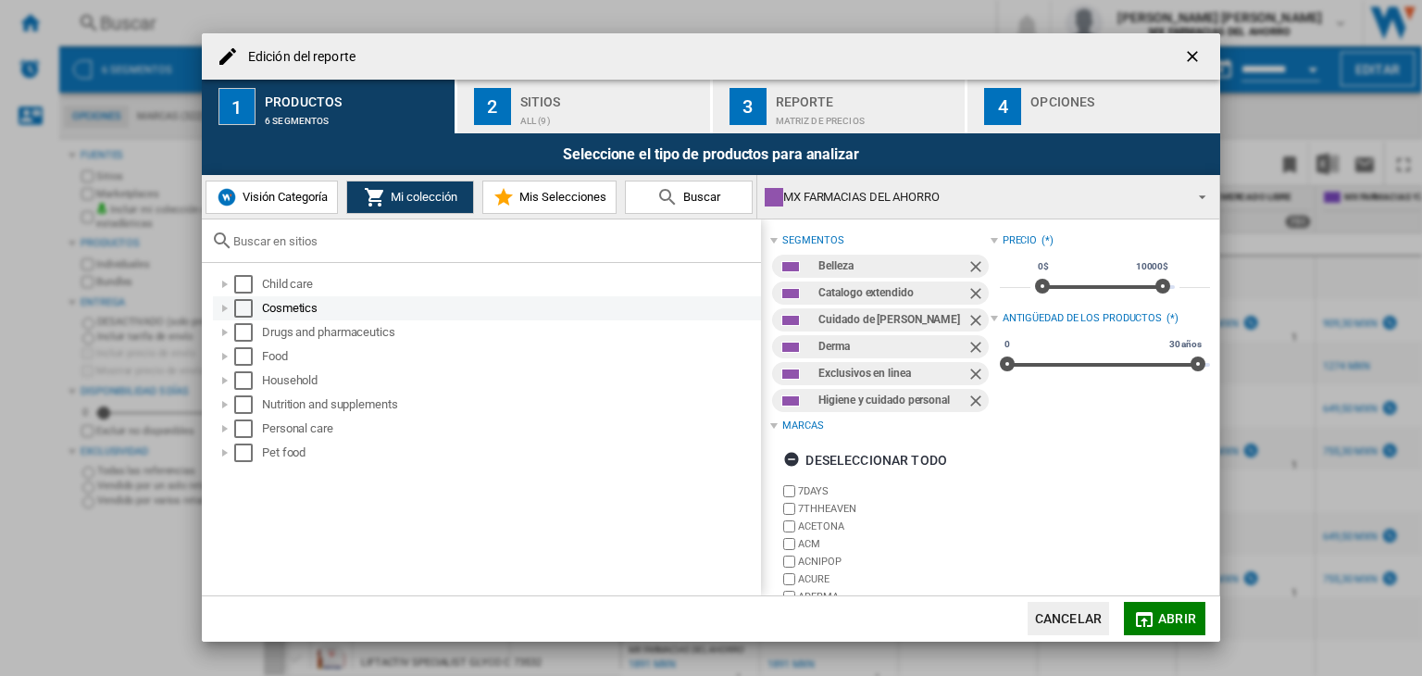
click at [226, 318] on div "Cosmetics" at bounding box center [487, 308] width 548 height 24
click at [226, 306] on div "Edición del ..." at bounding box center [225, 308] width 19 height 19
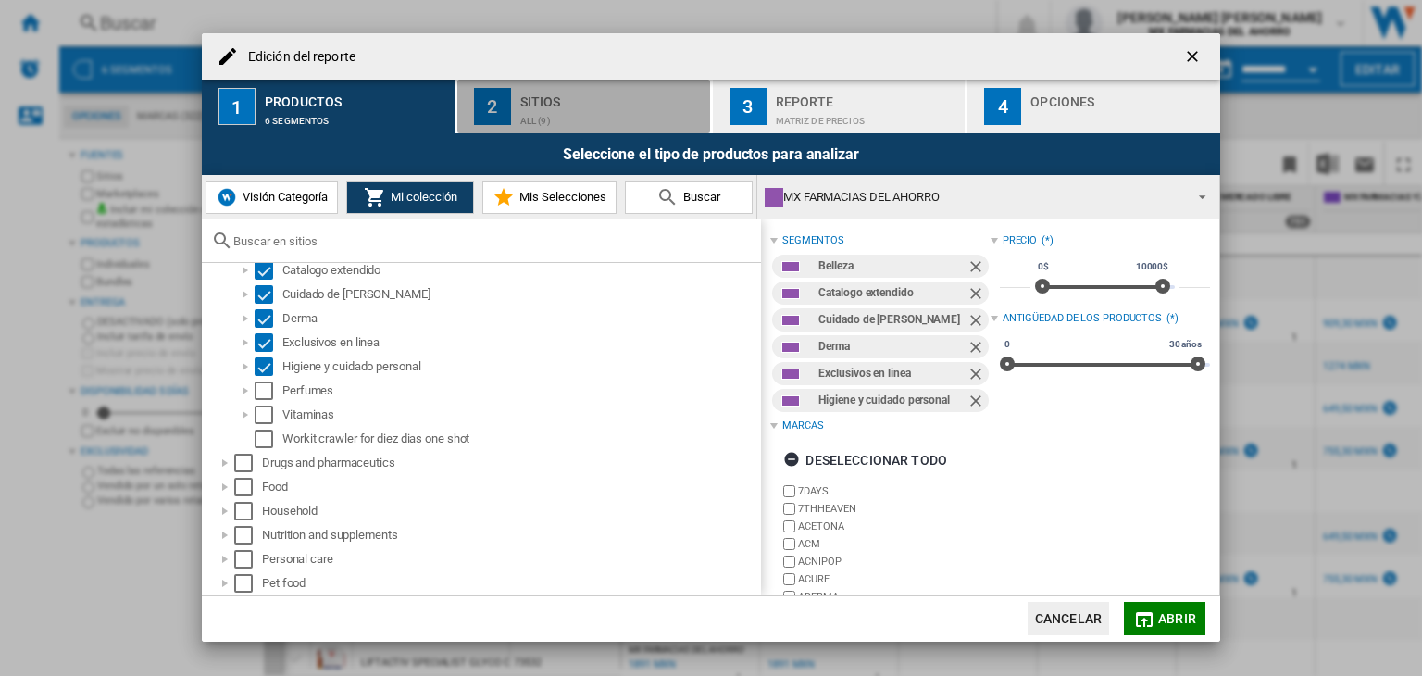
click at [593, 101] on div "Sitios" at bounding box center [611, 96] width 182 height 19
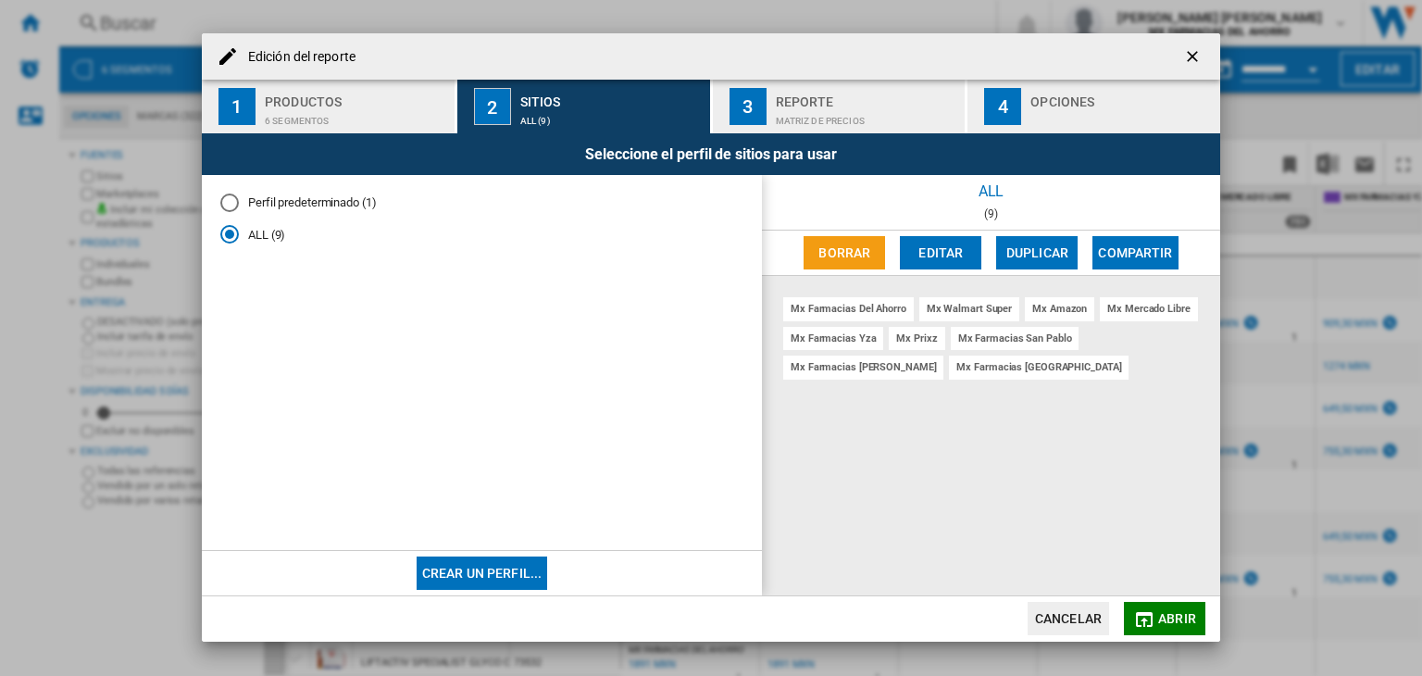
click at [283, 201] on md-radio-button "Perfil predeterminado (1)" at bounding box center [481, 202] width 523 height 18
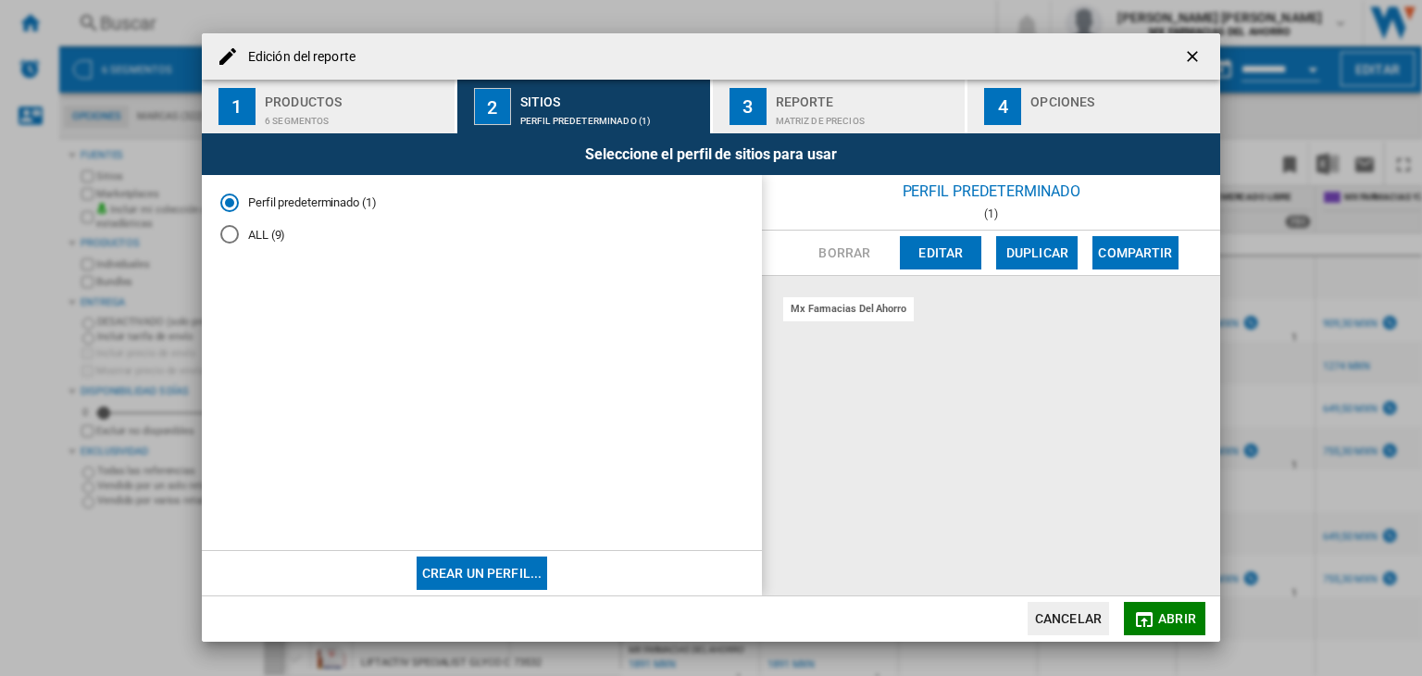
click at [931, 251] on button "Editar" at bounding box center [940, 252] width 81 height 33
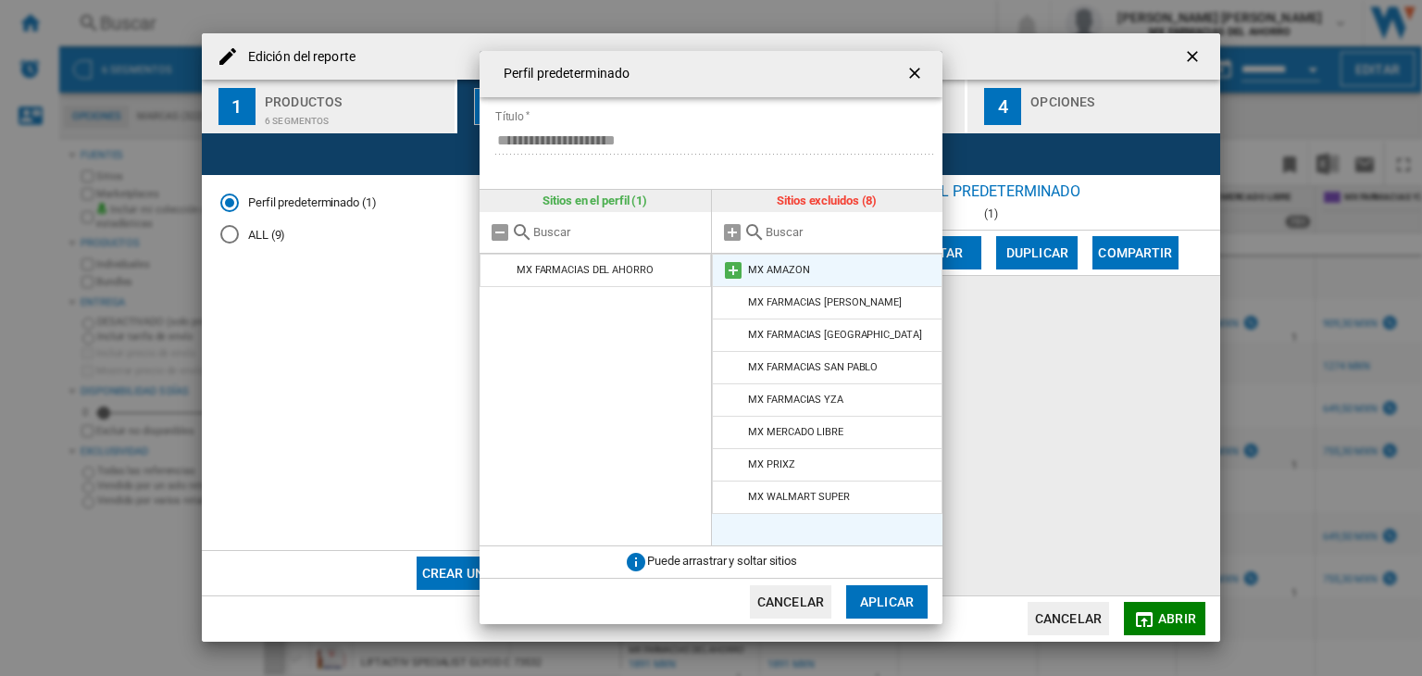
click at [737, 270] on md-icon at bounding box center [733, 270] width 22 height 22
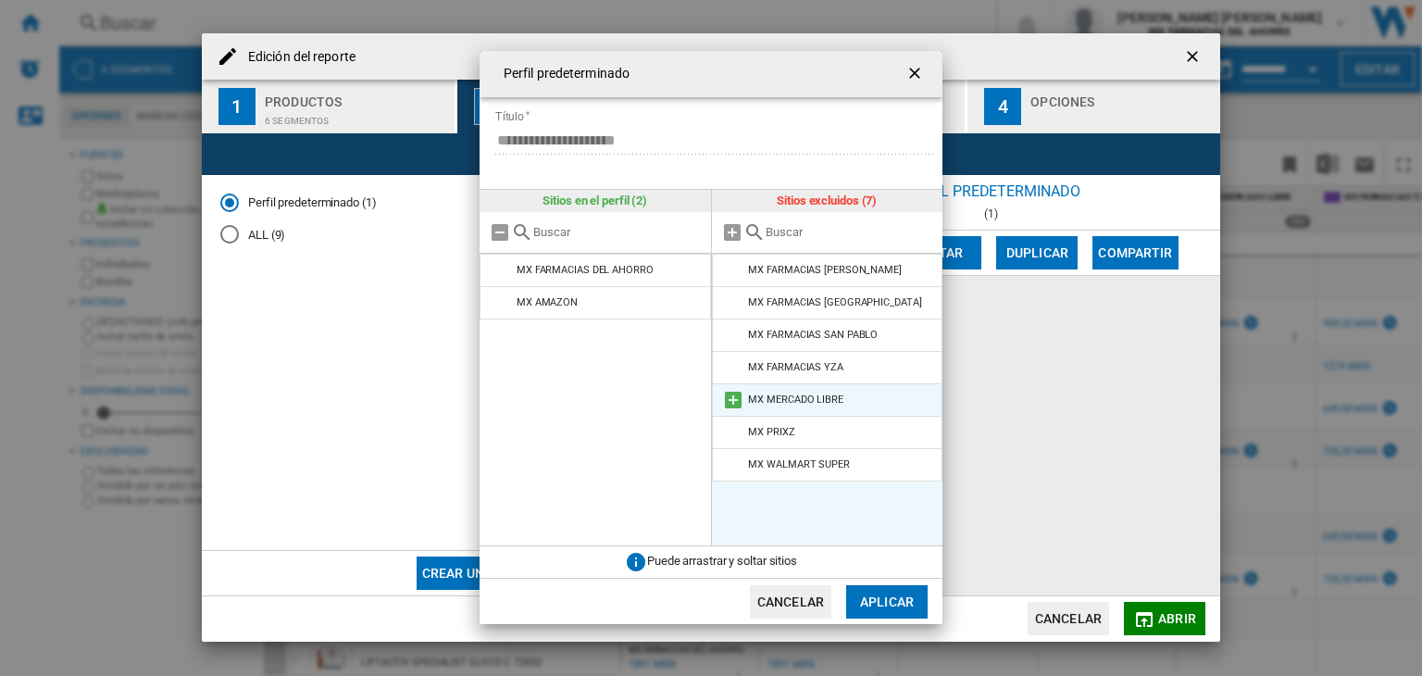
click at [731, 401] on md-icon at bounding box center [733, 400] width 22 height 22
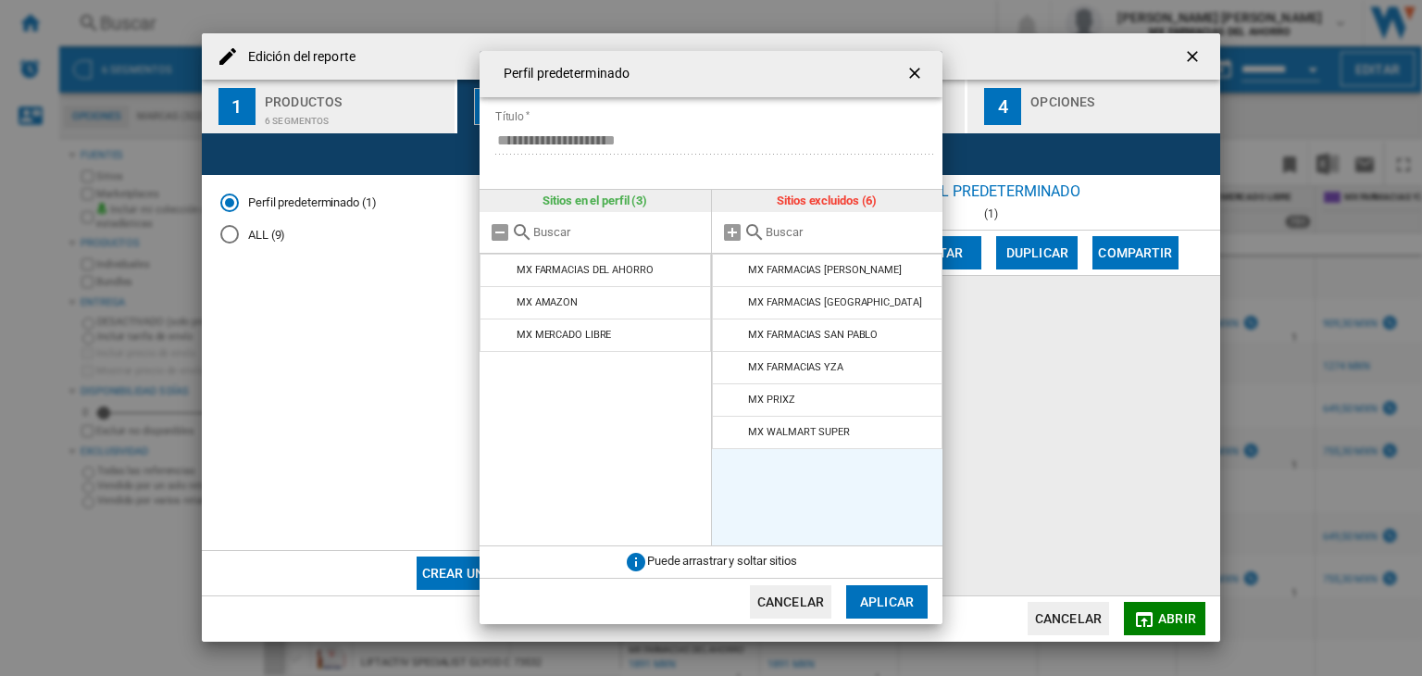
click at [896, 603] on button "Aplicar" at bounding box center [886, 601] width 81 height 33
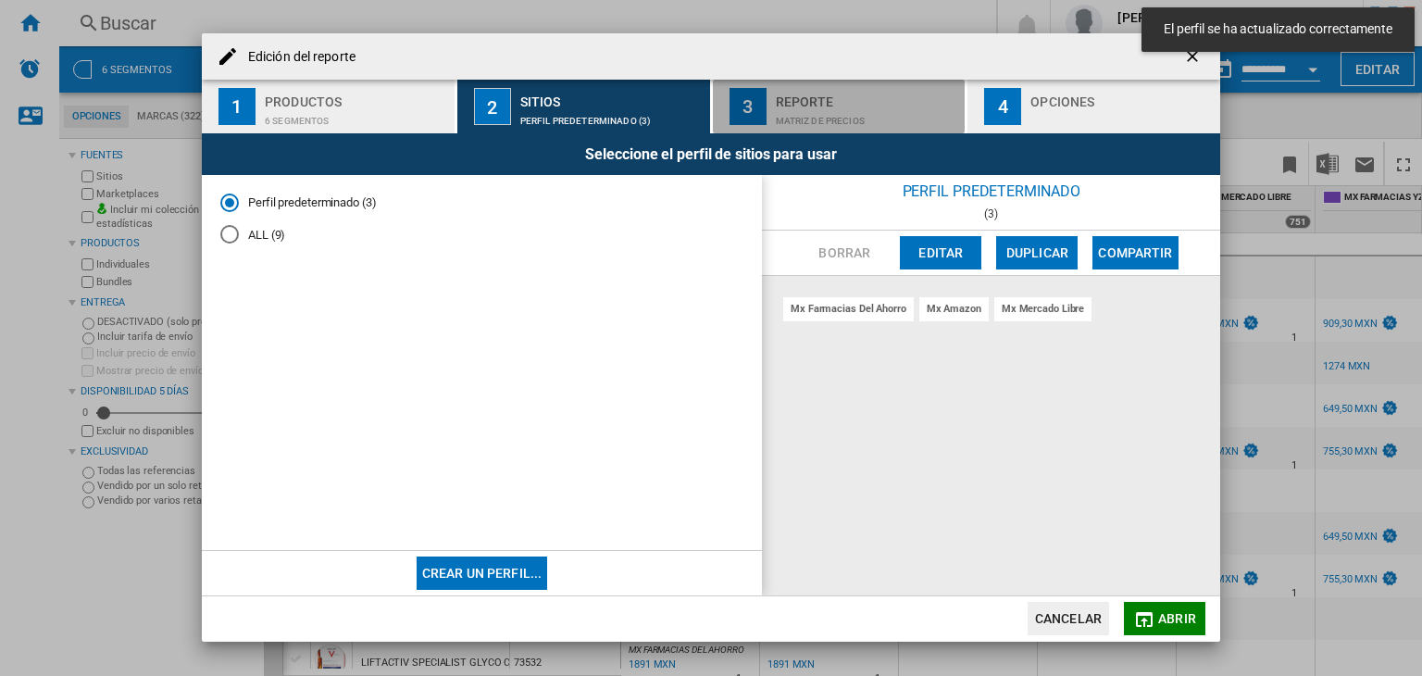
click at [806, 112] on div "Matriz de precios" at bounding box center [867, 115] width 182 height 19
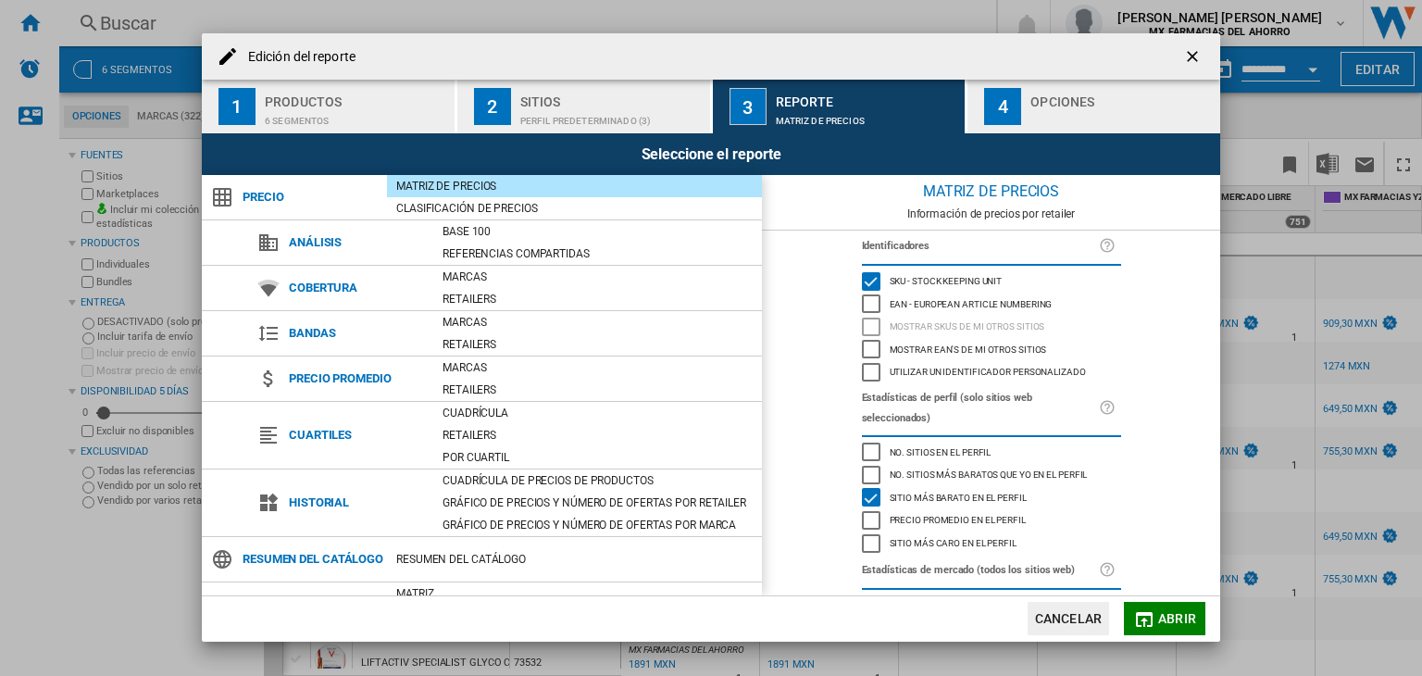
click at [876, 303] on div "EAN - European Article Numbering" at bounding box center [871, 303] width 19 height 19
click at [867, 280] on div "SKU - Stock Keeping Unit" at bounding box center [871, 281] width 19 height 19
click at [866, 279] on div "SKU - Stock Keeping Unit" at bounding box center [871, 281] width 19 height 19
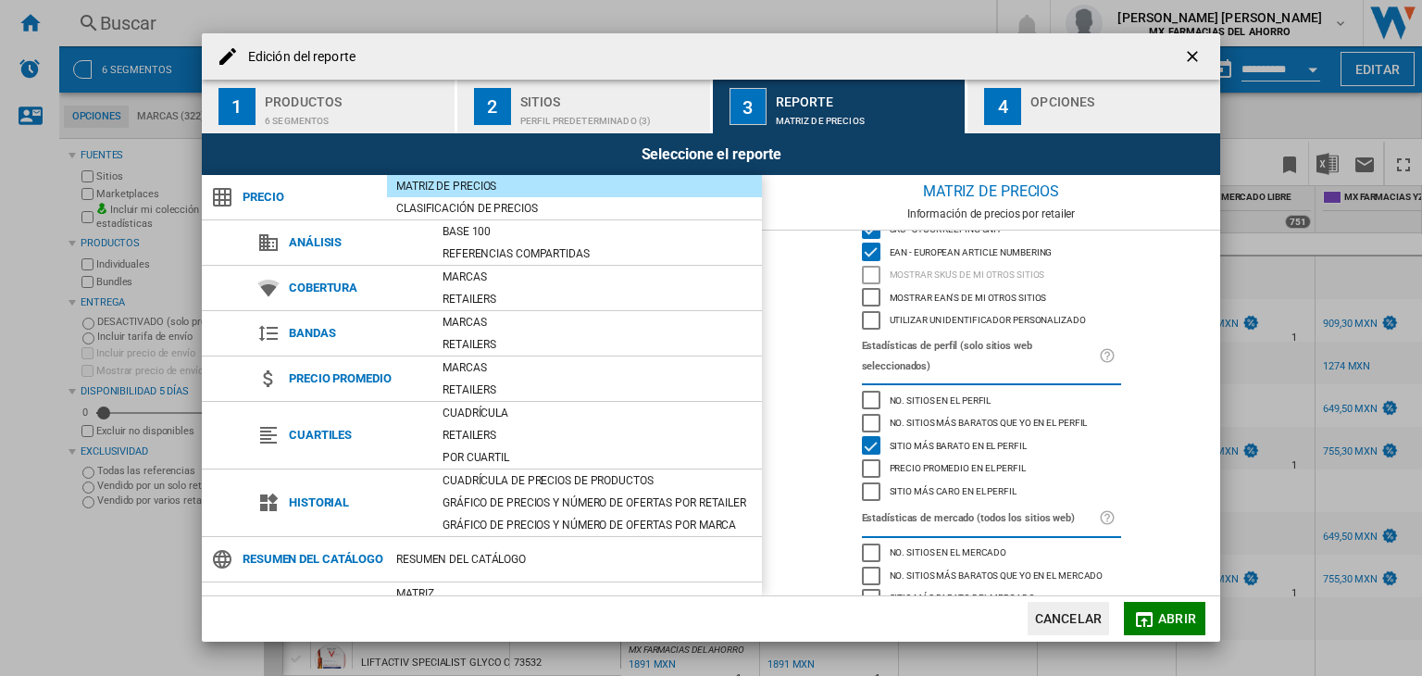
scroll to position [100, 0]
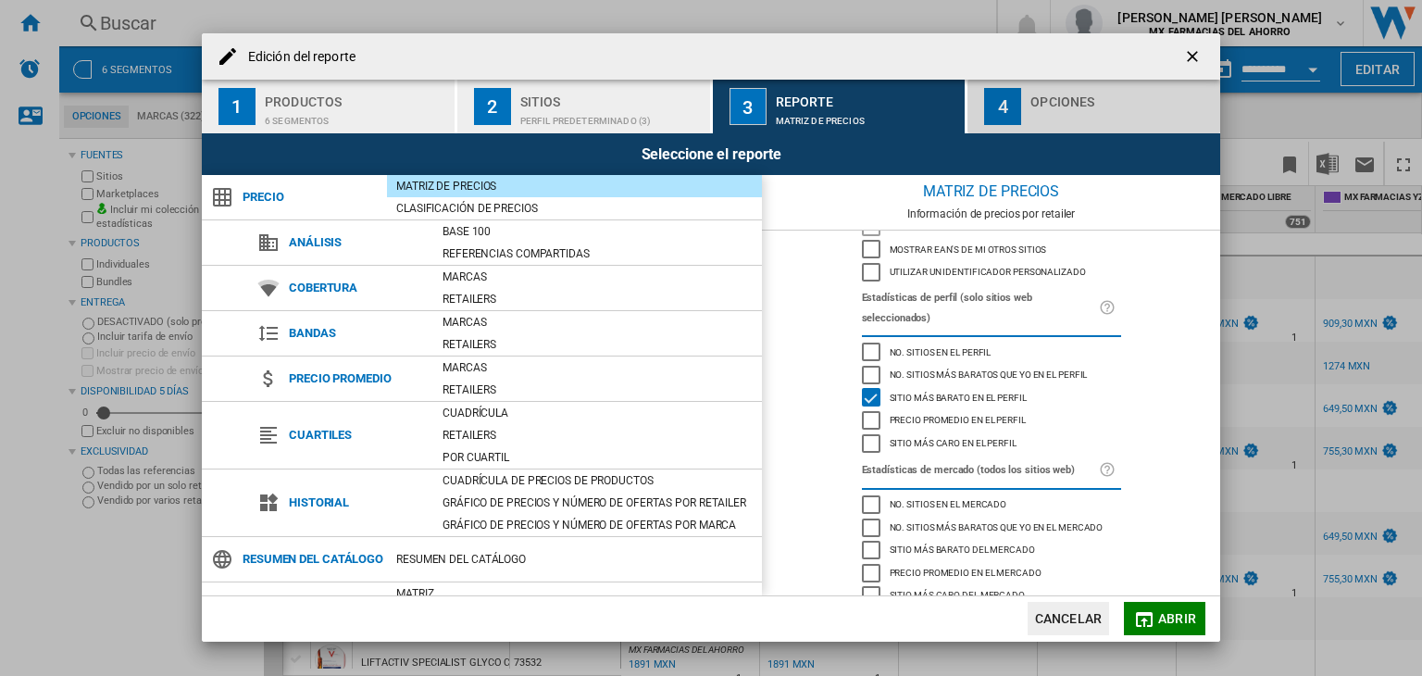
click at [1044, 132] on button "4 Opciones" at bounding box center [1093, 107] width 253 height 54
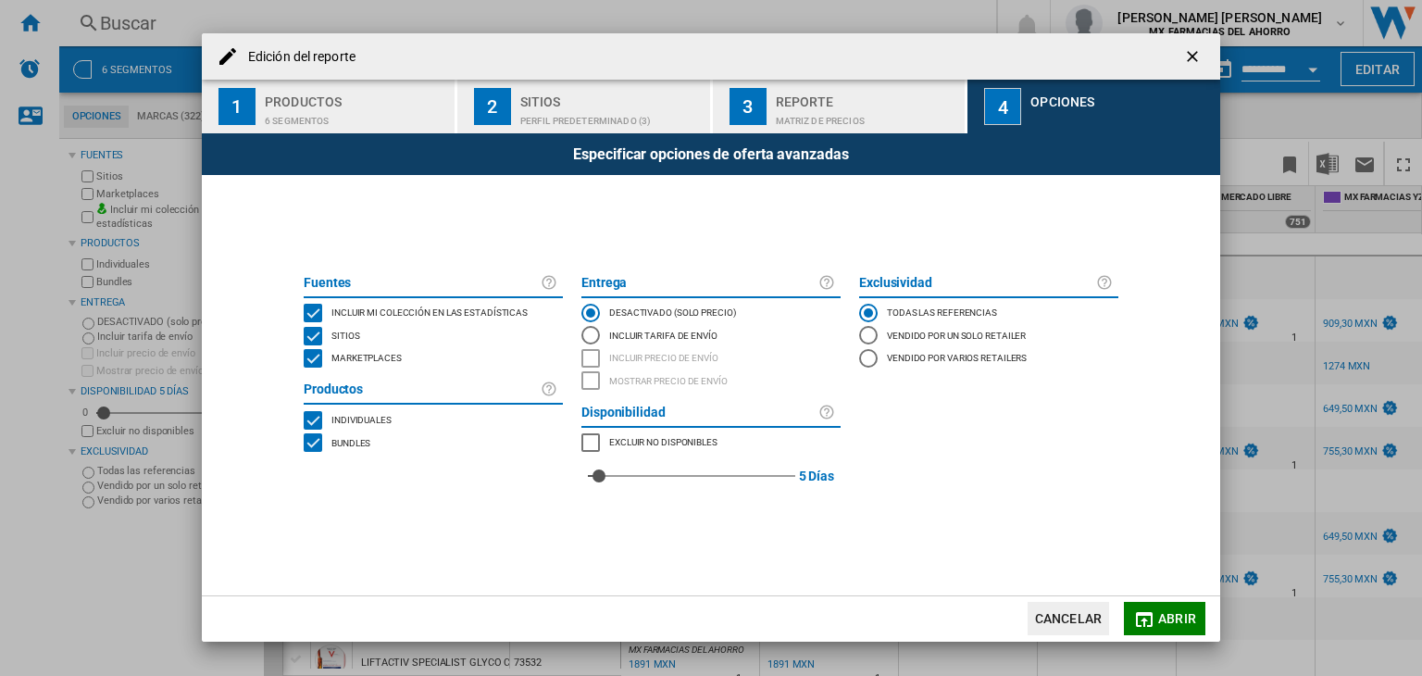
click at [1164, 619] on span "Abrir" at bounding box center [1177, 618] width 38 height 15
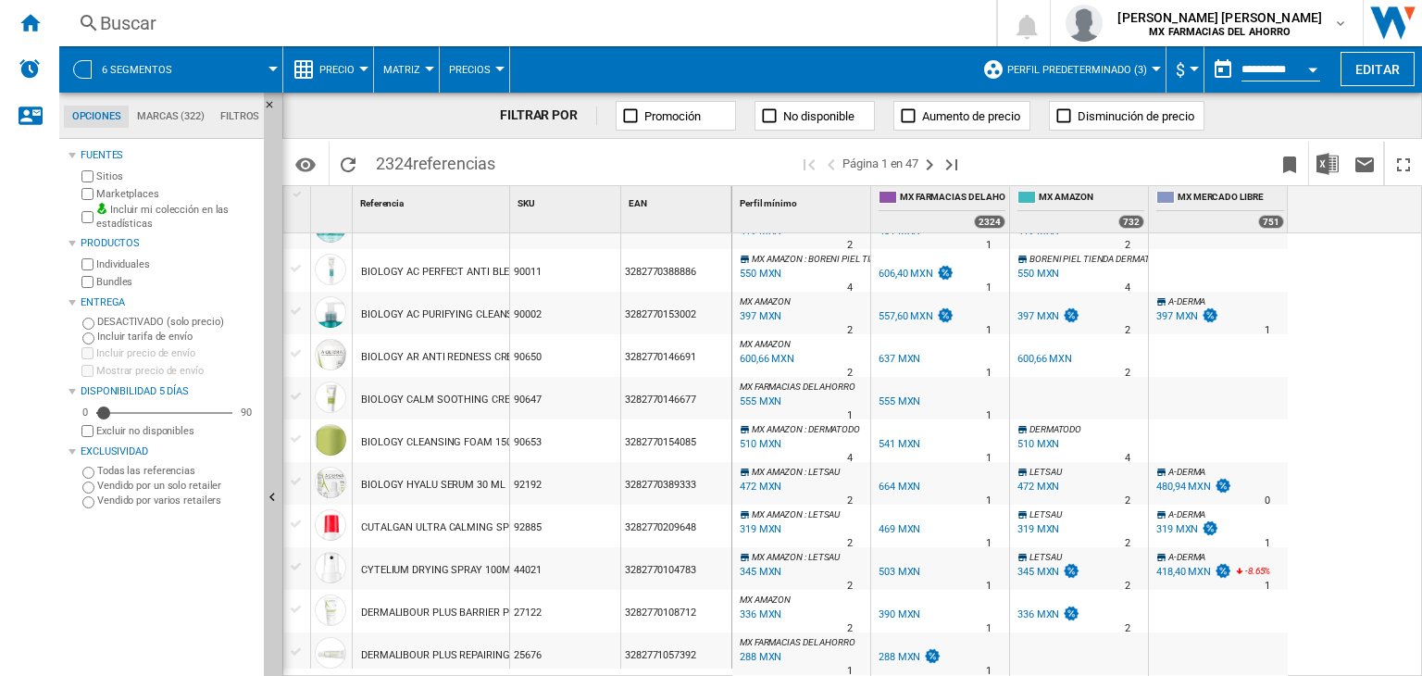
scroll to position [842, 0]
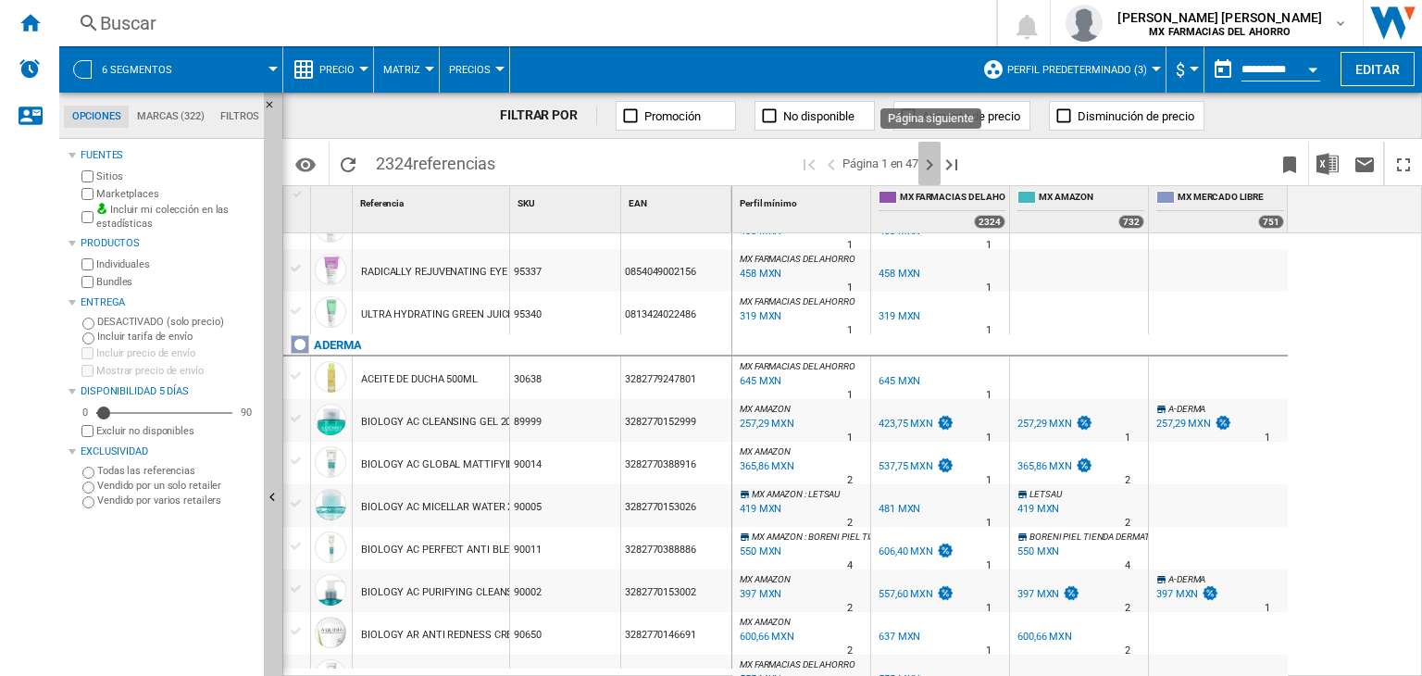
click at [930, 169] on ng-md-icon "Página siguiente" at bounding box center [929, 165] width 22 height 22
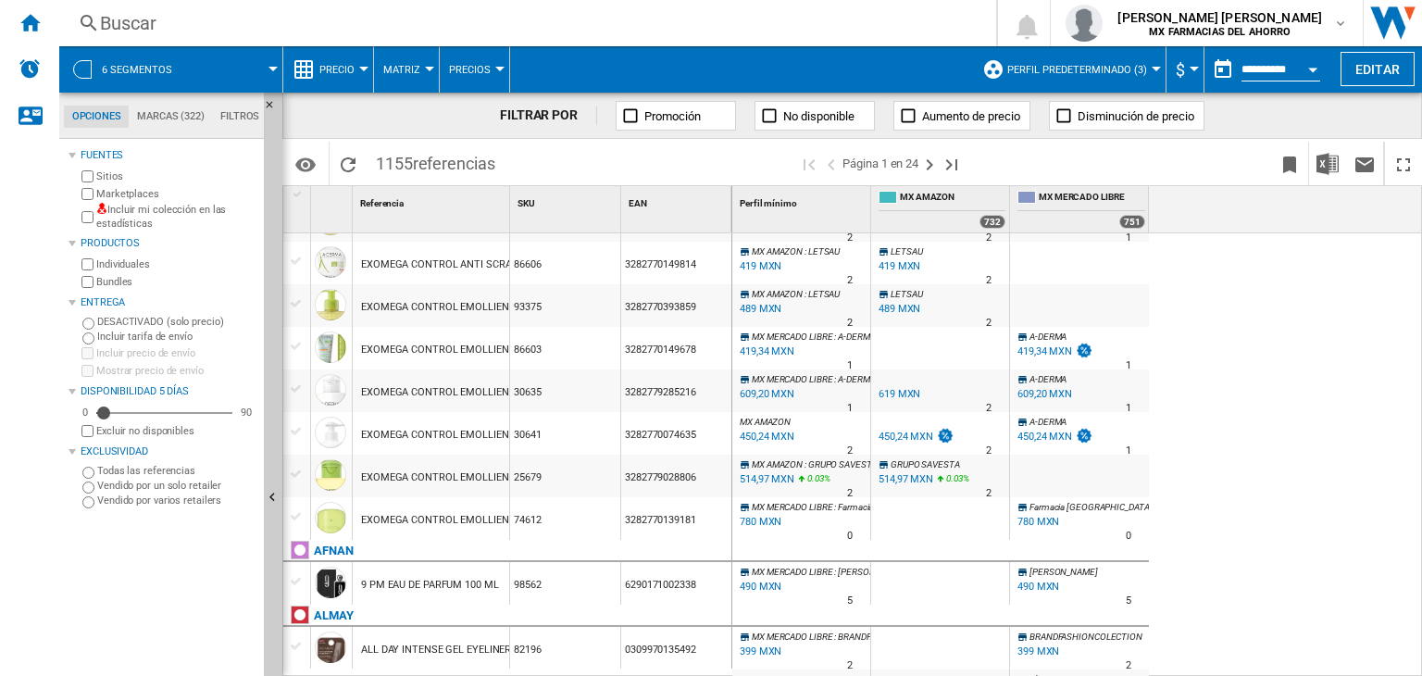
scroll to position [1389, 0]
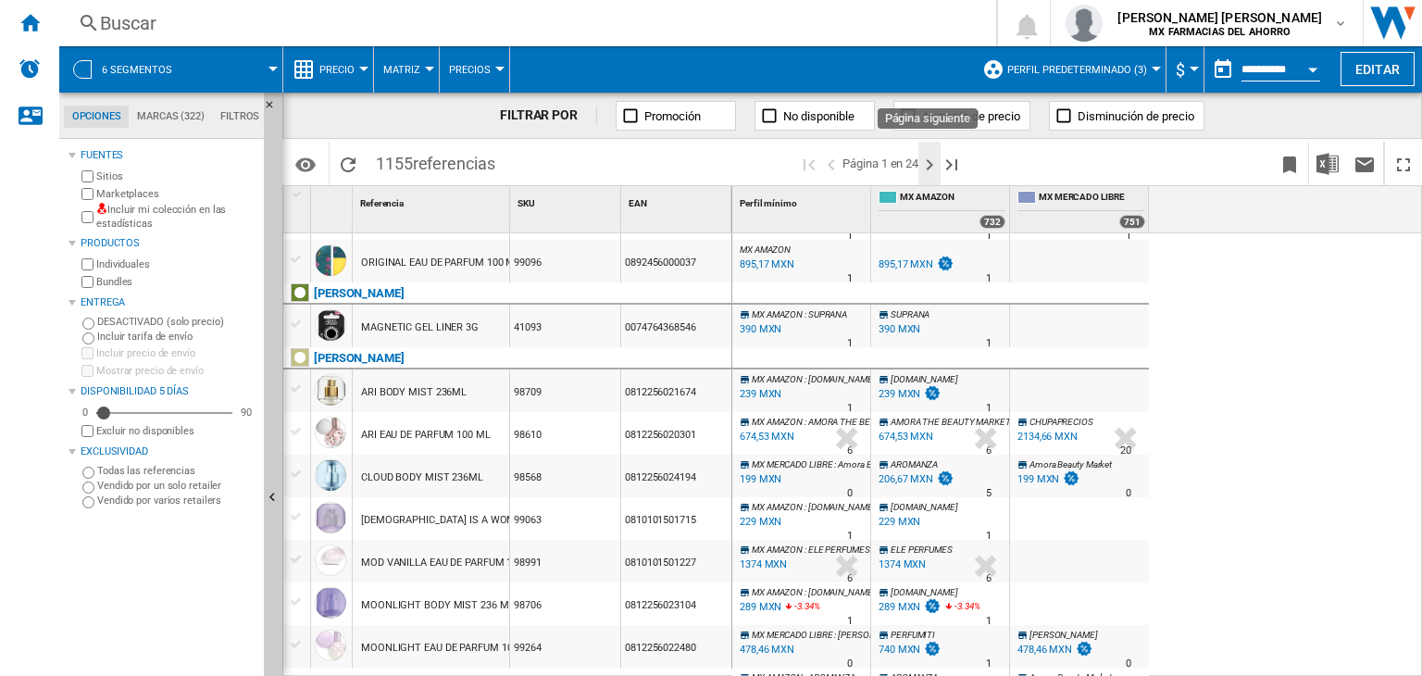
click at [934, 157] on ng-md-icon "Página siguiente" at bounding box center [929, 165] width 22 height 22
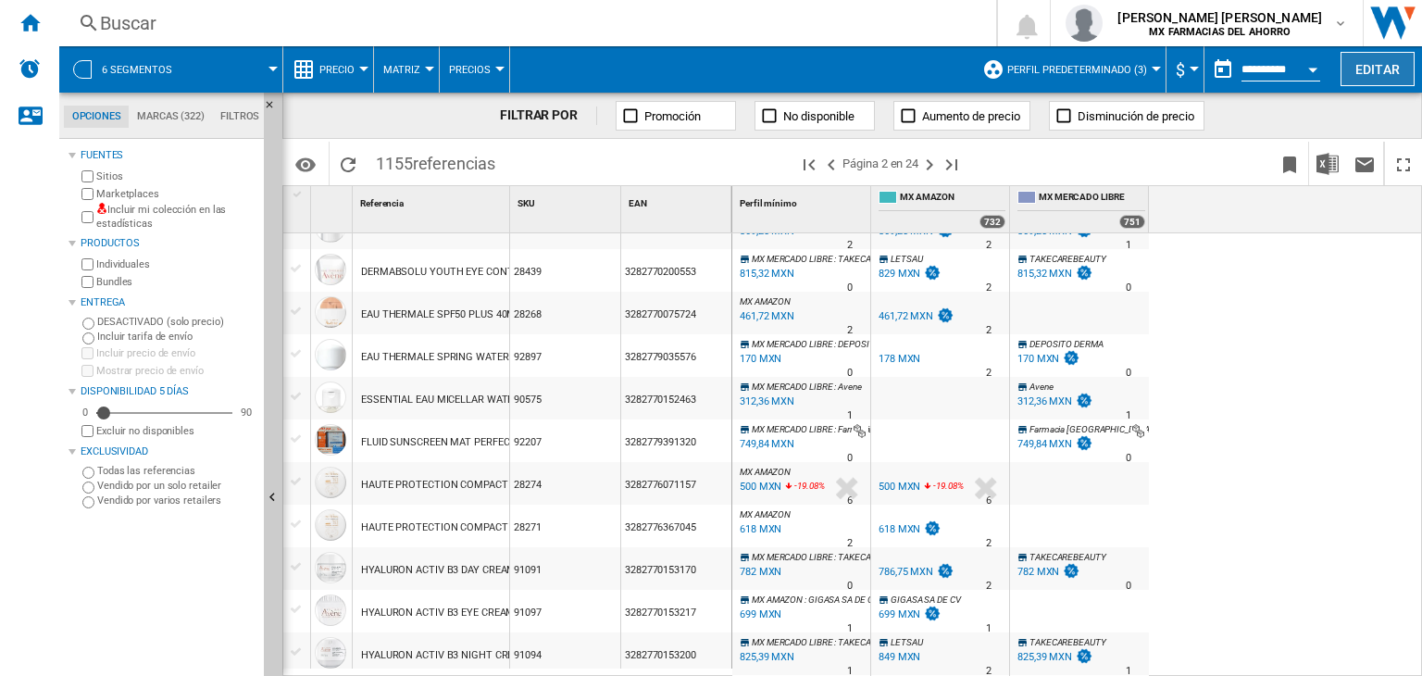
click at [1374, 72] on button "Editar" at bounding box center [1378, 69] width 74 height 34
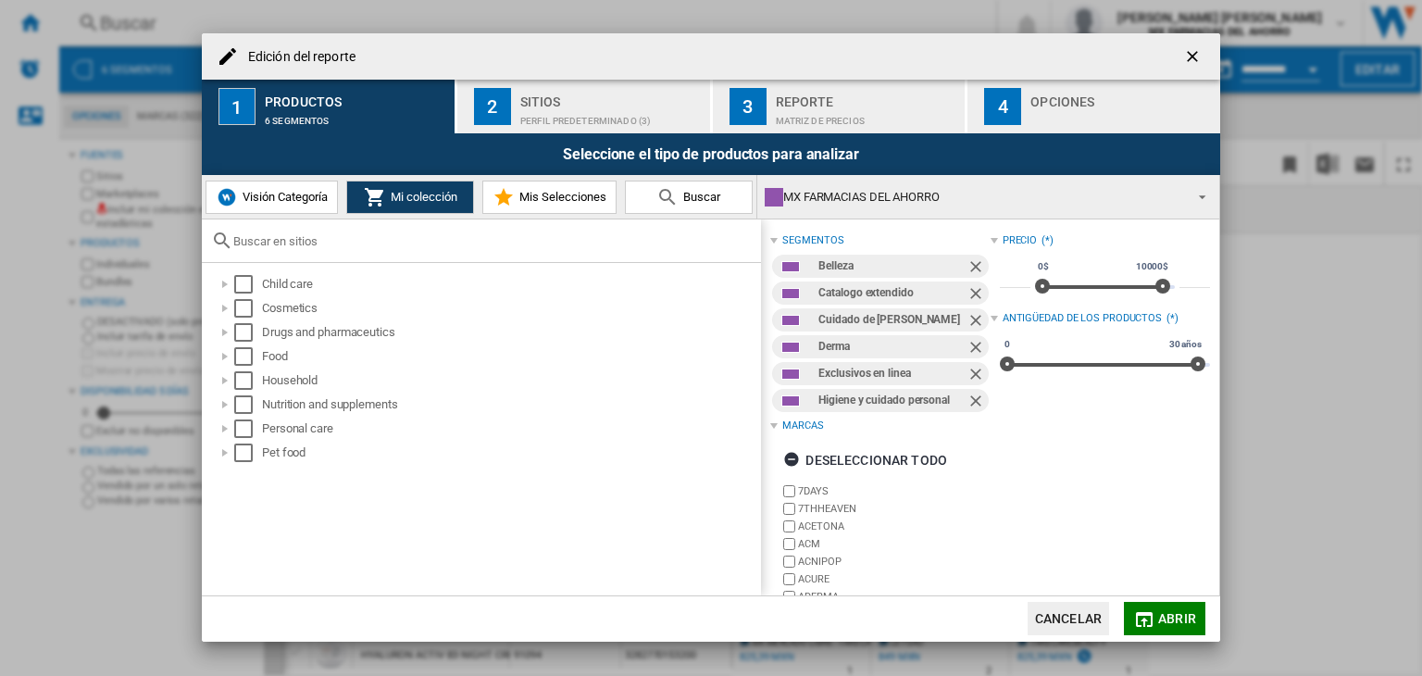
click at [536, 202] on span "Mis Selecciones" at bounding box center [561, 197] width 92 height 14
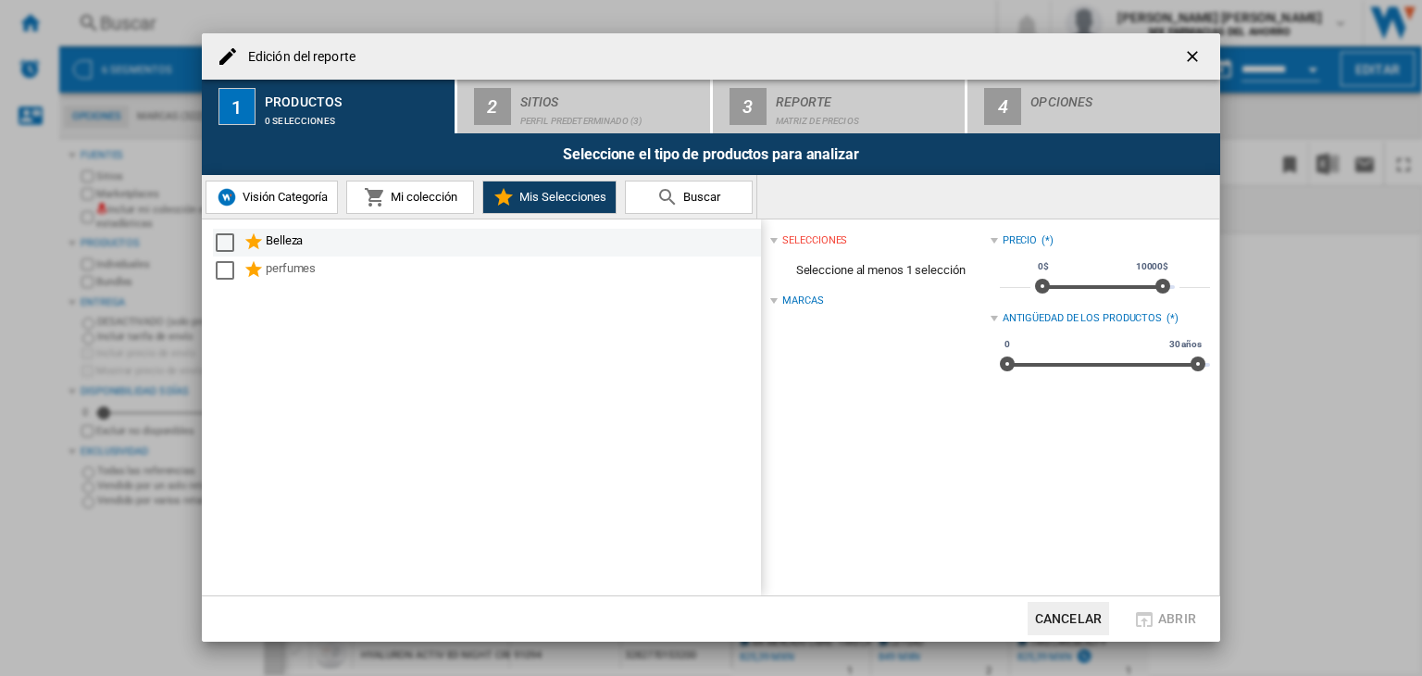
click at [238, 242] on md-checkbox "Select" at bounding box center [230, 242] width 28 height 22
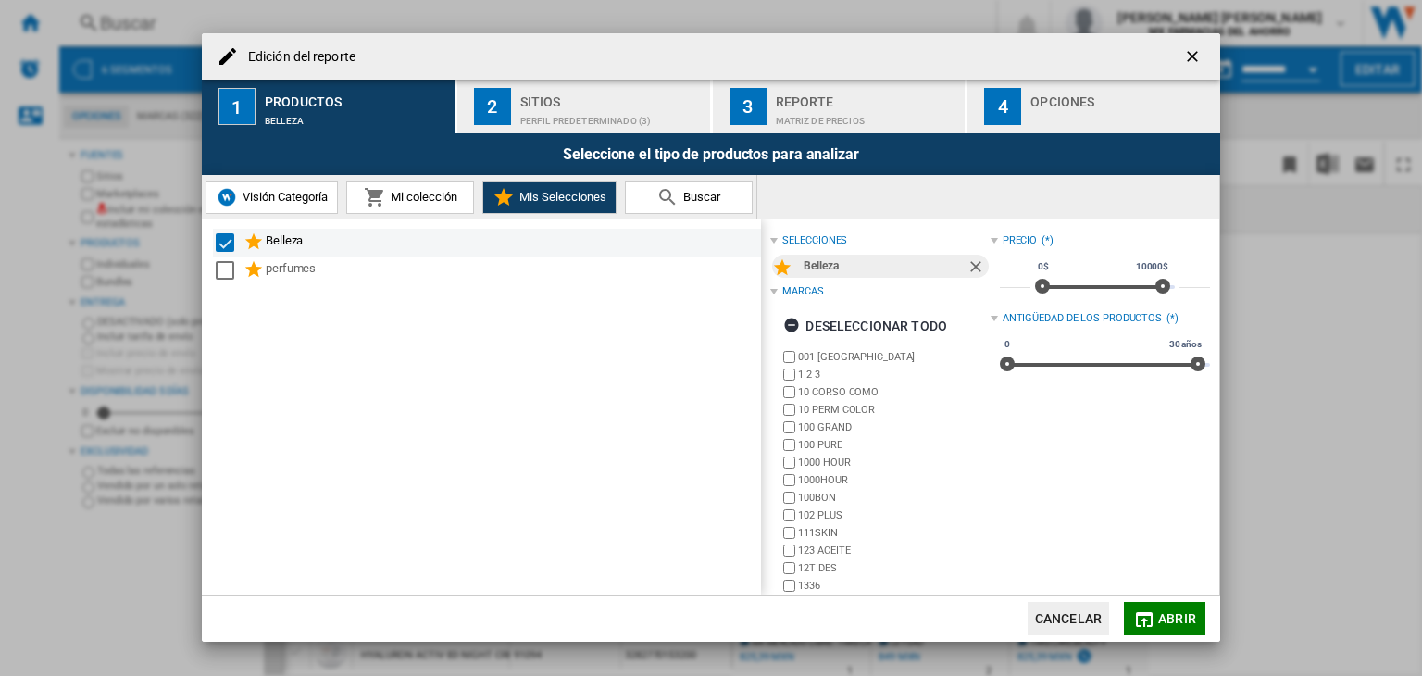
click at [215, 240] on div "Belleza" at bounding box center [487, 243] width 548 height 28
click at [230, 240] on div "Select" at bounding box center [225, 242] width 19 height 19
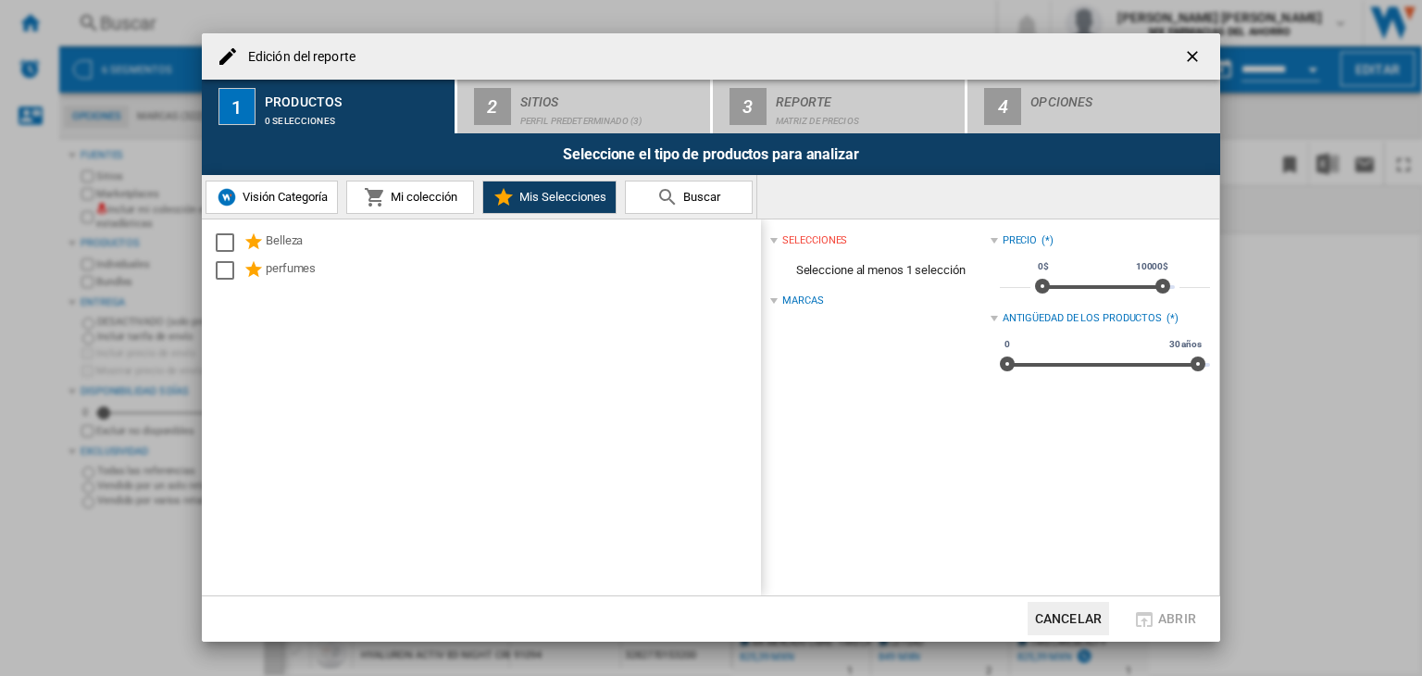
click at [407, 205] on button "Mi colección" at bounding box center [410, 197] width 128 height 33
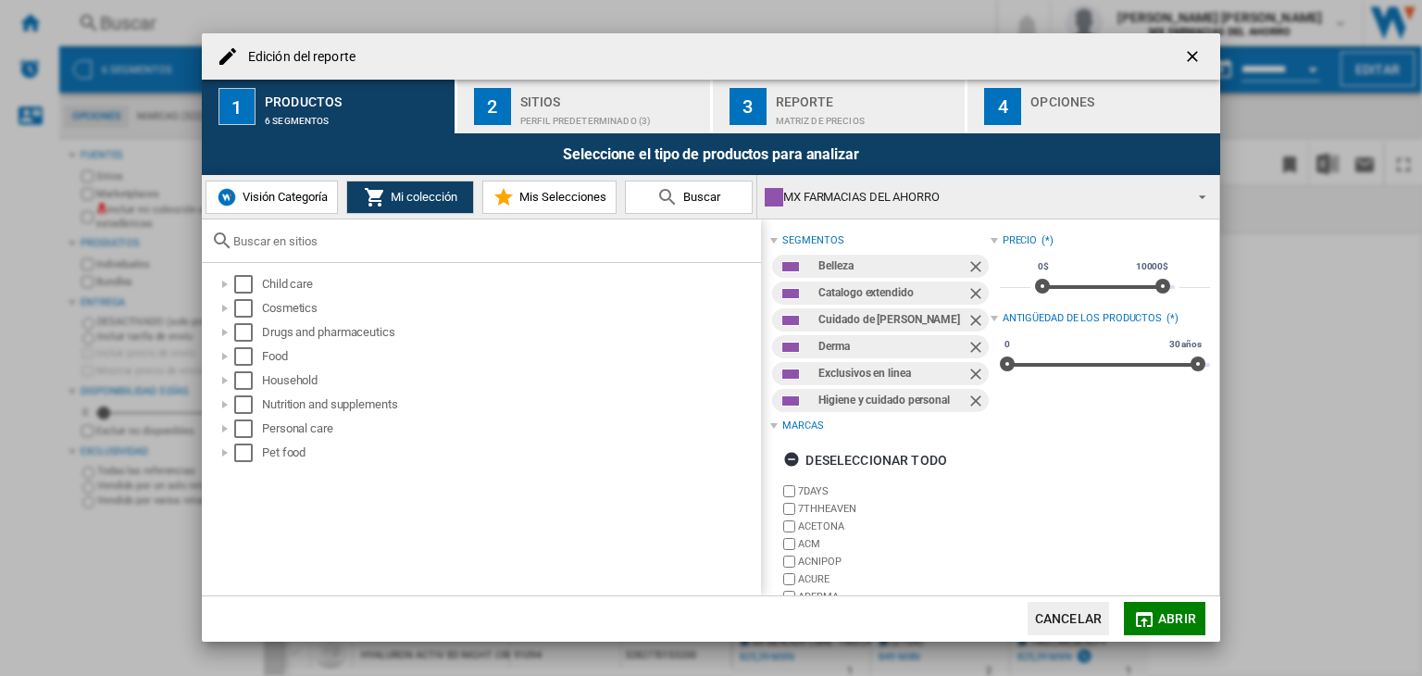
click at [268, 196] on span "Visión Categoría" at bounding box center [283, 197] width 90 height 14
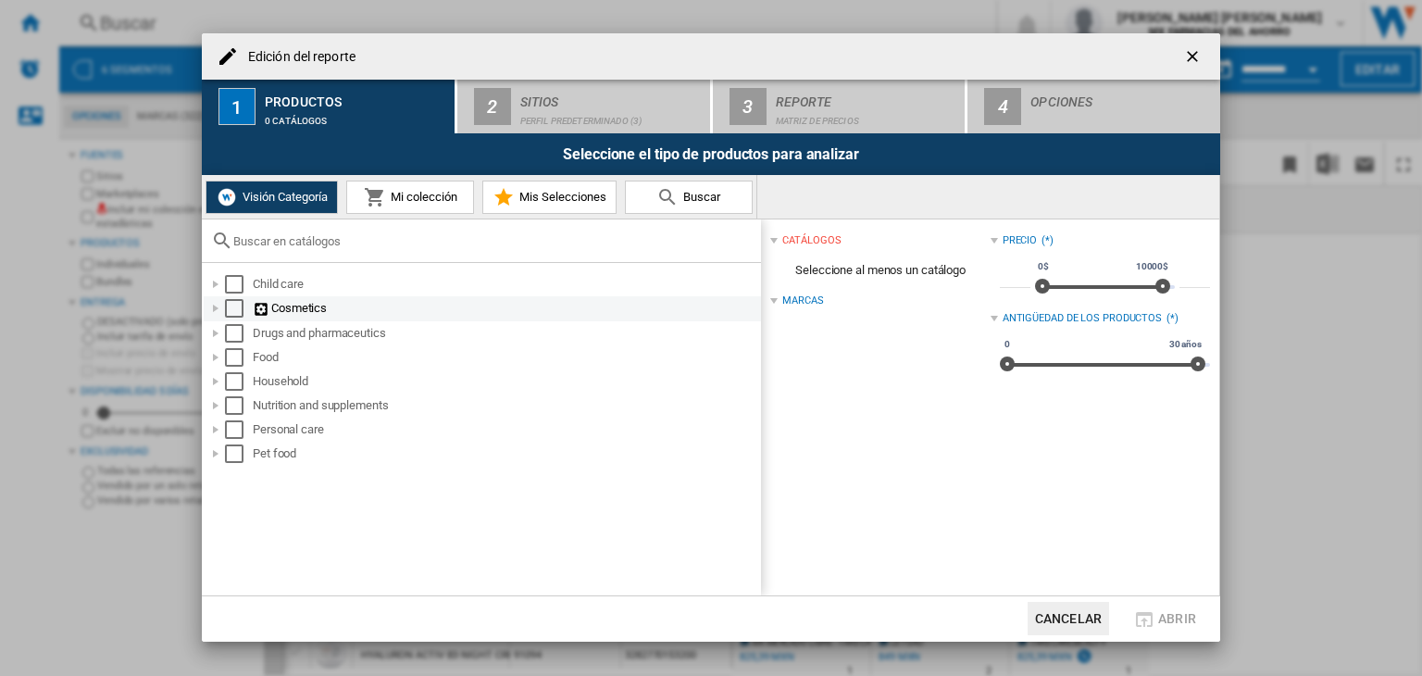
click at [214, 312] on div "Edición del ..." at bounding box center [215, 308] width 19 height 19
click at [218, 431] on div "Edición del ..." at bounding box center [215, 429] width 19 height 19
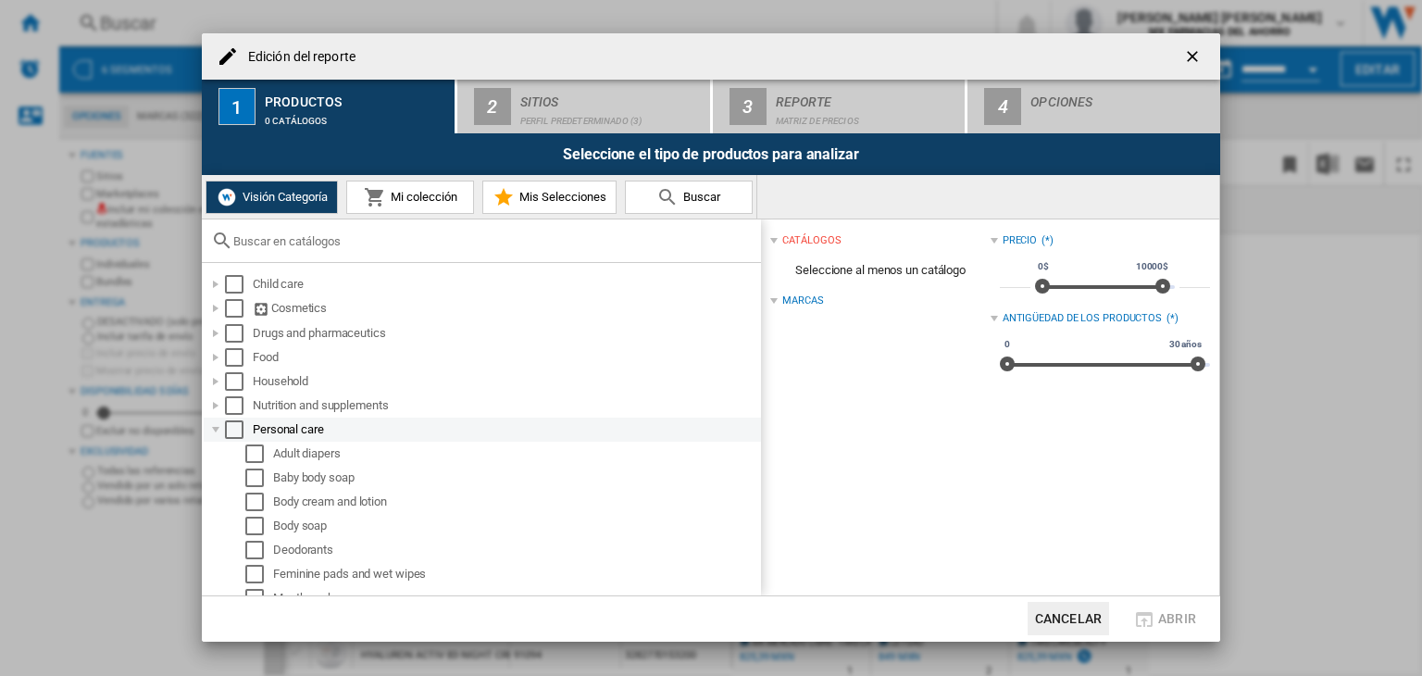
click at [218, 431] on div "Edición del ..." at bounding box center [215, 429] width 19 height 19
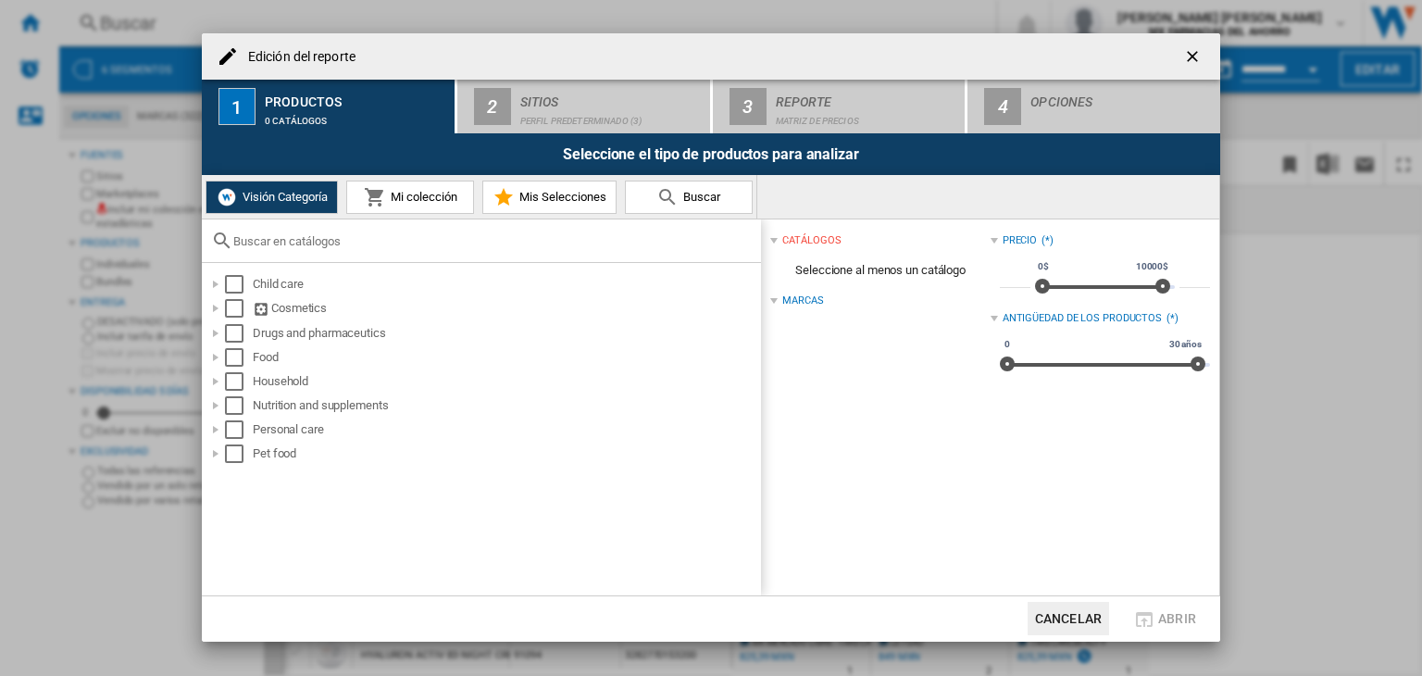
click at [428, 206] on button "Mi colección" at bounding box center [410, 197] width 128 height 33
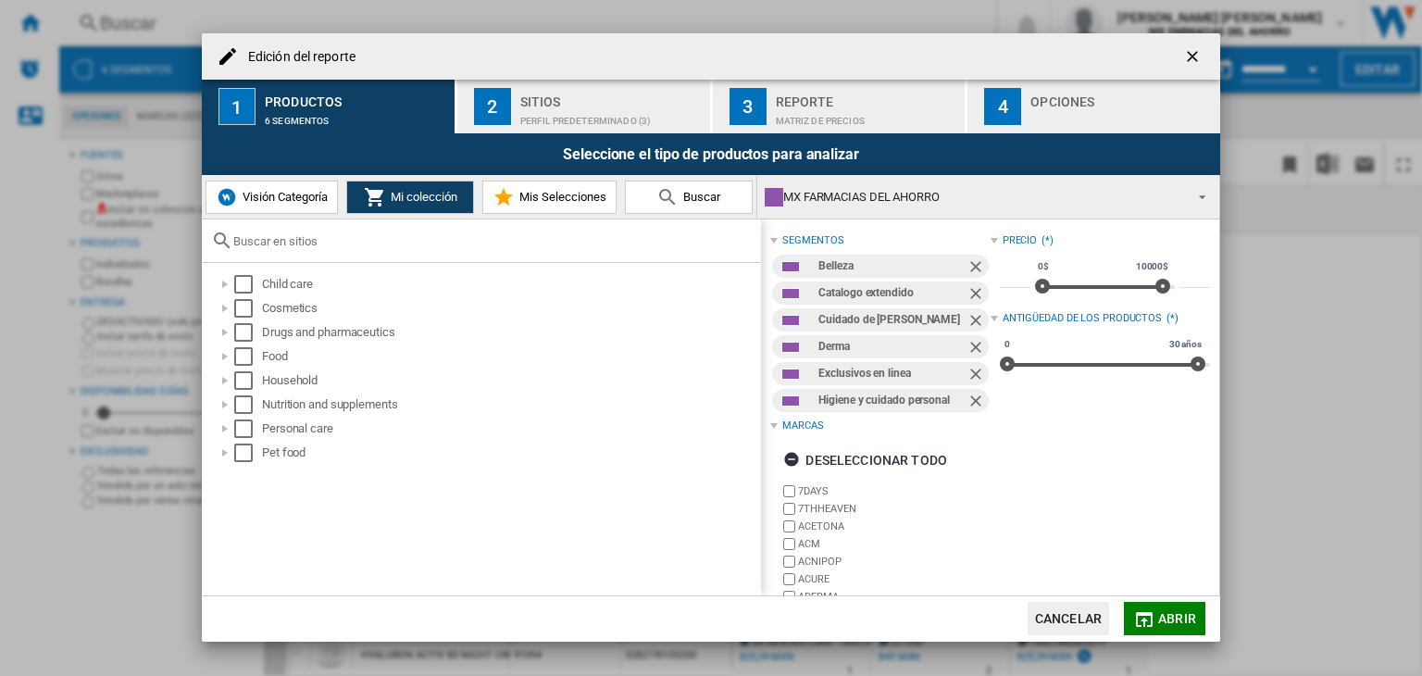
click at [735, 195] on button "Buscar" at bounding box center [689, 197] width 128 height 33
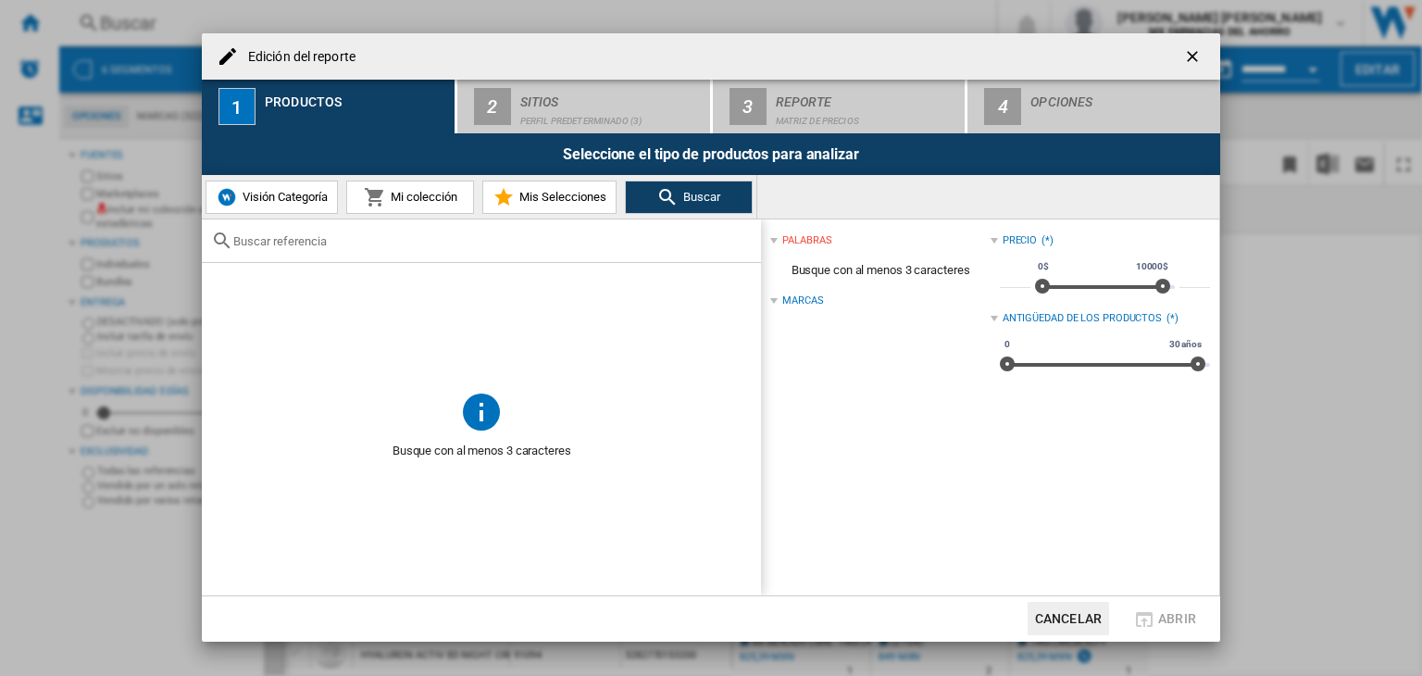
click at [552, 201] on span "Mis Selecciones" at bounding box center [561, 197] width 92 height 14
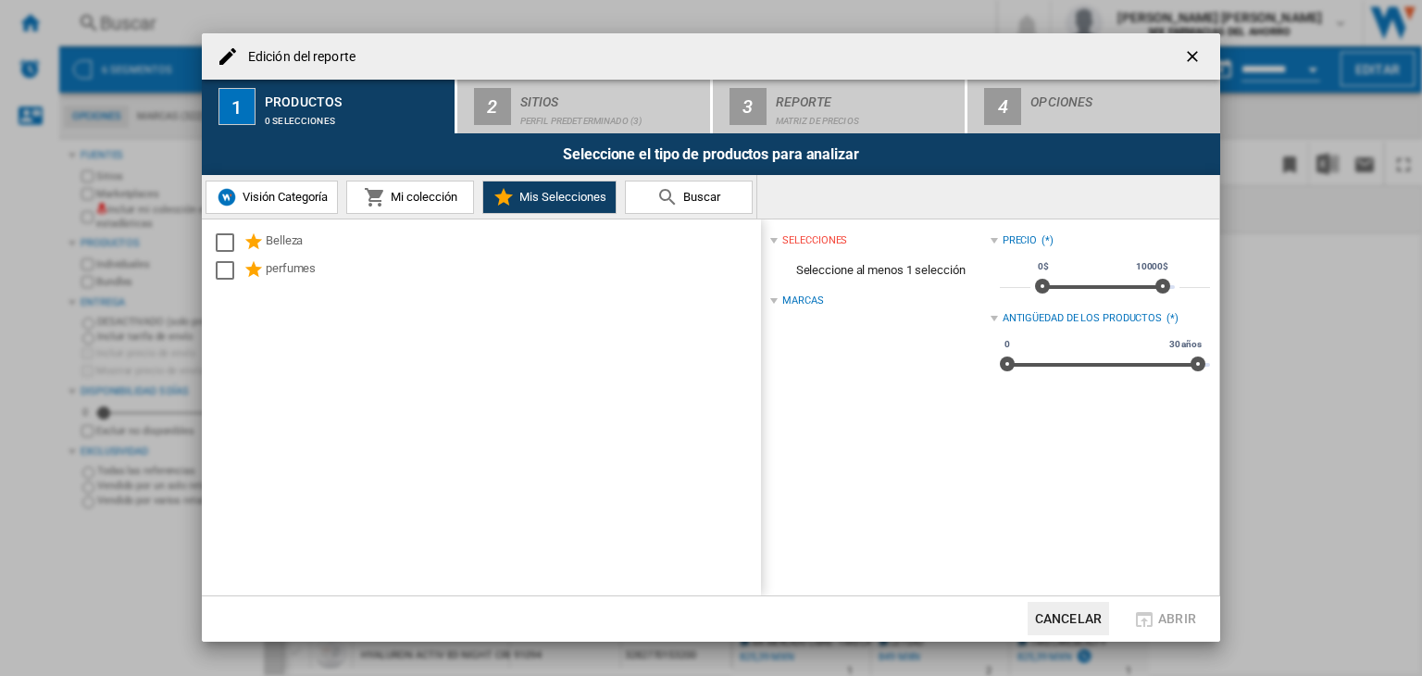
click at [372, 205] on md-icon "Edición del ..." at bounding box center [375, 197] width 22 height 22
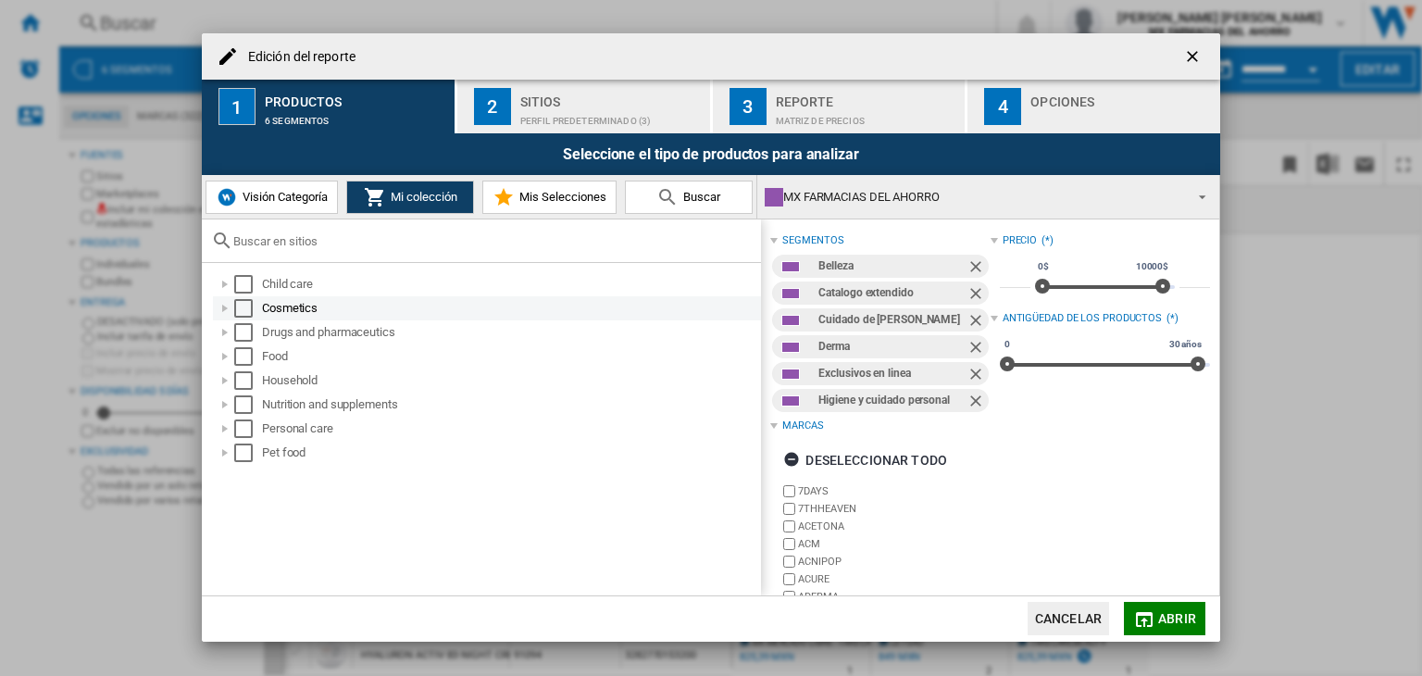
click at [225, 311] on div "Edición del ..." at bounding box center [225, 308] width 19 height 19
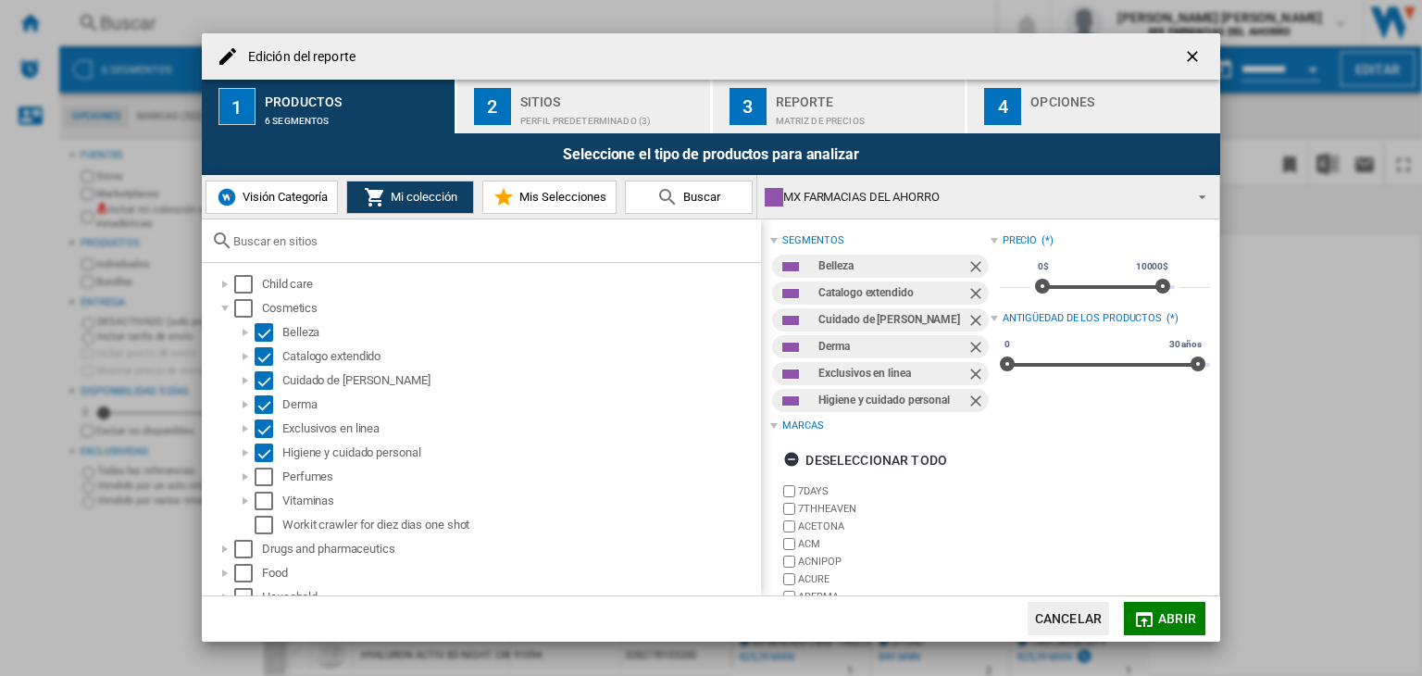
click at [568, 93] on div "Sitios" at bounding box center [611, 96] width 182 height 19
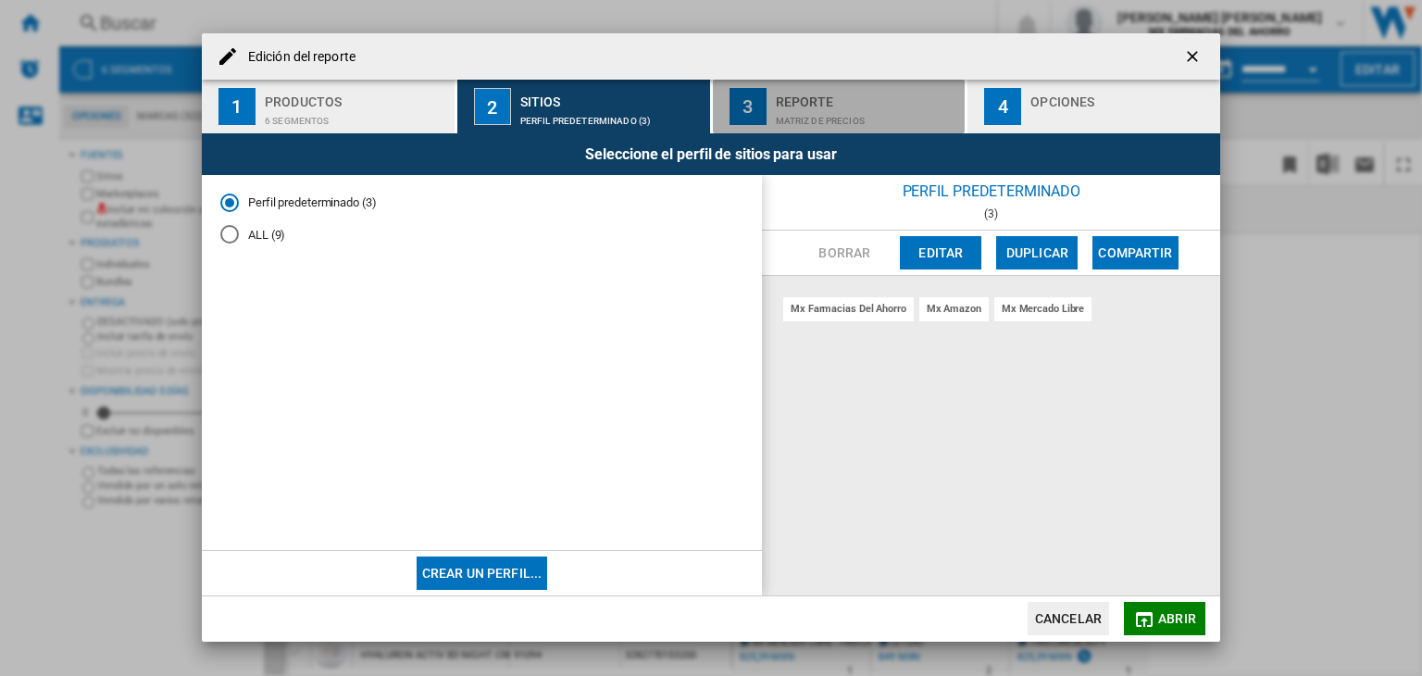
click at [770, 96] on button "3 Reporte Matriz de precios" at bounding box center [840, 107] width 255 height 54
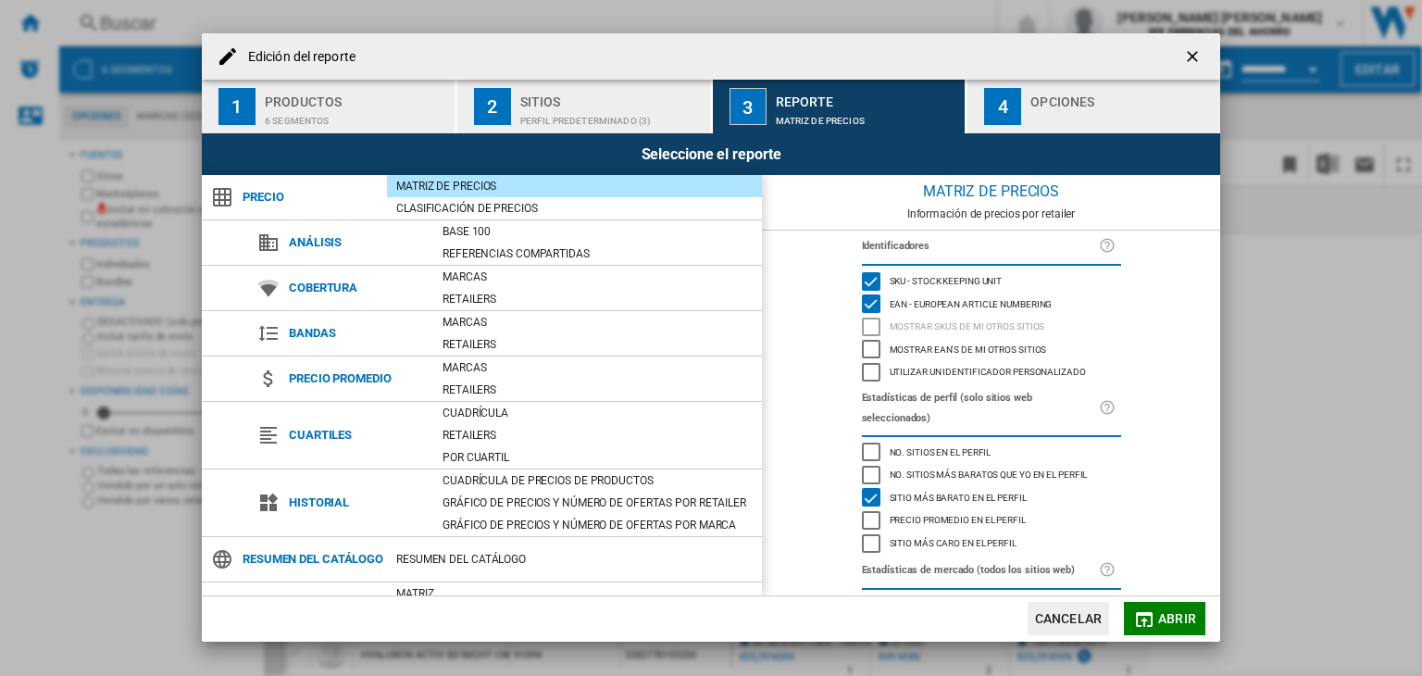
click at [885, 275] on div "SKU - Stock Keeping Unit" at bounding box center [944, 281] width 118 height 19
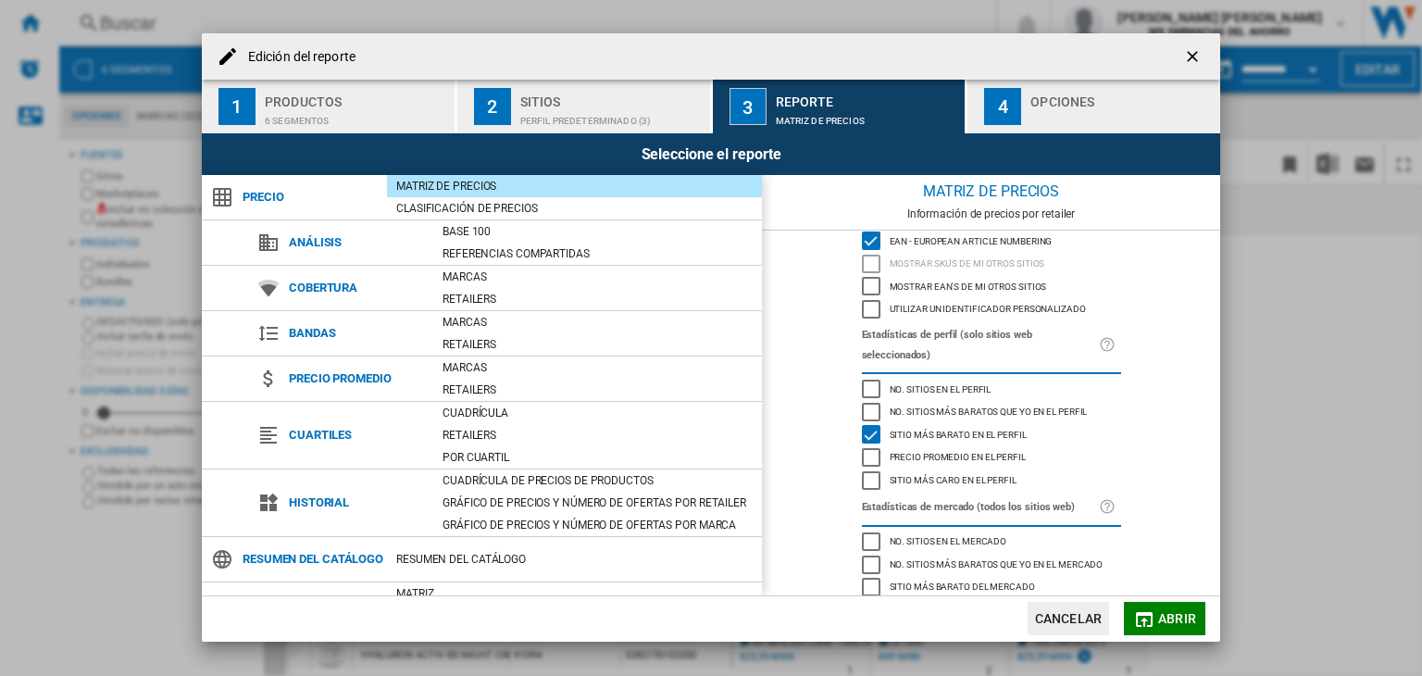
scroll to position [100, 0]
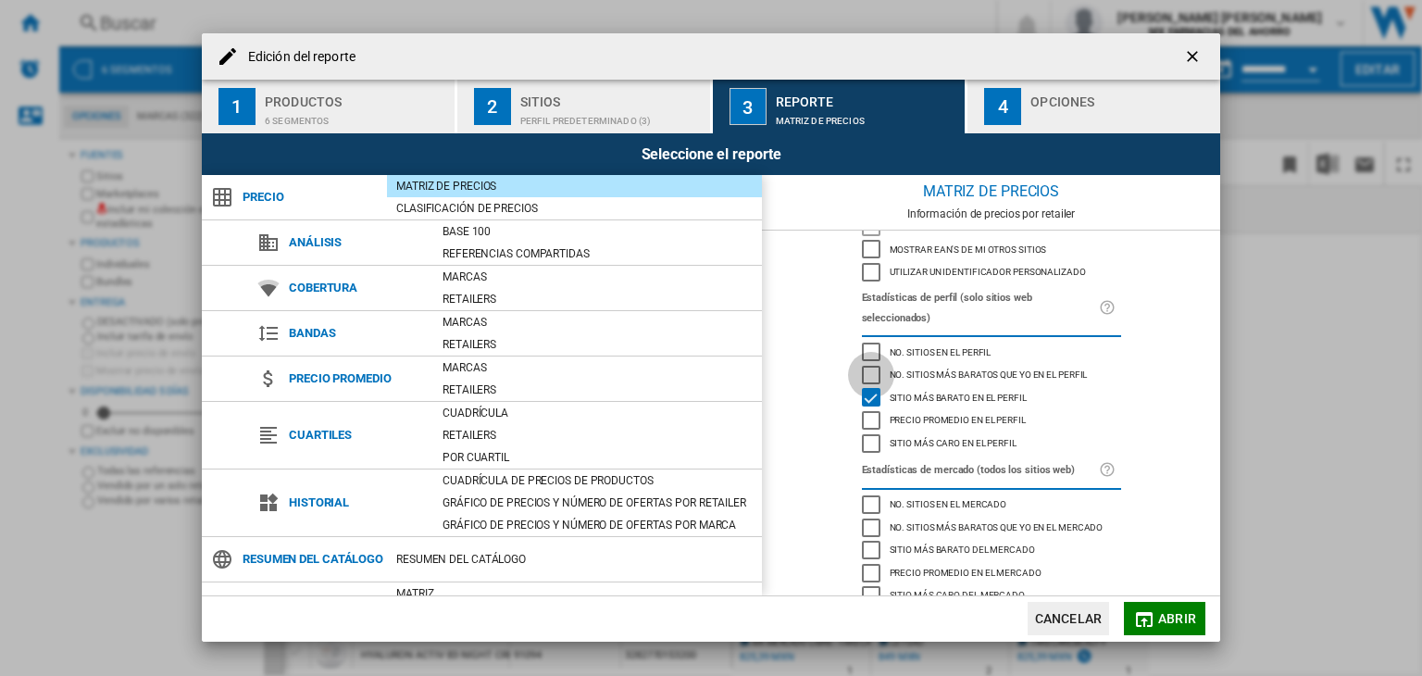
click at [869, 366] on div "No. sitios más baratos que yo en el perfil" at bounding box center [871, 375] width 19 height 19
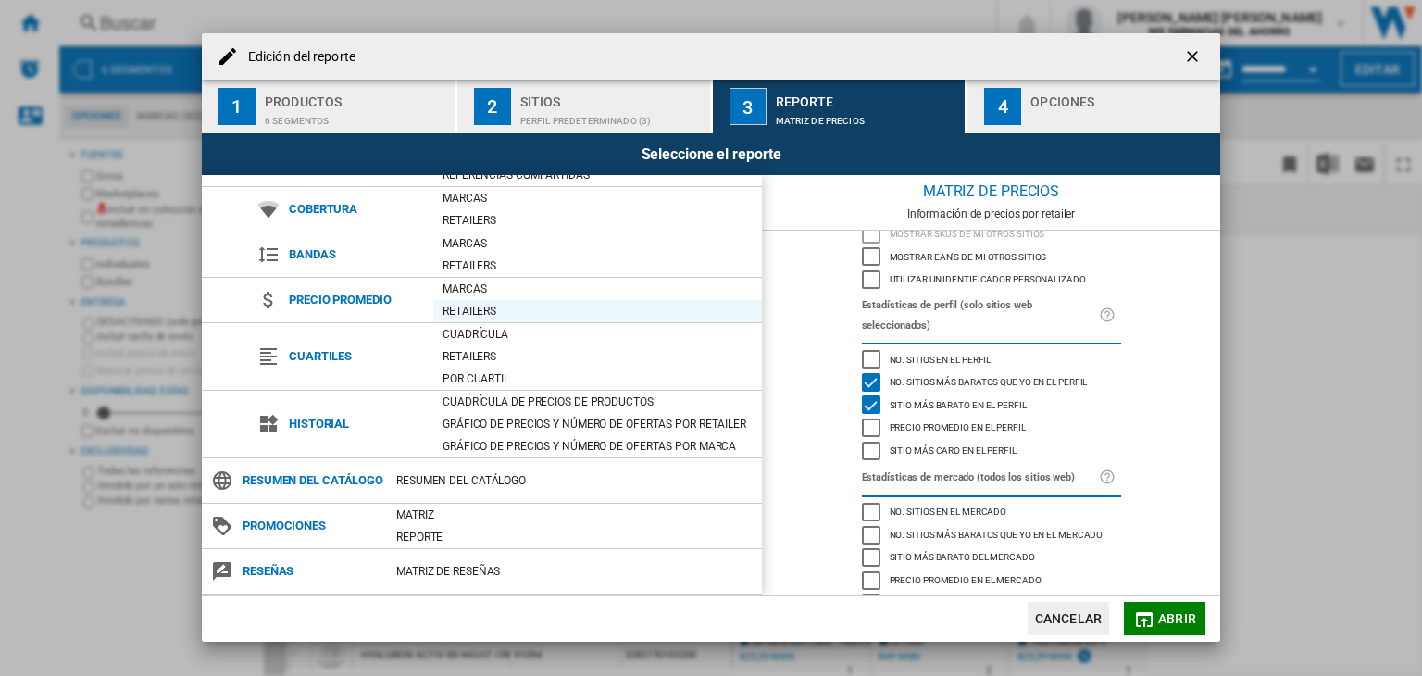
scroll to position [103, 0]
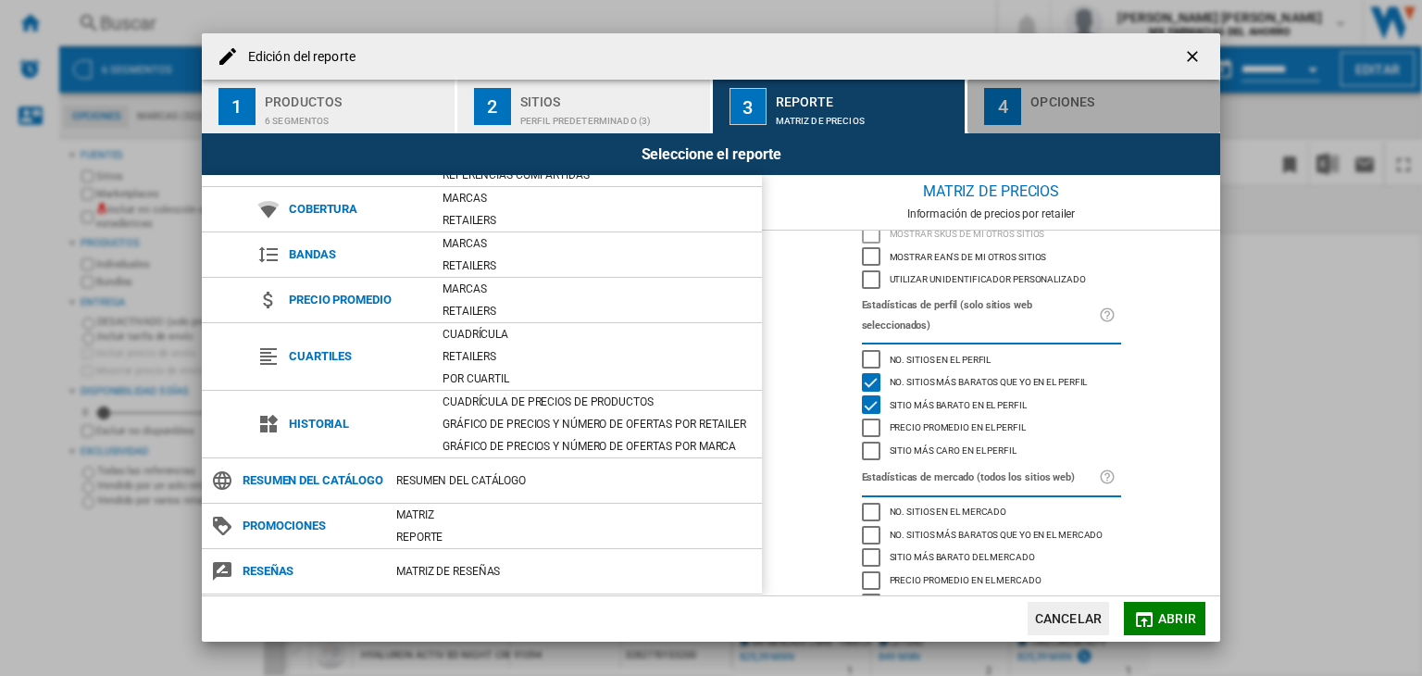
click at [1032, 112] on div "Edición del ..." at bounding box center [1121, 115] width 182 height 19
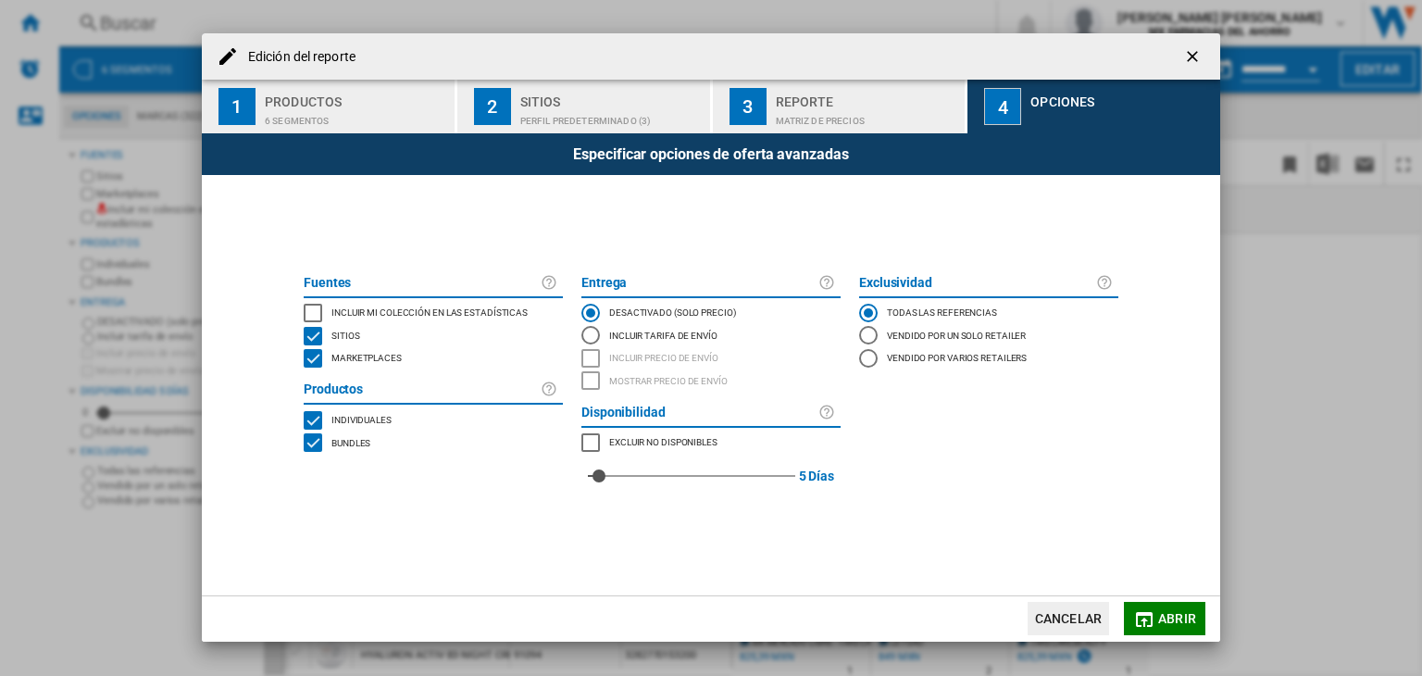
click at [873, 338] on div "Vendido por un solo retailer" at bounding box center [868, 335] width 19 height 19
click at [1155, 616] on button "Abrir" at bounding box center [1164, 618] width 81 height 33
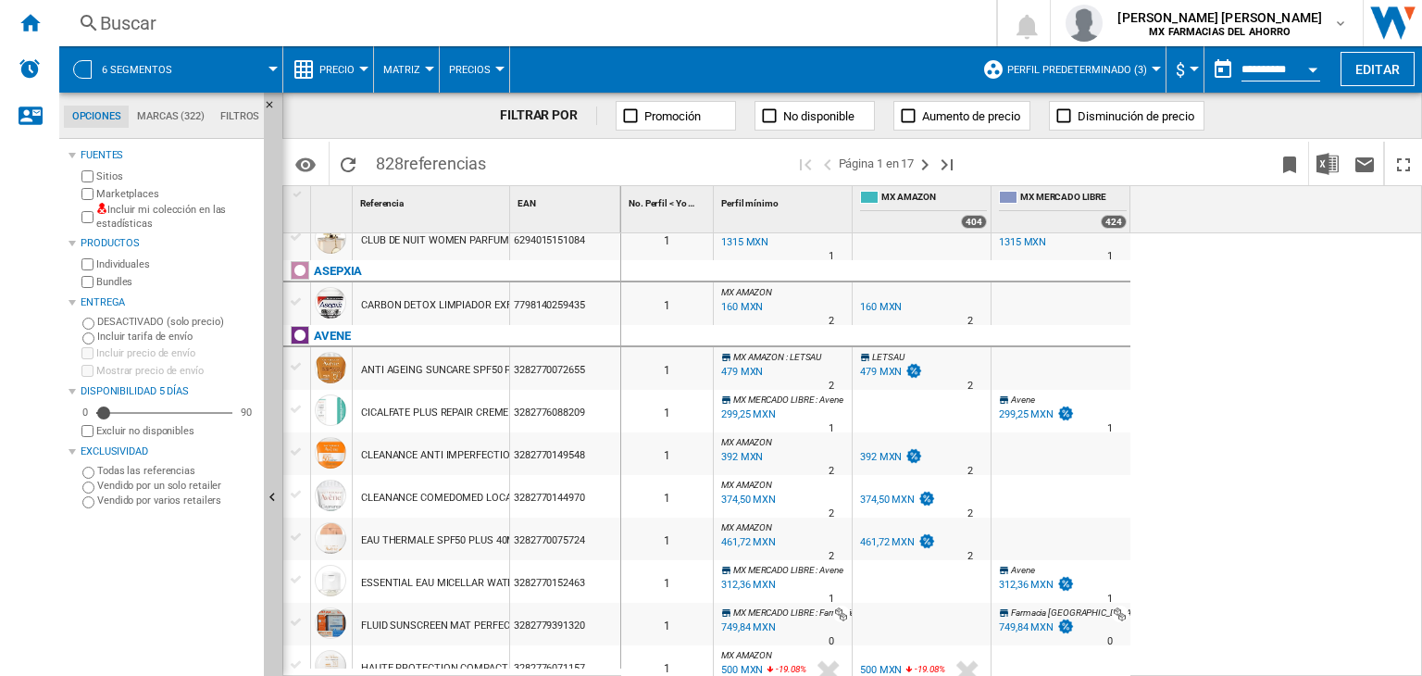
scroll to position [1953, 0]
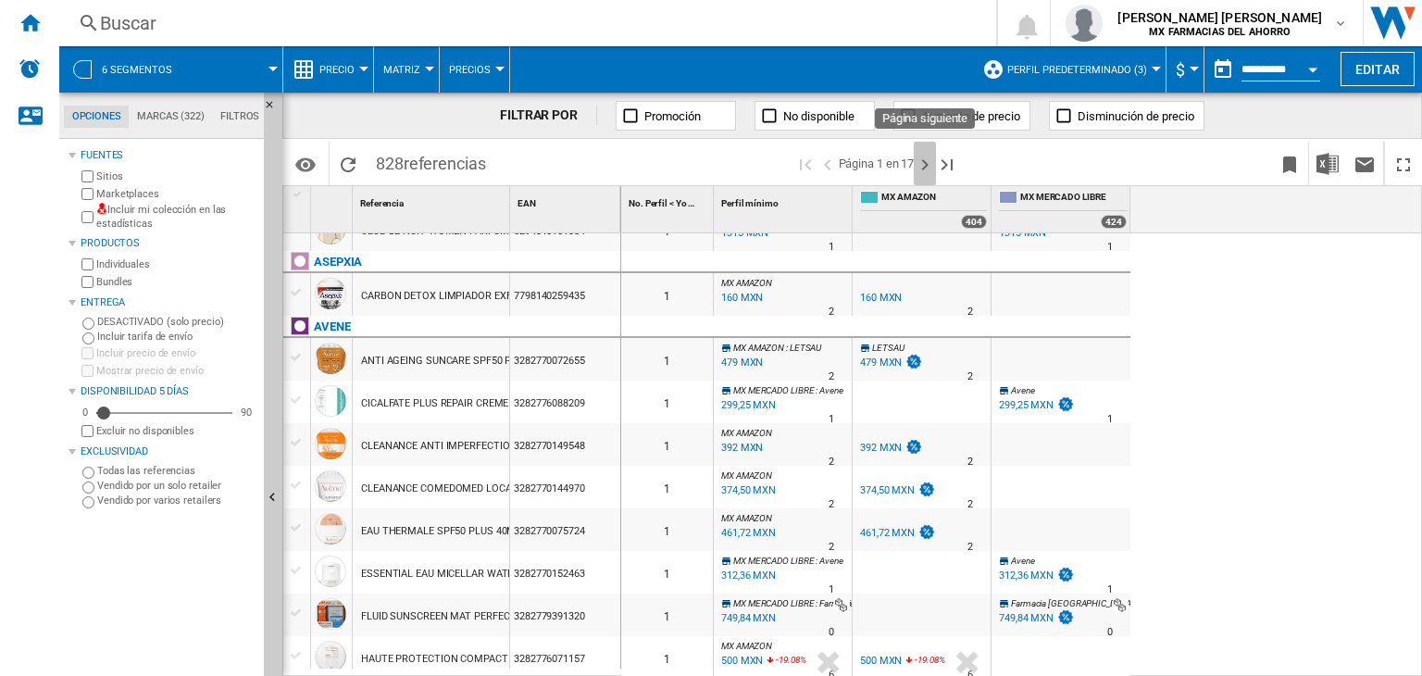
click at [924, 160] on ng-md-icon "Página siguiente" at bounding box center [925, 165] width 22 height 22
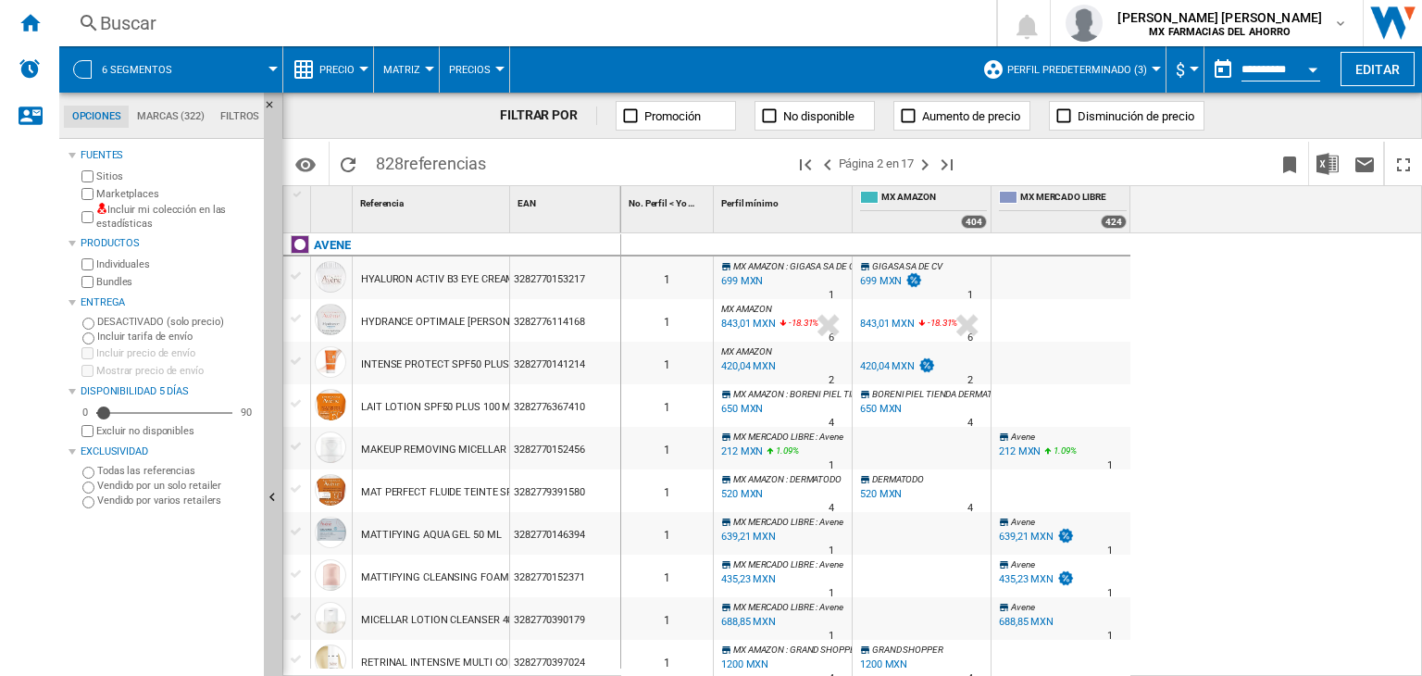
click at [192, 123] on md-tab-item "Marcas (322)" at bounding box center [170, 117] width 83 height 22
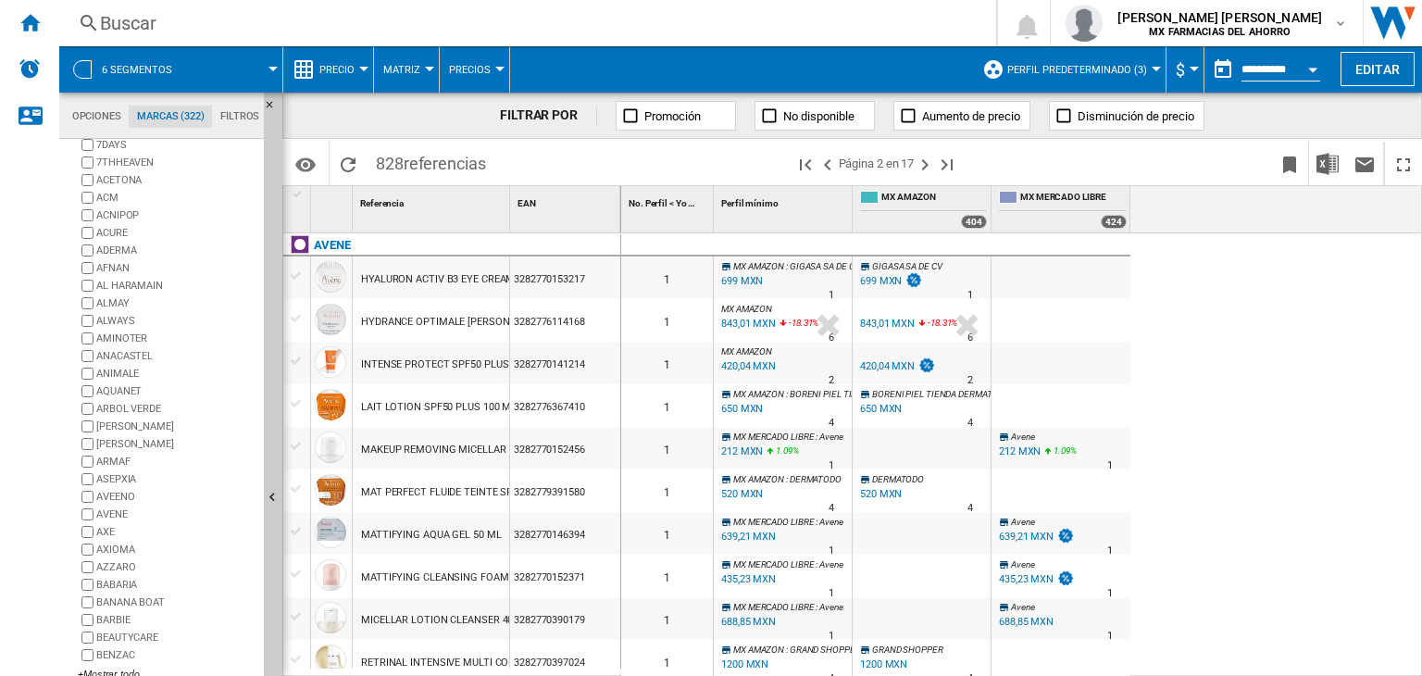
scroll to position [81, 0]
click at [122, 651] on div "+Mostrar todo" at bounding box center [167, 656] width 179 height 14
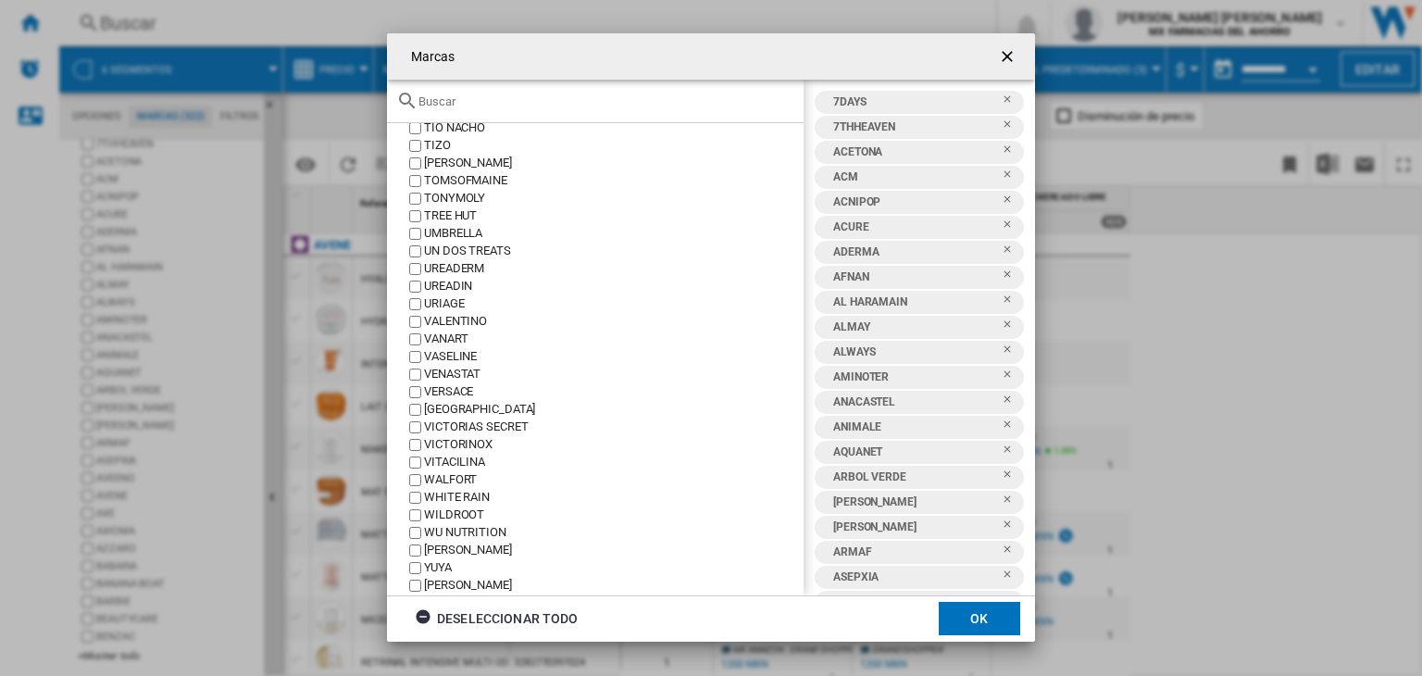
scroll to position [5229, 0]
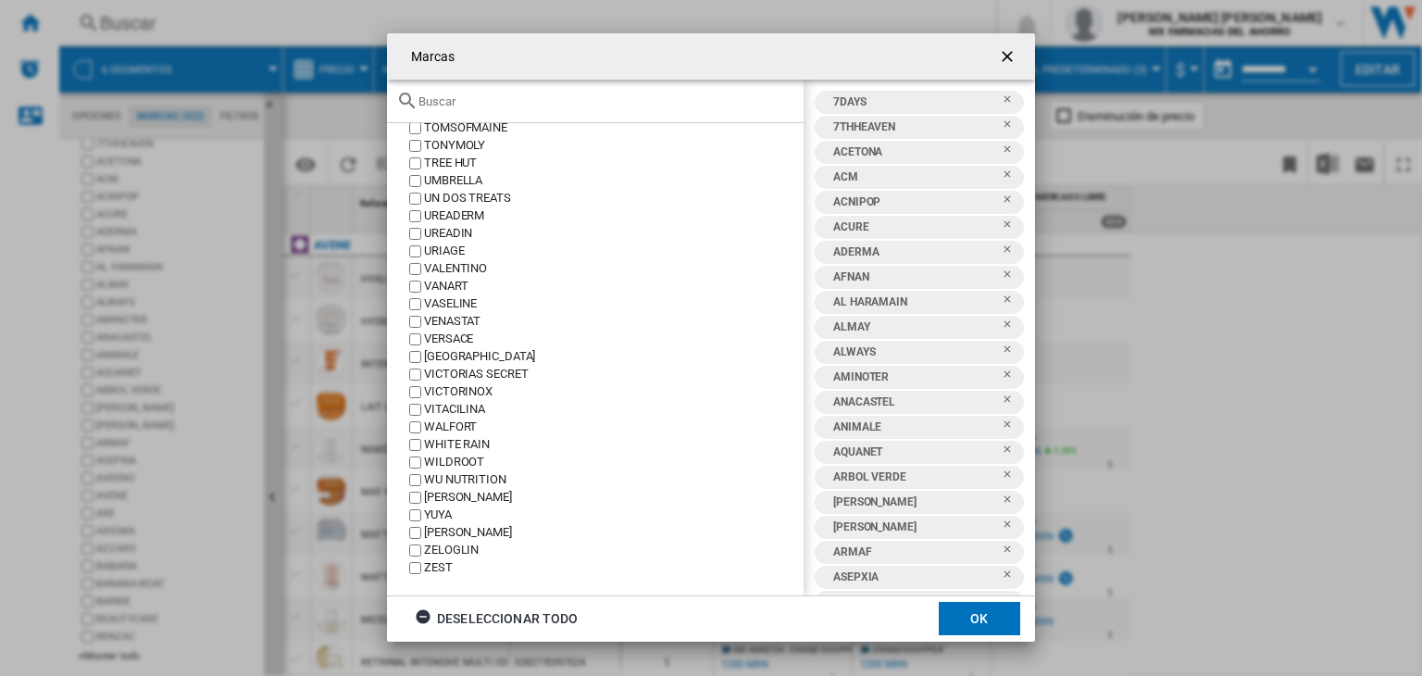
click at [1002, 49] on ng-md-icon "getI18NText('BUTTONS.CLOSE_DIALOG')" at bounding box center [1009, 58] width 22 height 22
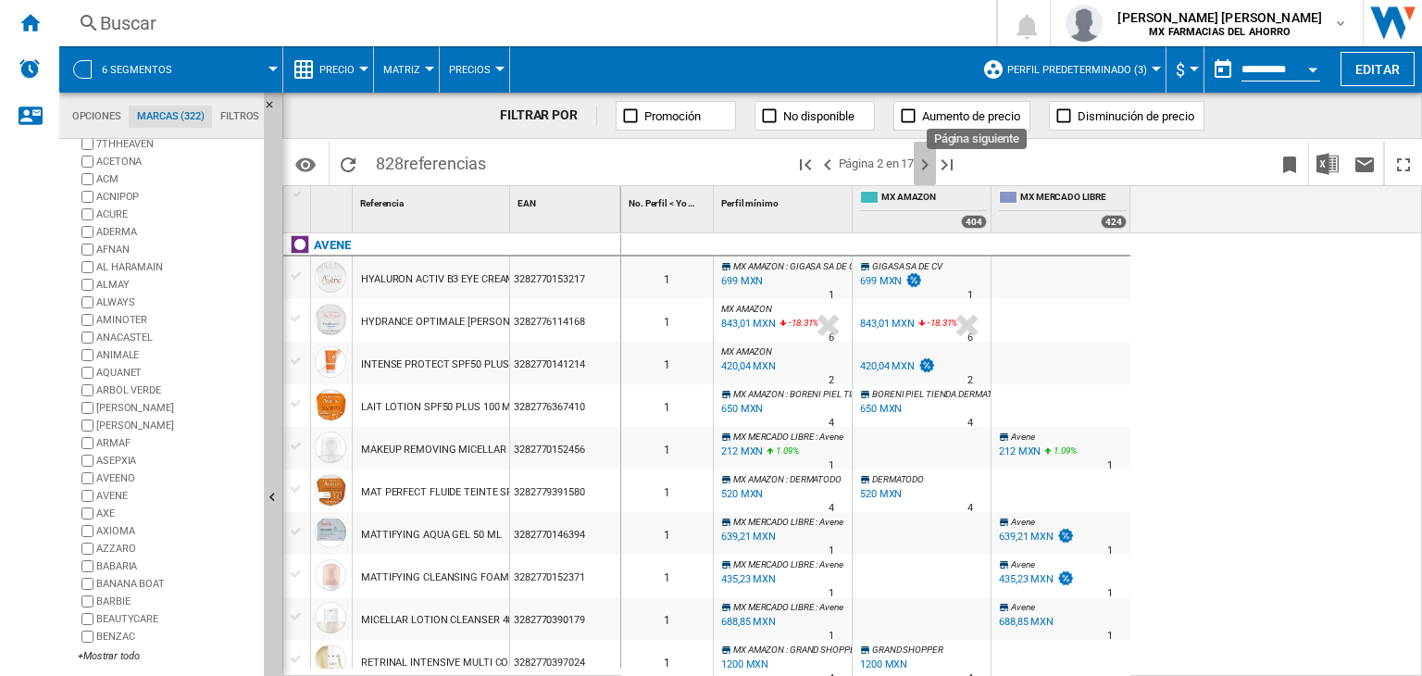
click at [928, 165] on ng-md-icon "Página siguiente" at bounding box center [925, 165] width 22 height 22
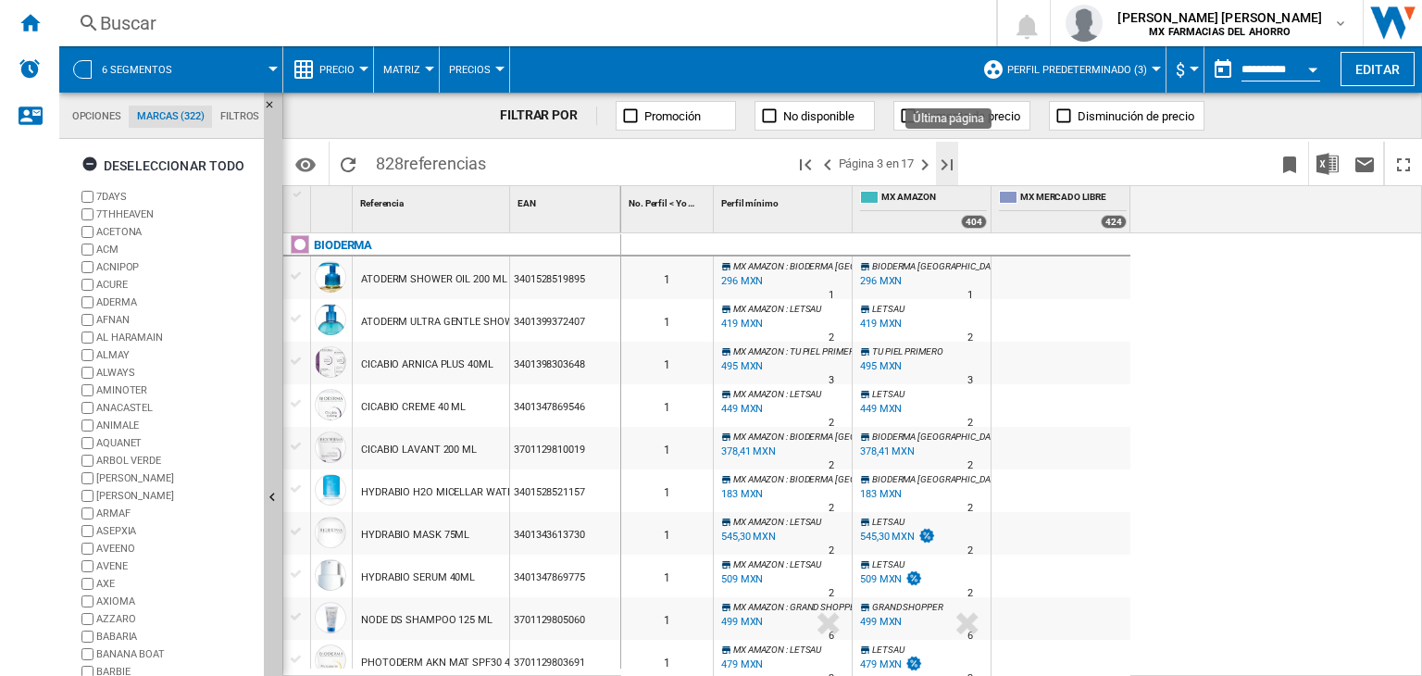
click at [949, 172] on ng-md-icon "Última página" at bounding box center [947, 165] width 22 height 22
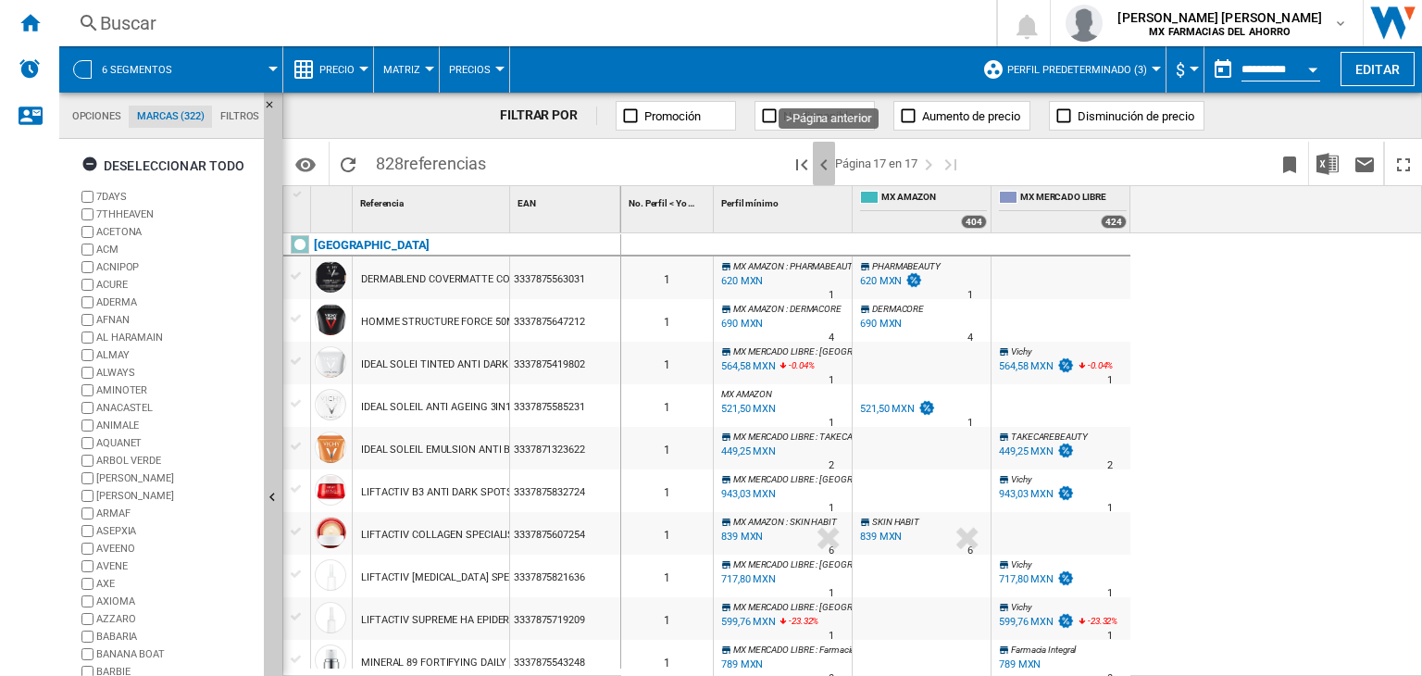
click at [831, 168] on ng-md-icon ">Página anterior" at bounding box center [824, 165] width 22 height 22
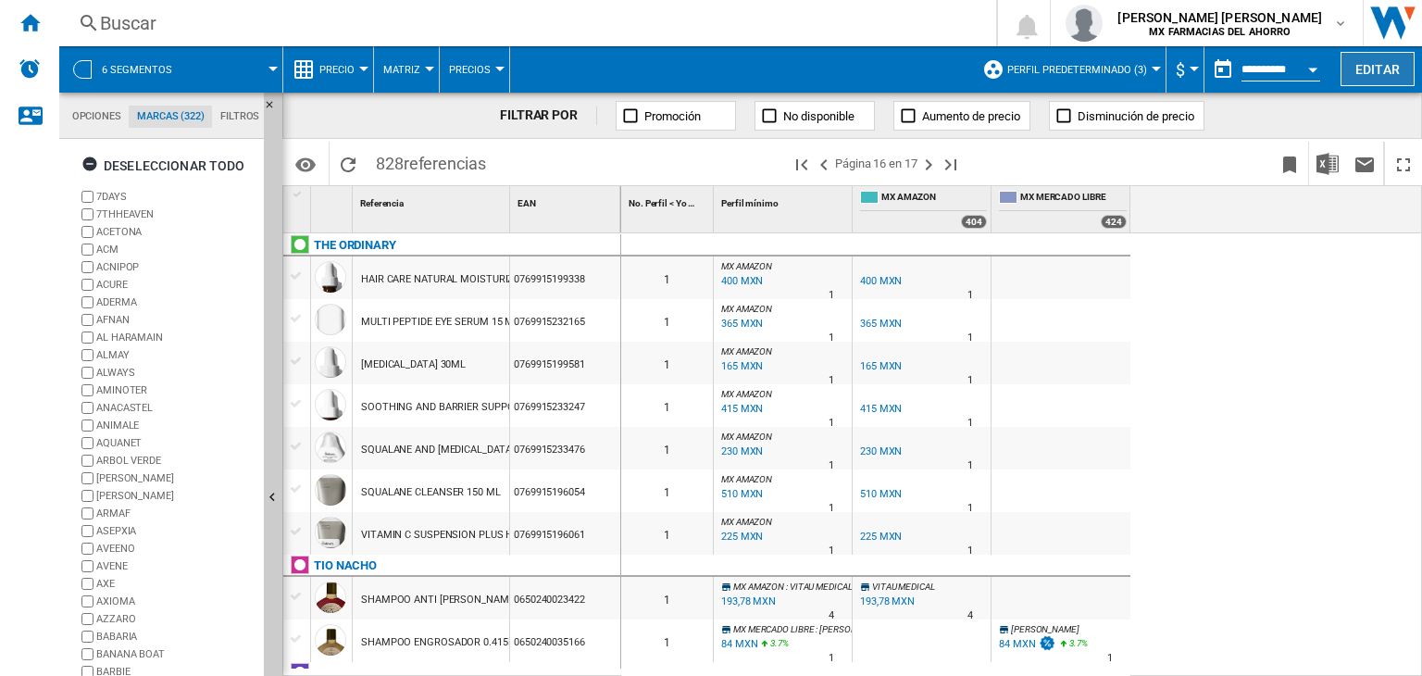
click at [1375, 69] on button "Editar" at bounding box center [1378, 69] width 74 height 34
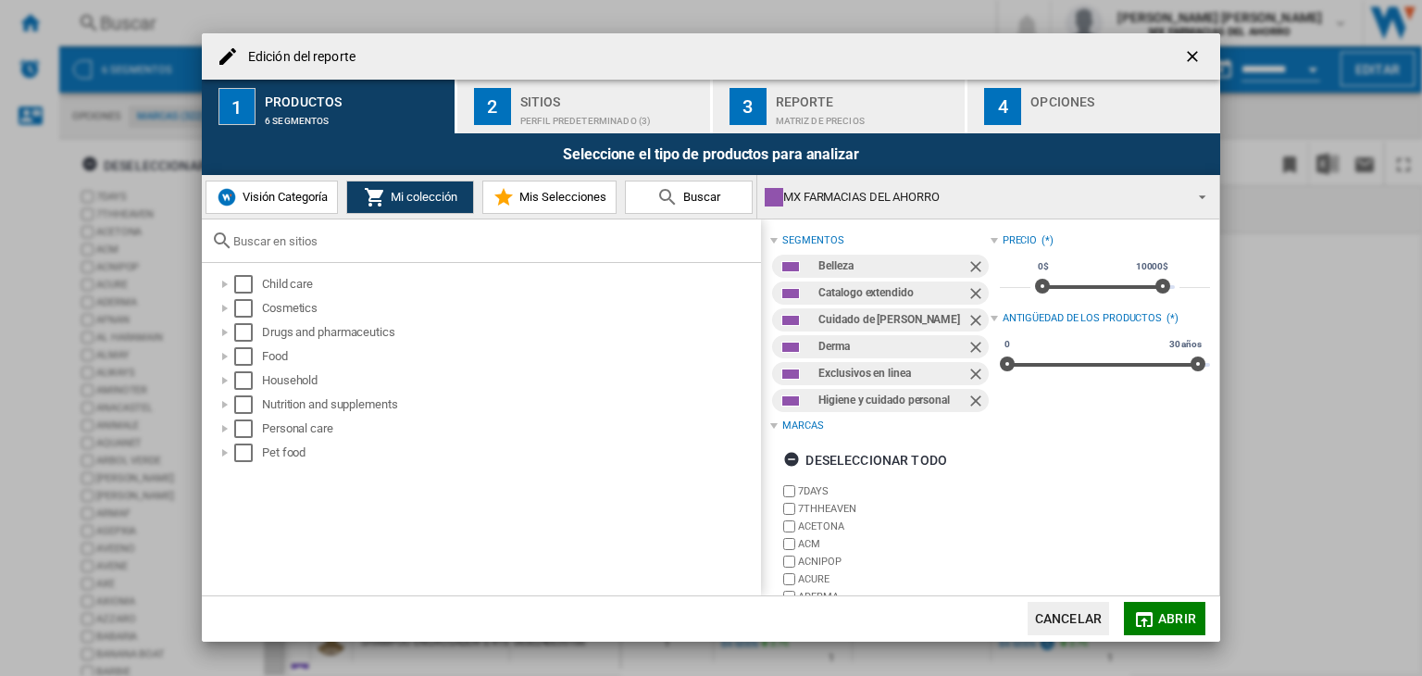
click at [1045, 113] on div "Edición del ..." at bounding box center [1121, 115] width 182 height 19
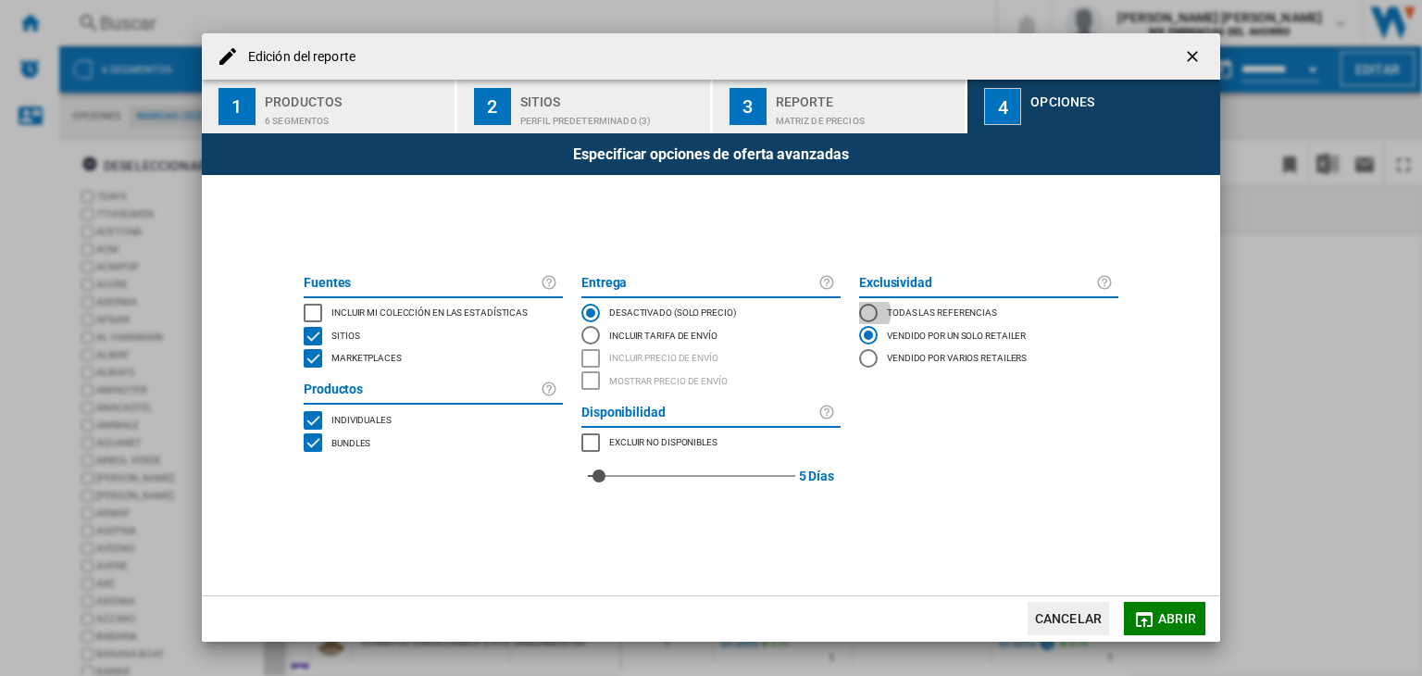
click at [873, 314] on div "Todas las referencias" at bounding box center [868, 313] width 19 height 19
click at [1167, 622] on span "Abrir" at bounding box center [1177, 618] width 38 height 15
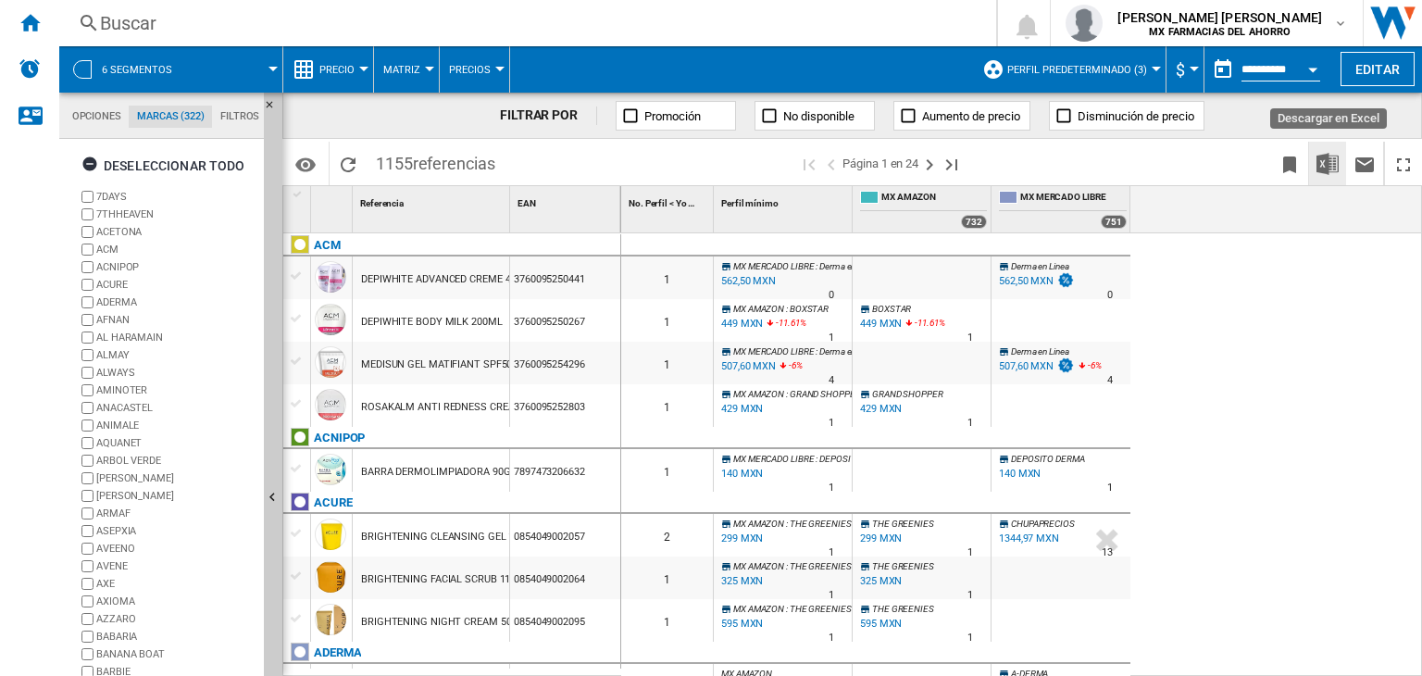
click at [1329, 167] on img "Descargar en Excel" at bounding box center [1328, 164] width 22 height 22
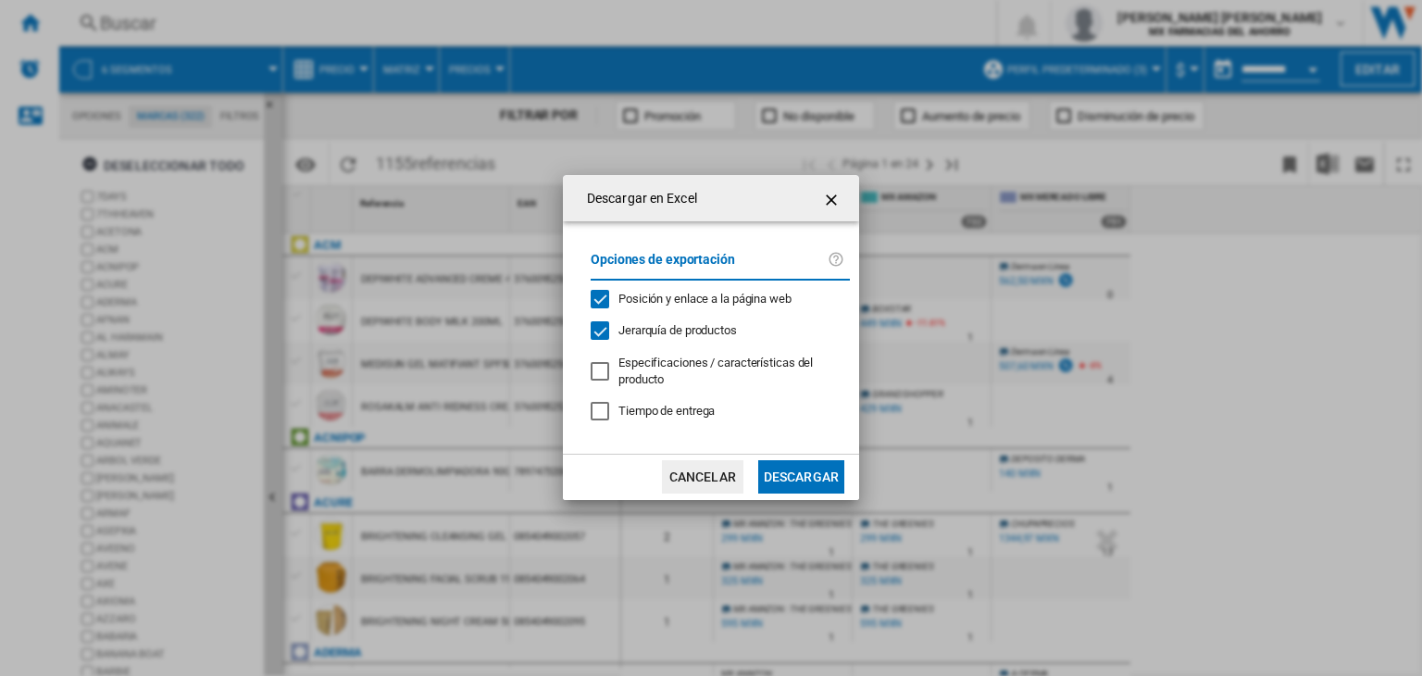
click at [795, 477] on button "Descargar" at bounding box center [801, 476] width 86 height 33
